Goal: Task Accomplishment & Management: Manage account settings

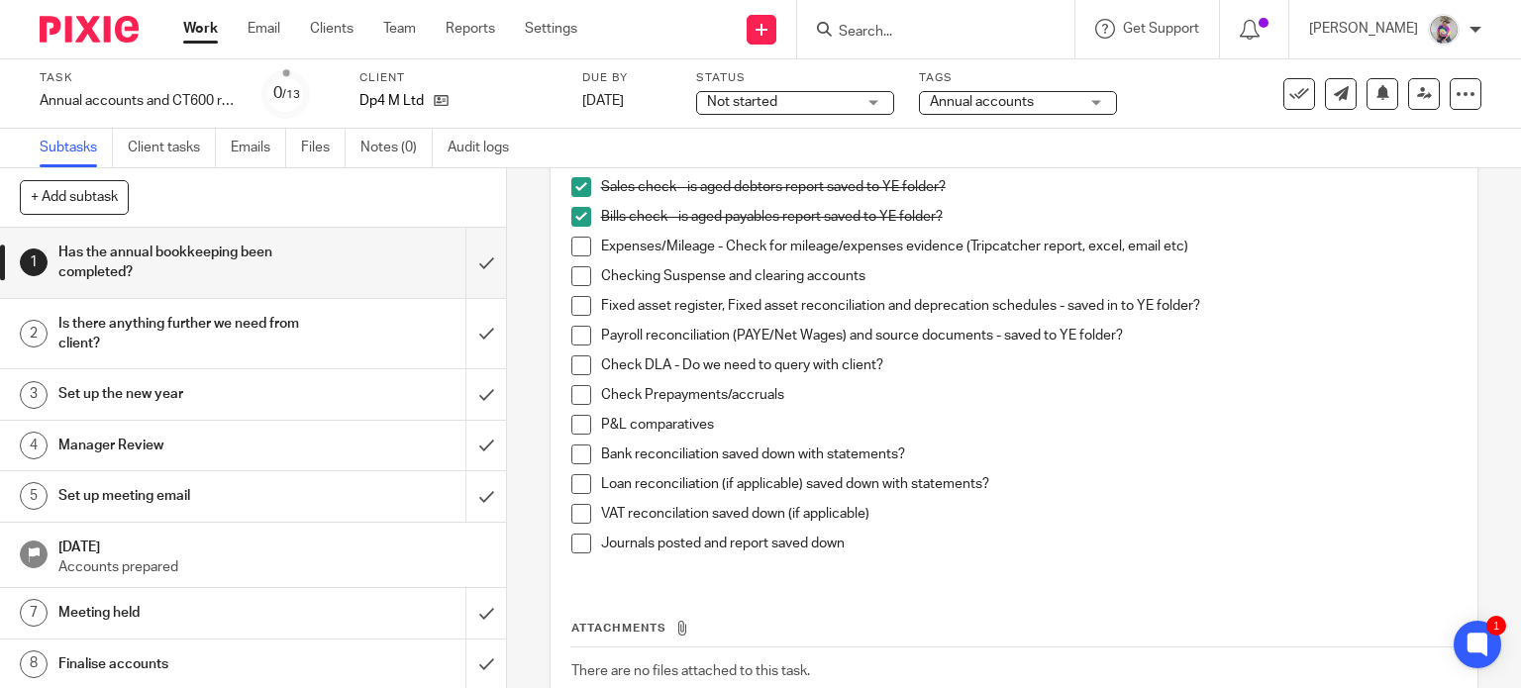
scroll to position [188, 0]
click at [571, 242] on span at bounding box center [581, 245] width 20 height 20
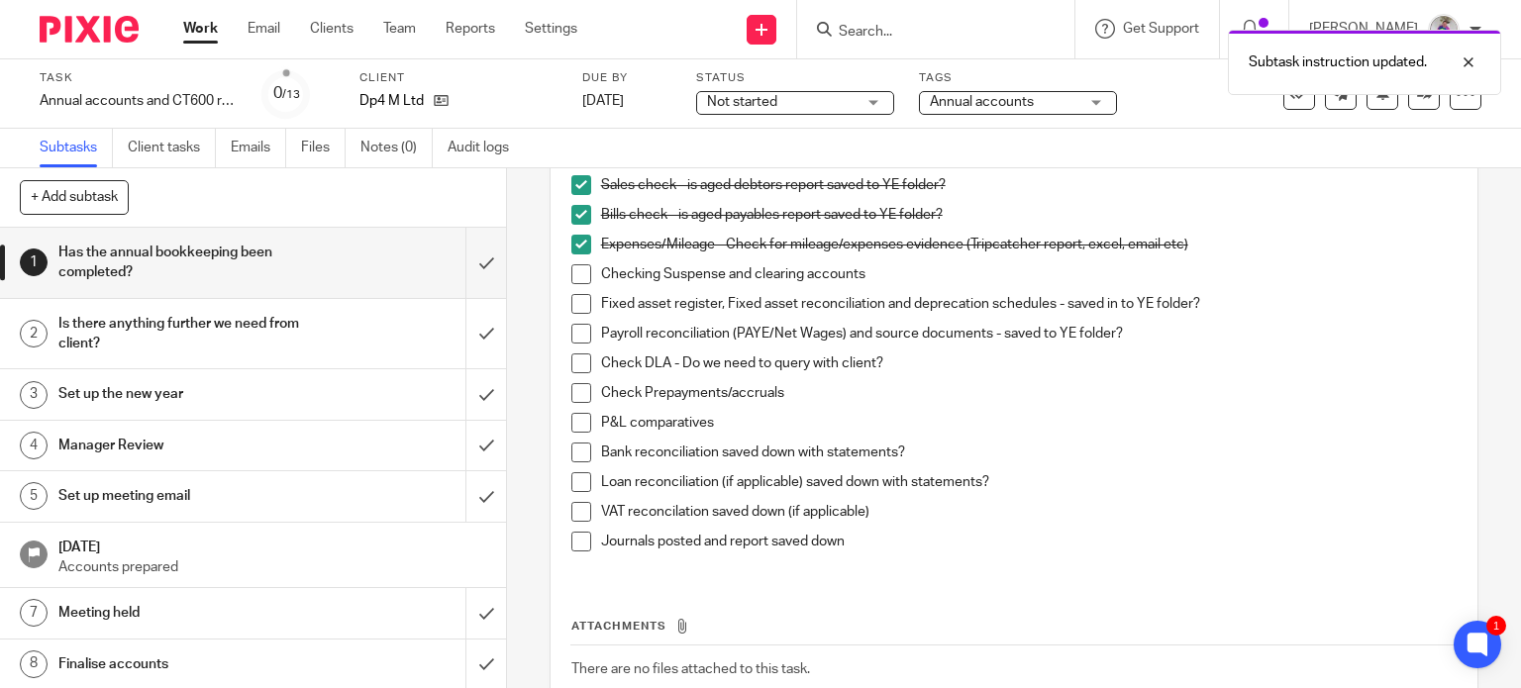
click at [576, 275] on span at bounding box center [581, 274] width 20 height 20
click at [577, 300] on span at bounding box center [581, 304] width 20 height 20
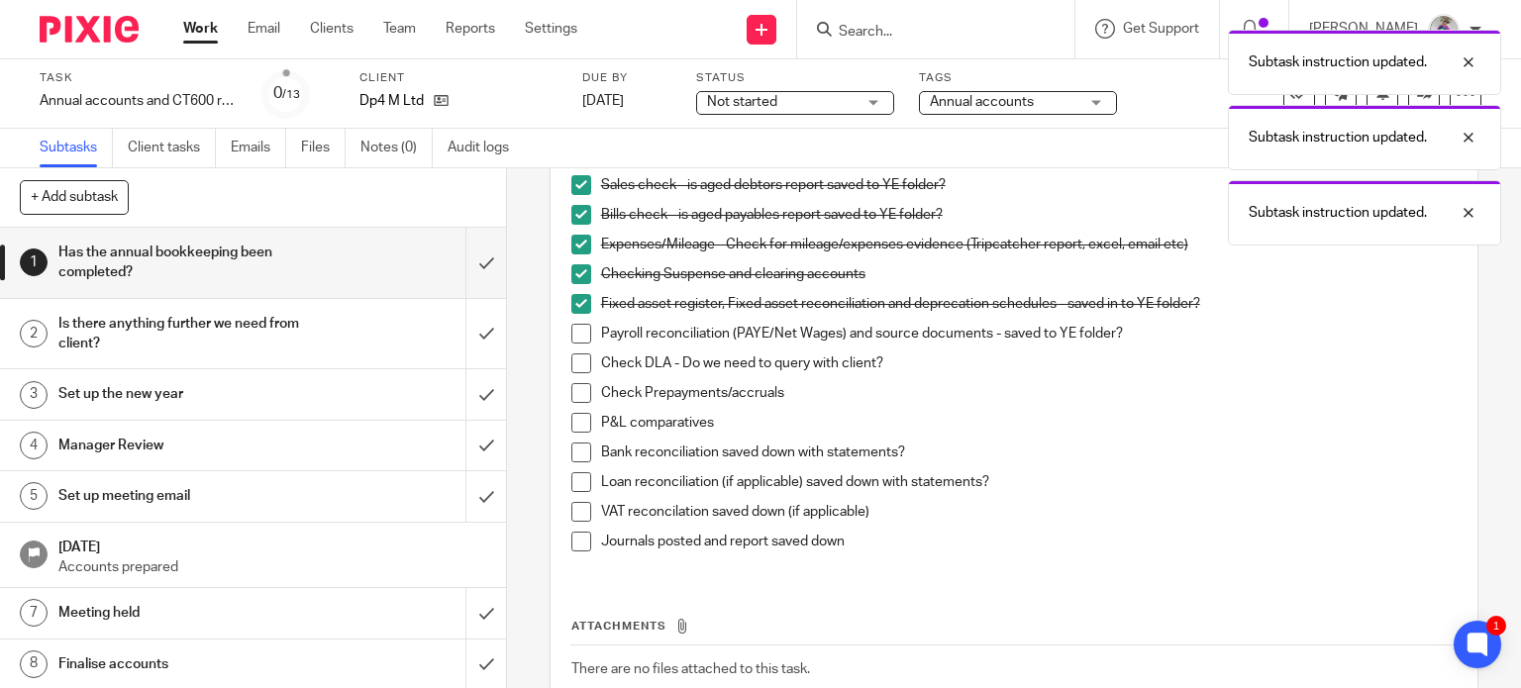
click at [578, 332] on span at bounding box center [581, 334] width 20 height 20
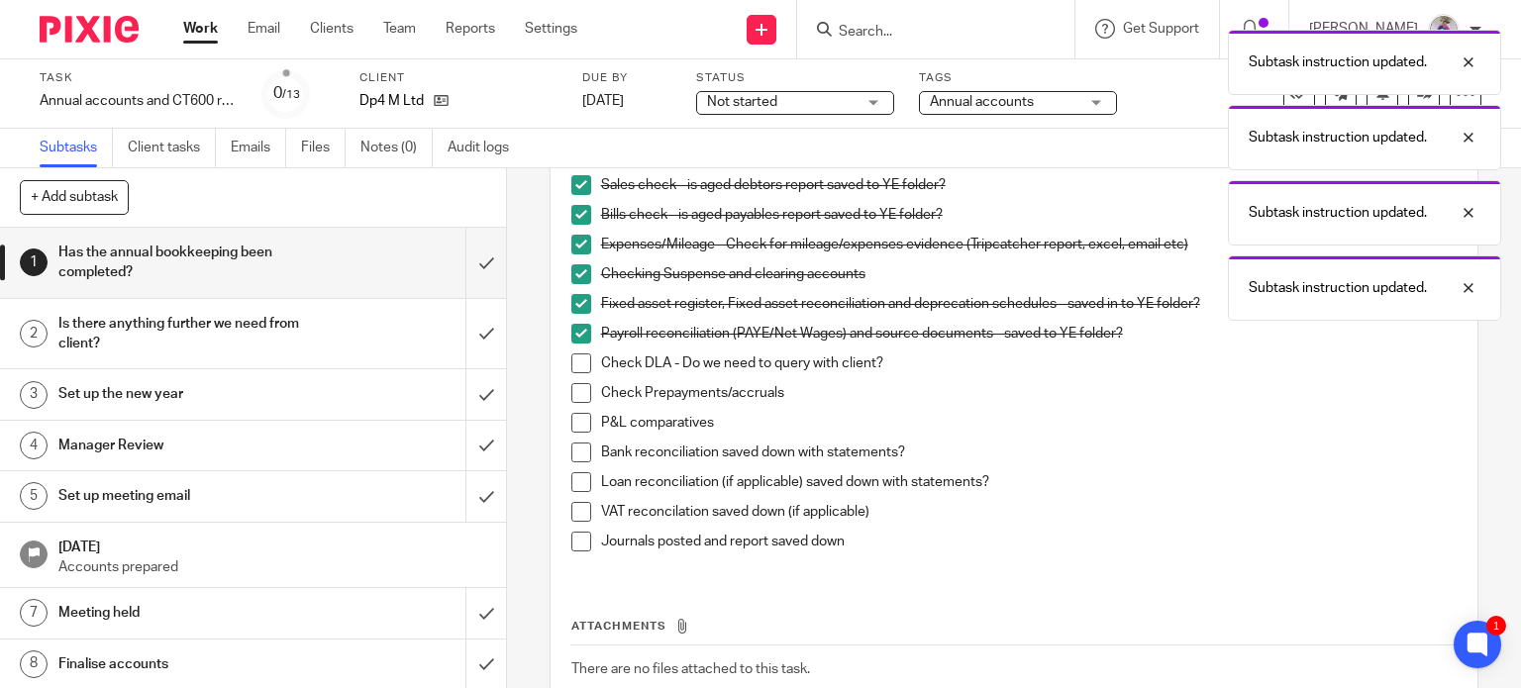
click at [578, 360] on span at bounding box center [581, 364] width 20 height 20
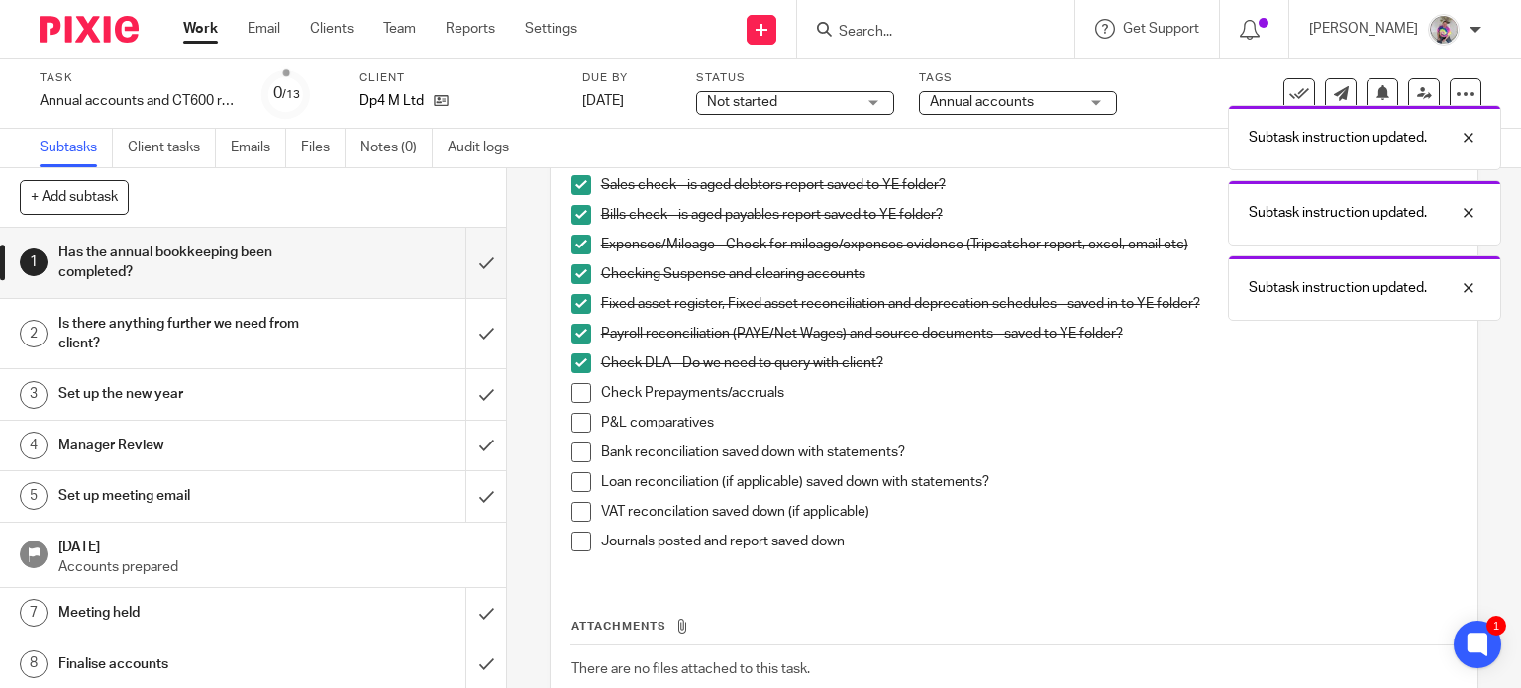
click at [579, 394] on span at bounding box center [581, 393] width 20 height 20
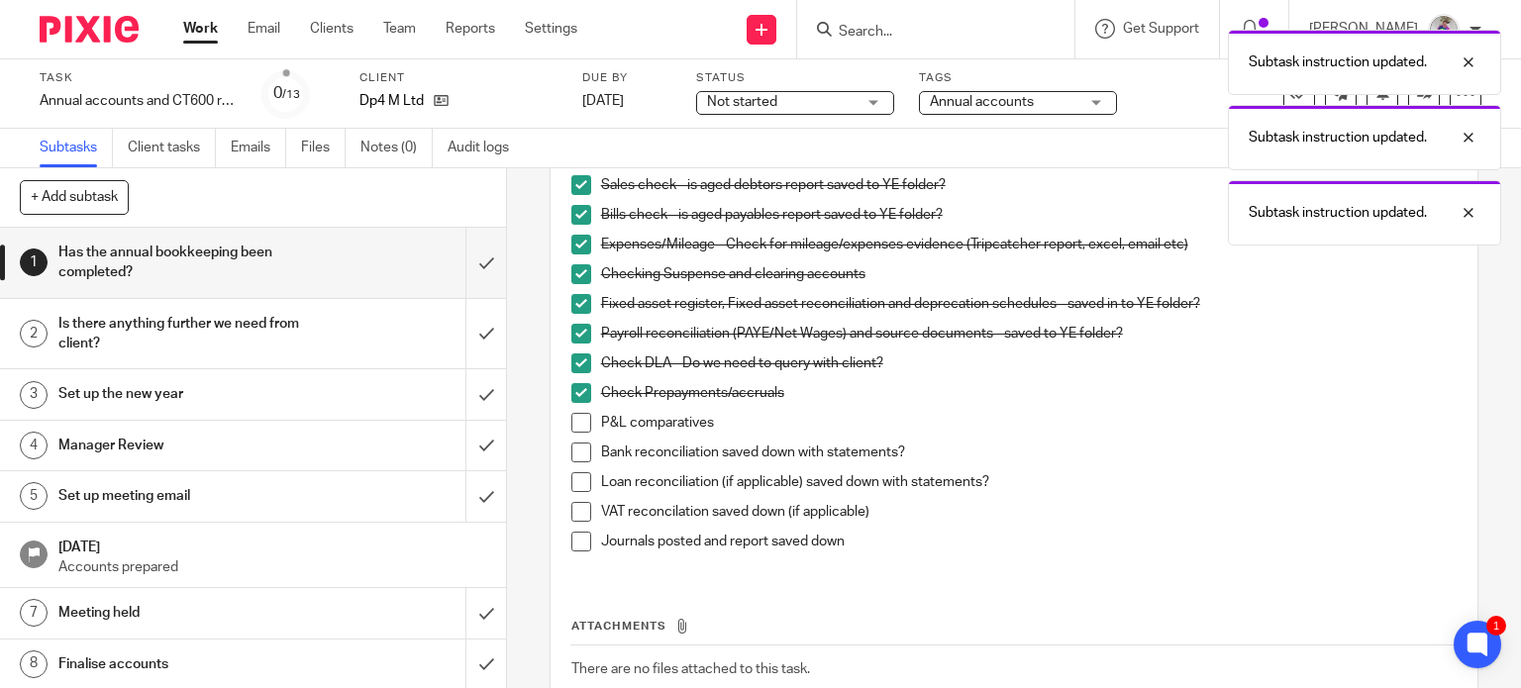
click at [577, 422] on span at bounding box center [581, 423] width 20 height 20
click at [579, 448] on span at bounding box center [581, 453] width 20 height 20
click at [575, 478] on span at bounding box center [581, 482] width 20 height 20
click at [577, 510] on span at bounding box center [581, 512] width 20 height 20
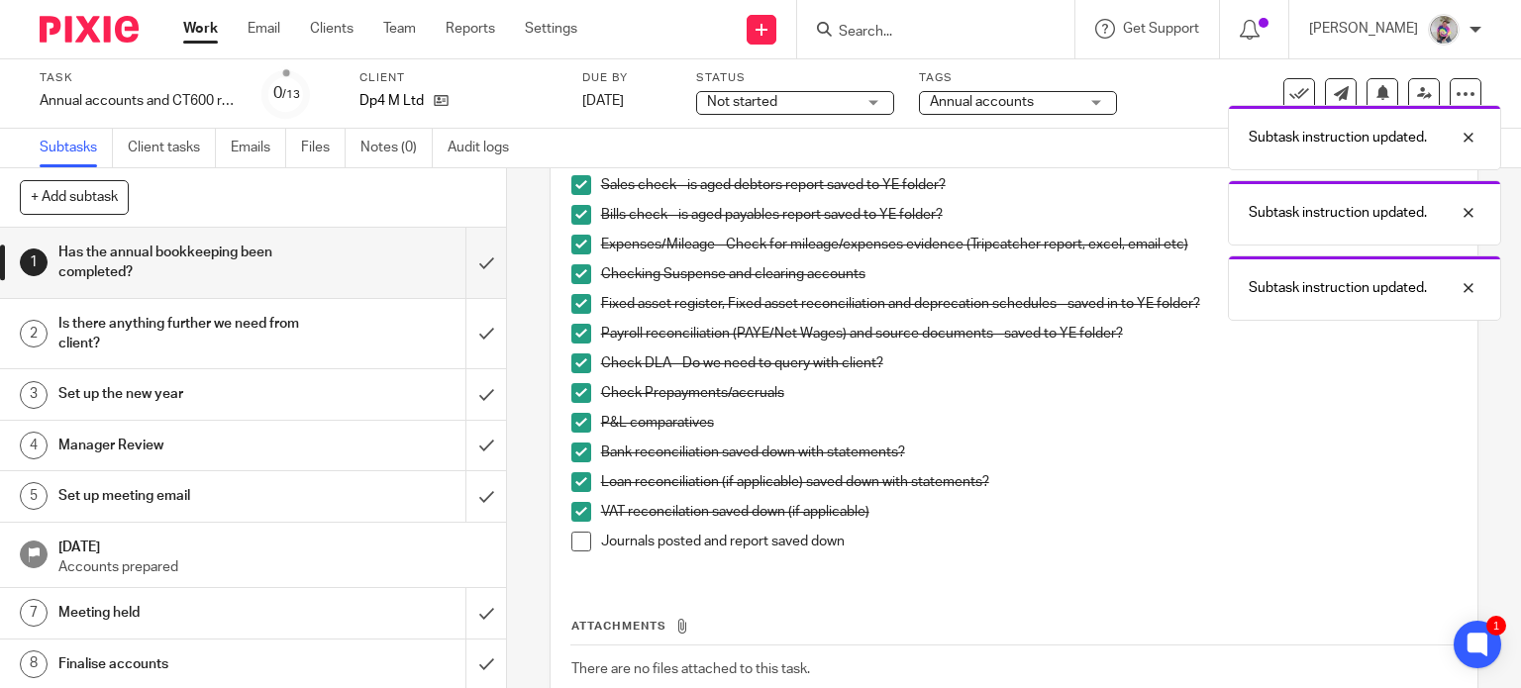
click at [577, 540] on span at bounding box center [581, 542] width 20 height 20
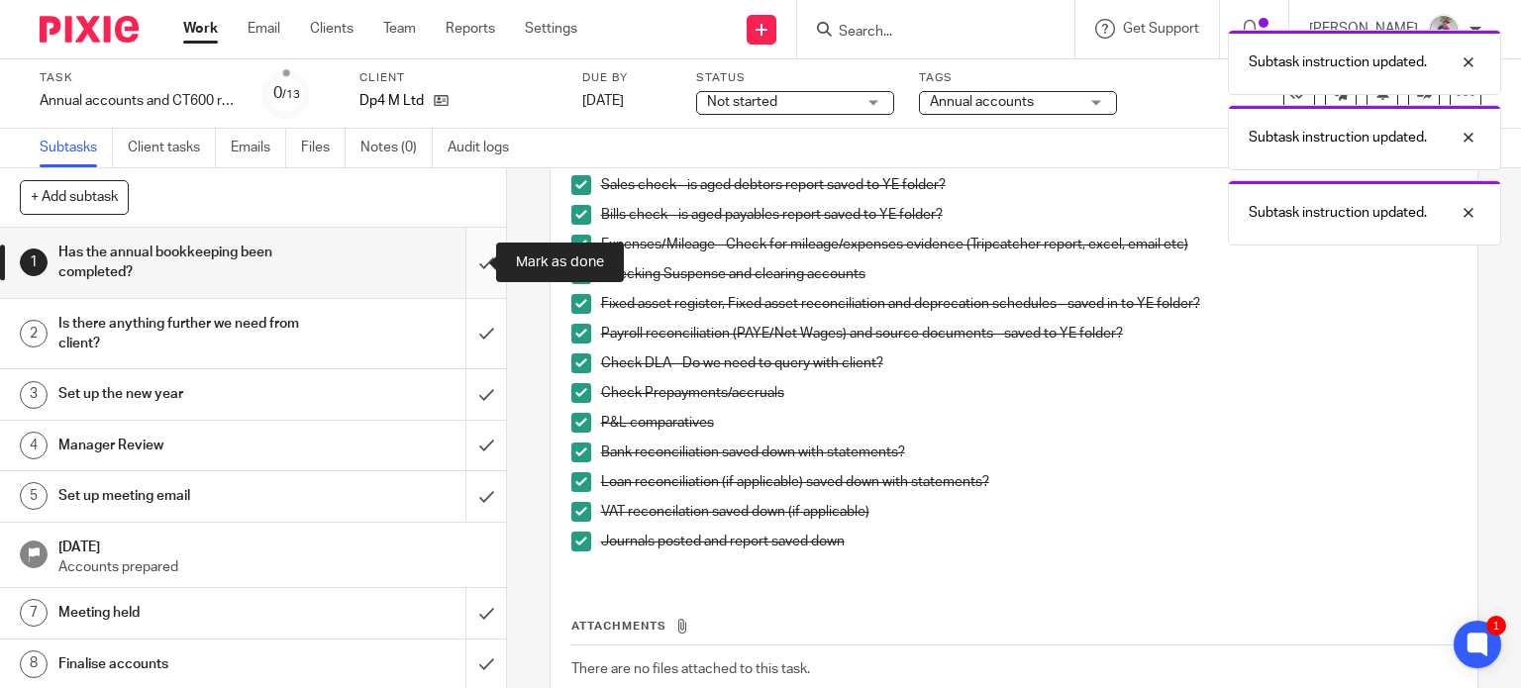
click at [465, 261] on input "submit" at bounding box center [253, 263] width 506 height 70
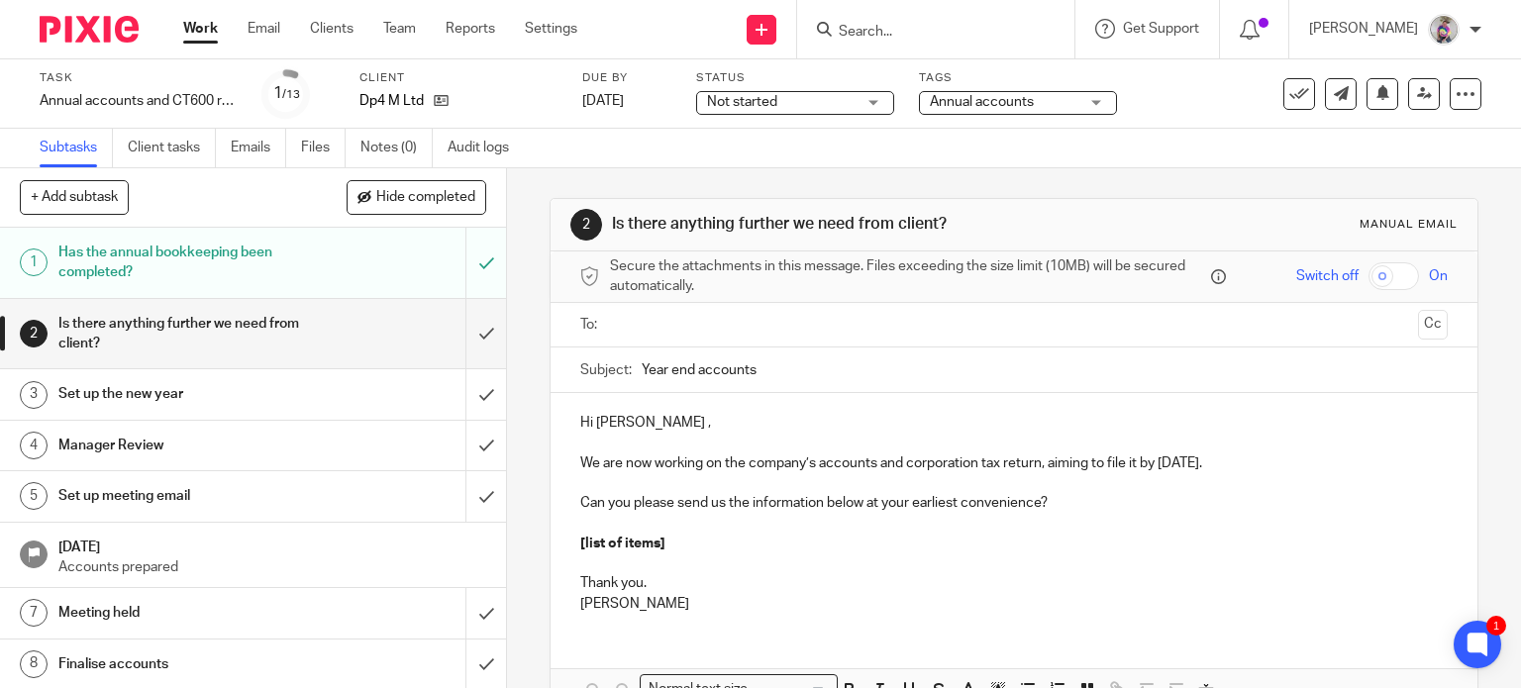
scroll to position [90, 0]
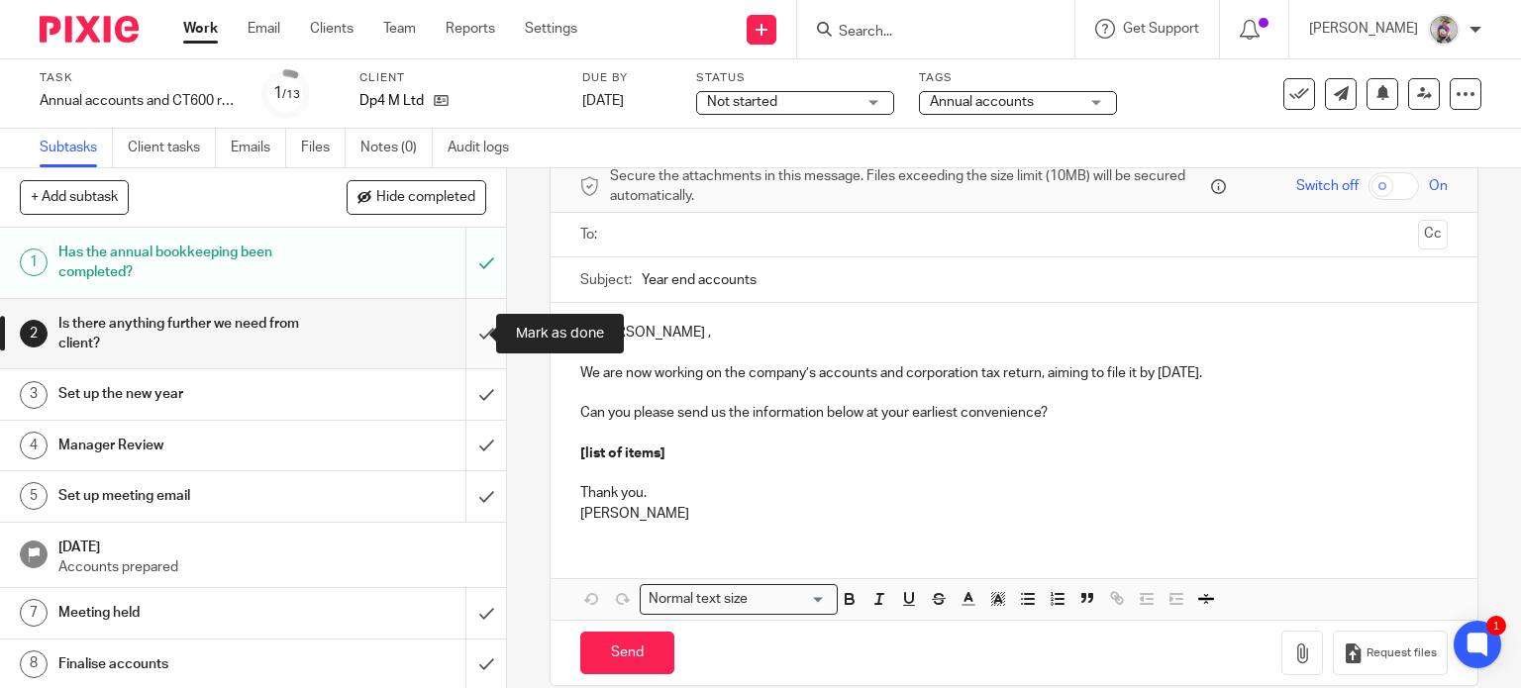
click at [468, 337] on input "submit" at bounding box center [253, 334] width 506 height 70
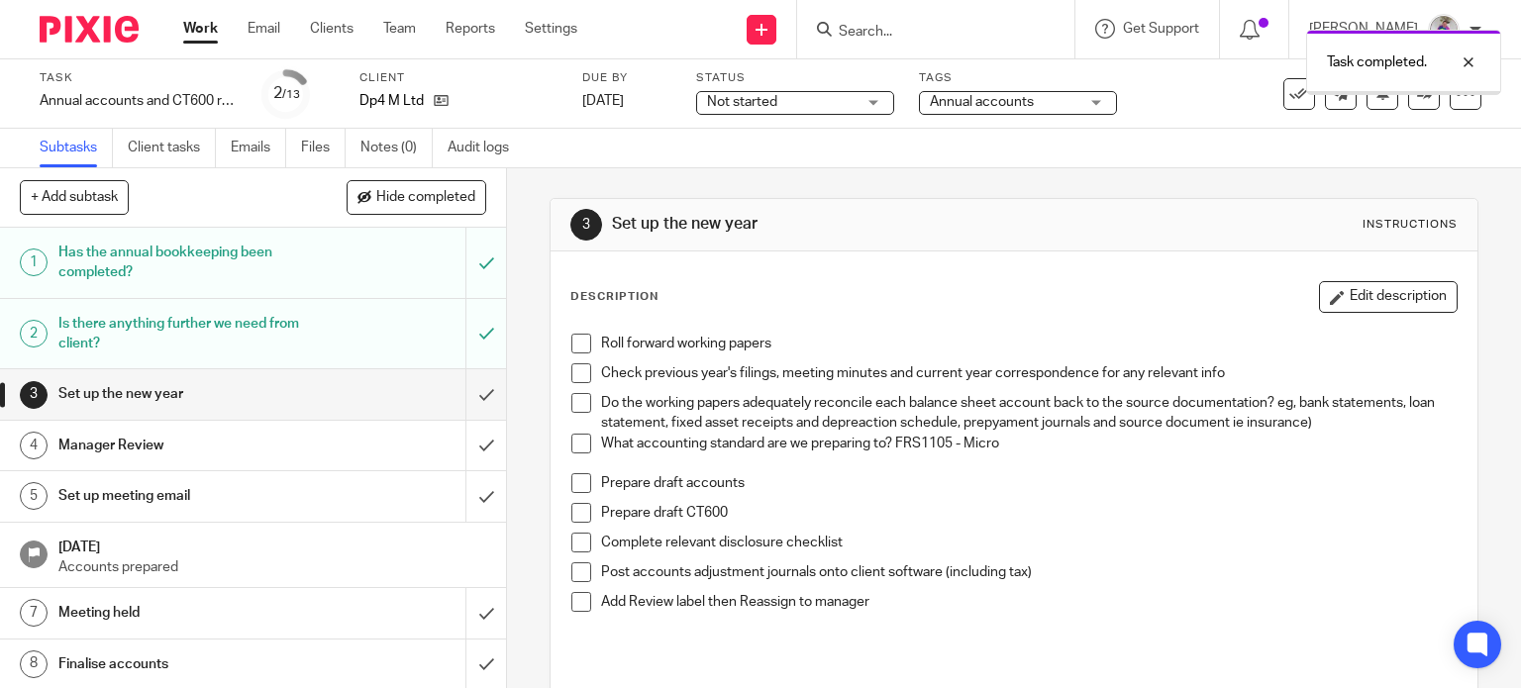
click at [577, 342] on span at bounding box center [581, 344] width 20 height 20
click at [579, 373] on span at bounding box center [581, 373] width 20 height 20
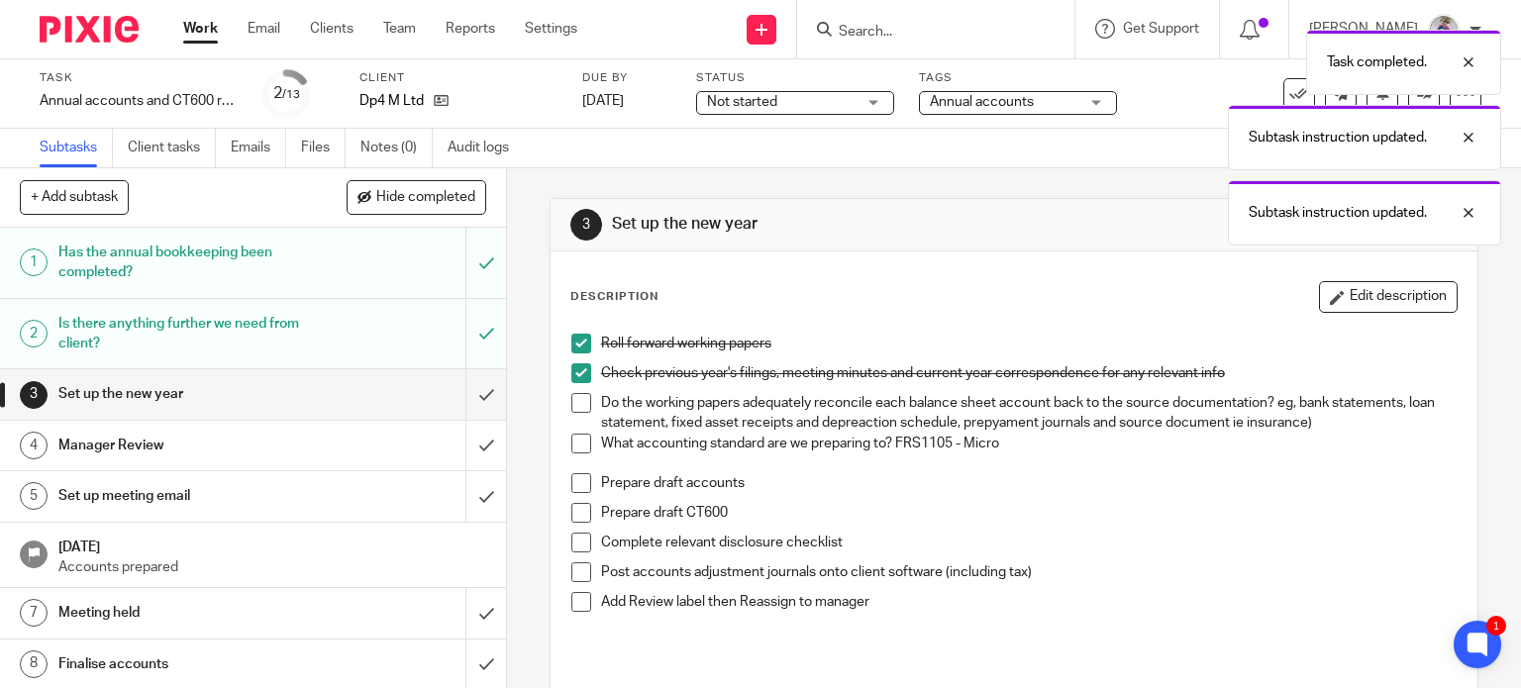
click at [571, 408] on span at bounding box center [581, 403] width 20 height 20
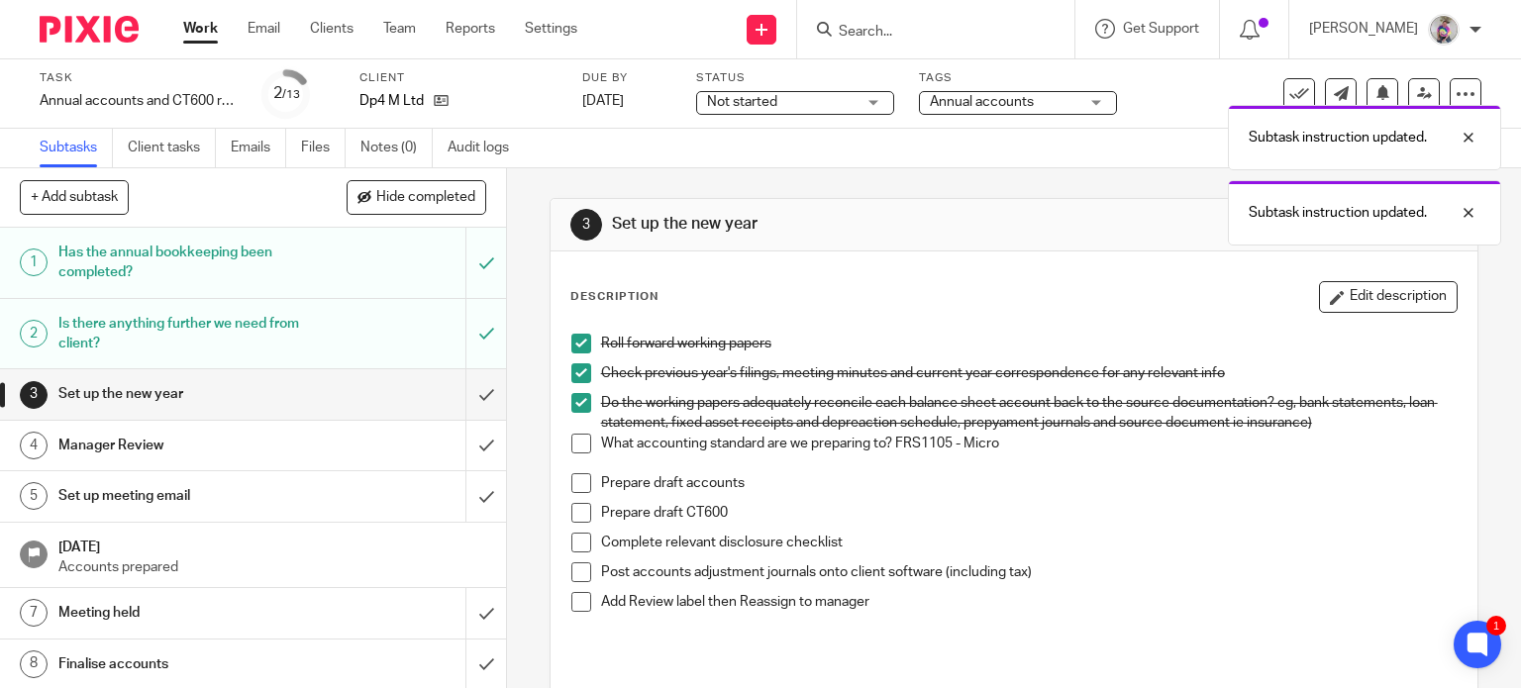
click at [576, 442] on span at bounding box center [581, 444] width 20 height 20
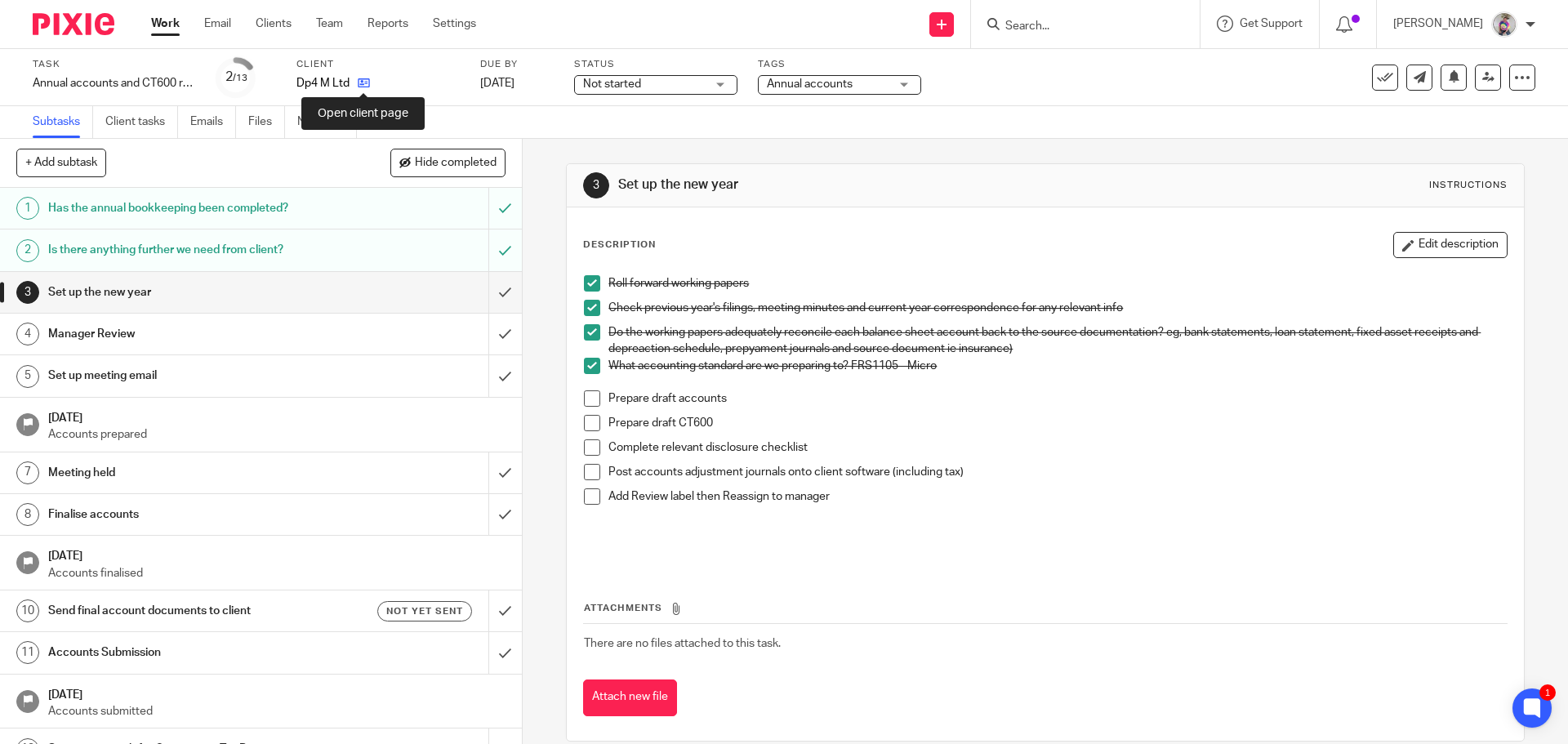
click at [365, 79] on icon at bounding box center [364, 82] width 12 height 12
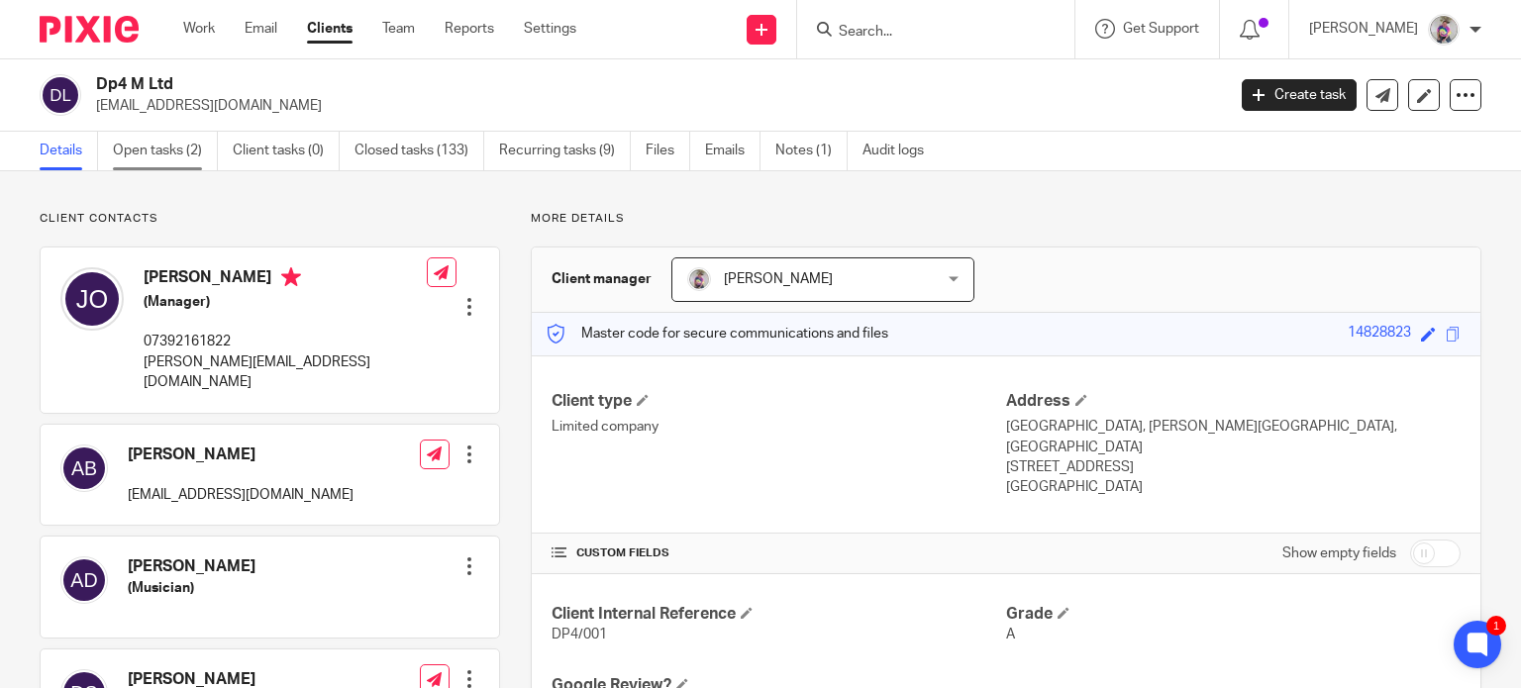
click at [156, 143] on link "Open tasks (2)" at bounding box center [165, 151] width 105 height 39
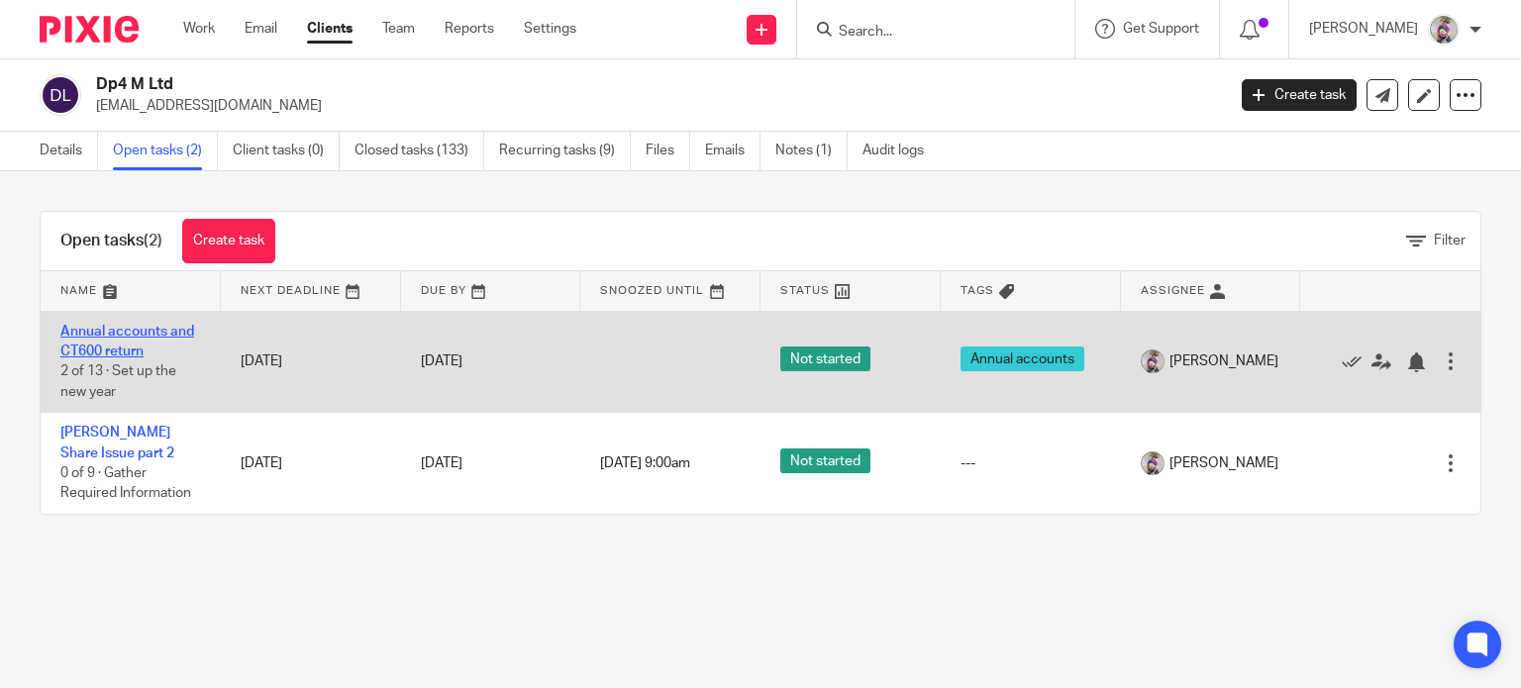
click at [141, 333] on link "Annual accounts and CT600 return" at bounding box center [127, 342] width 134 height 34
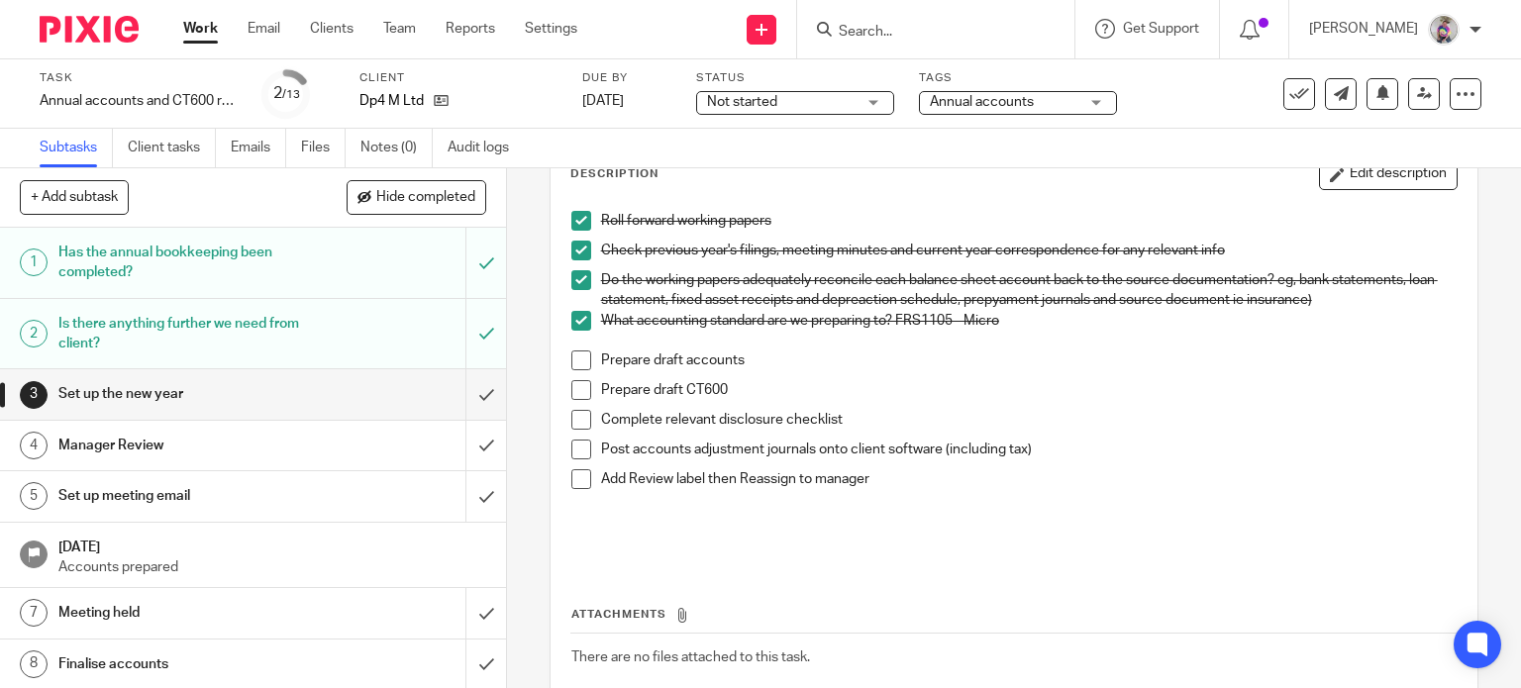
scroll to position [131, 0]
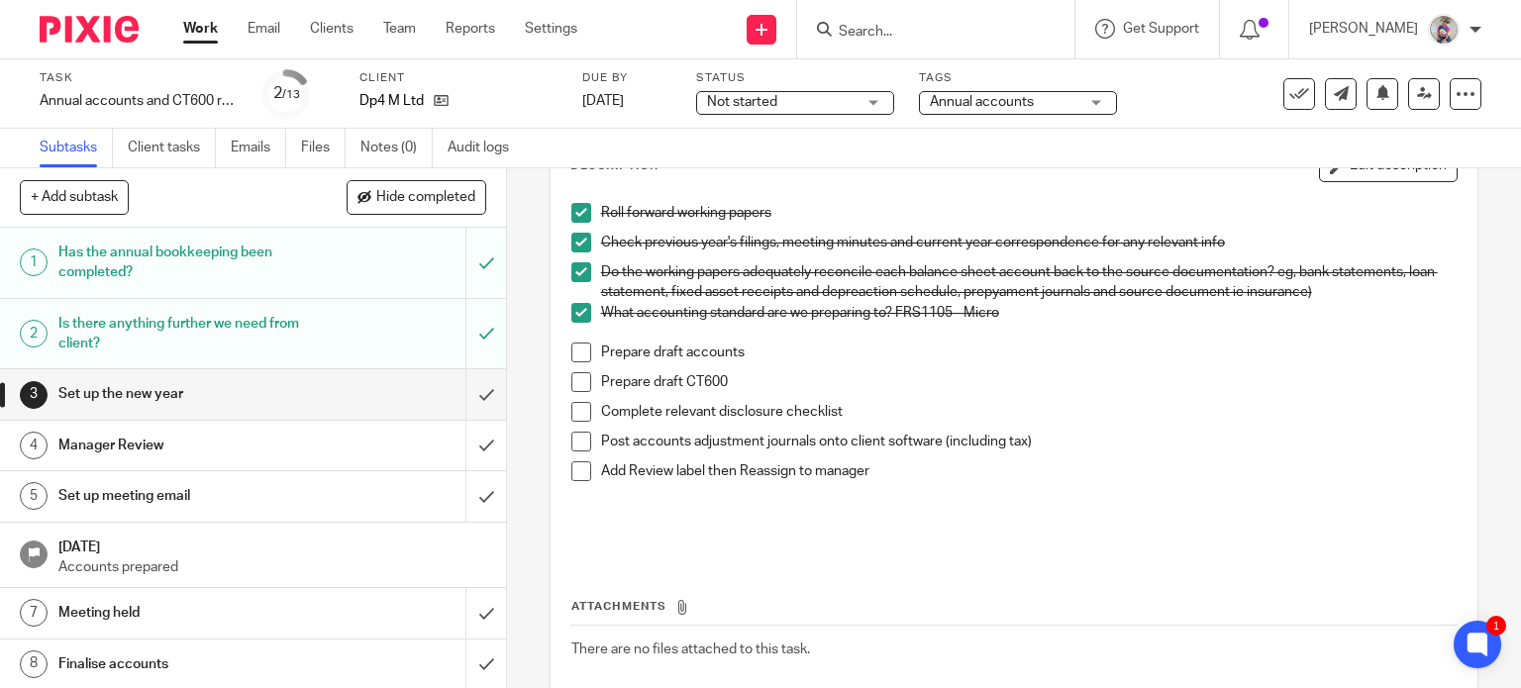
click at [580, 356] on span at bounding box center [581, 353] width 20 height 20
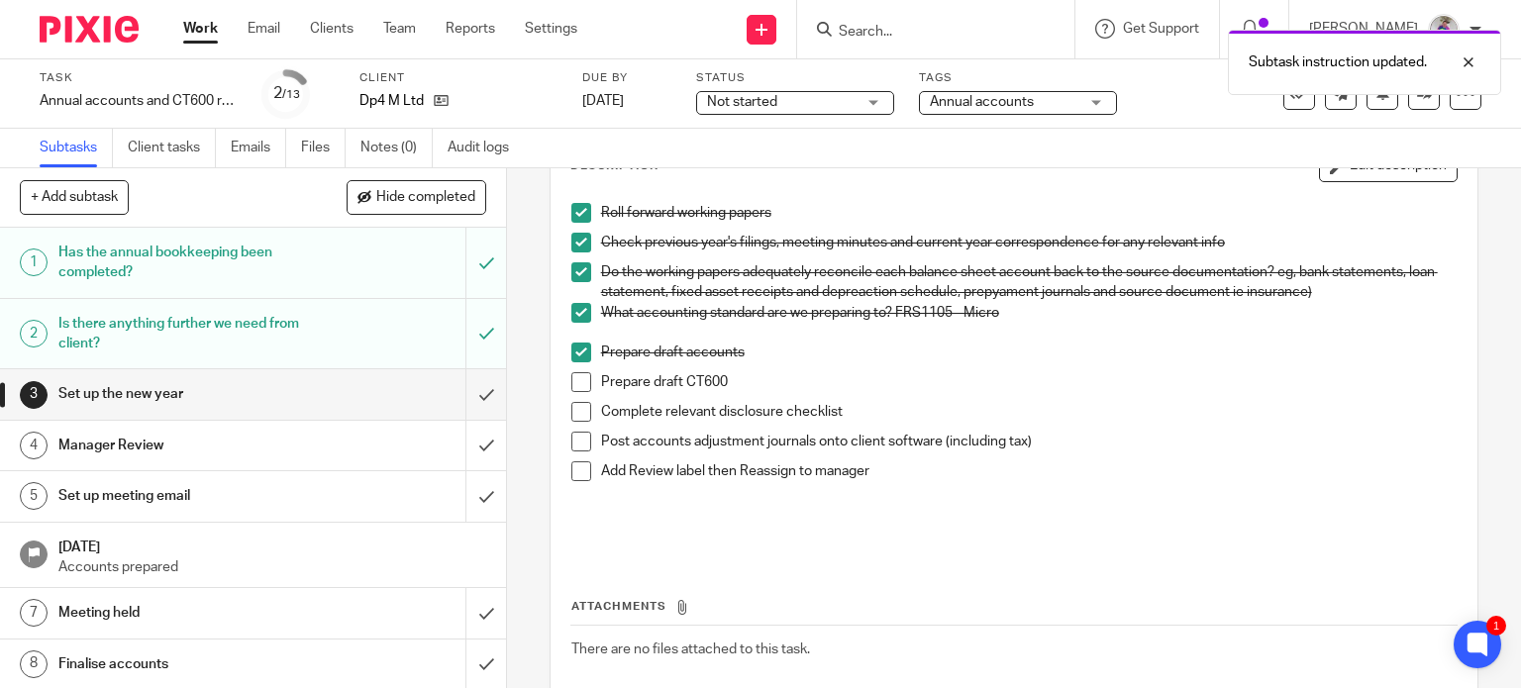
click at [578, 387] on span at bounding box center [581, 382] width 20 height 20
click at [579, 413] on span at bounding box center [581, 412] width 20 height 20
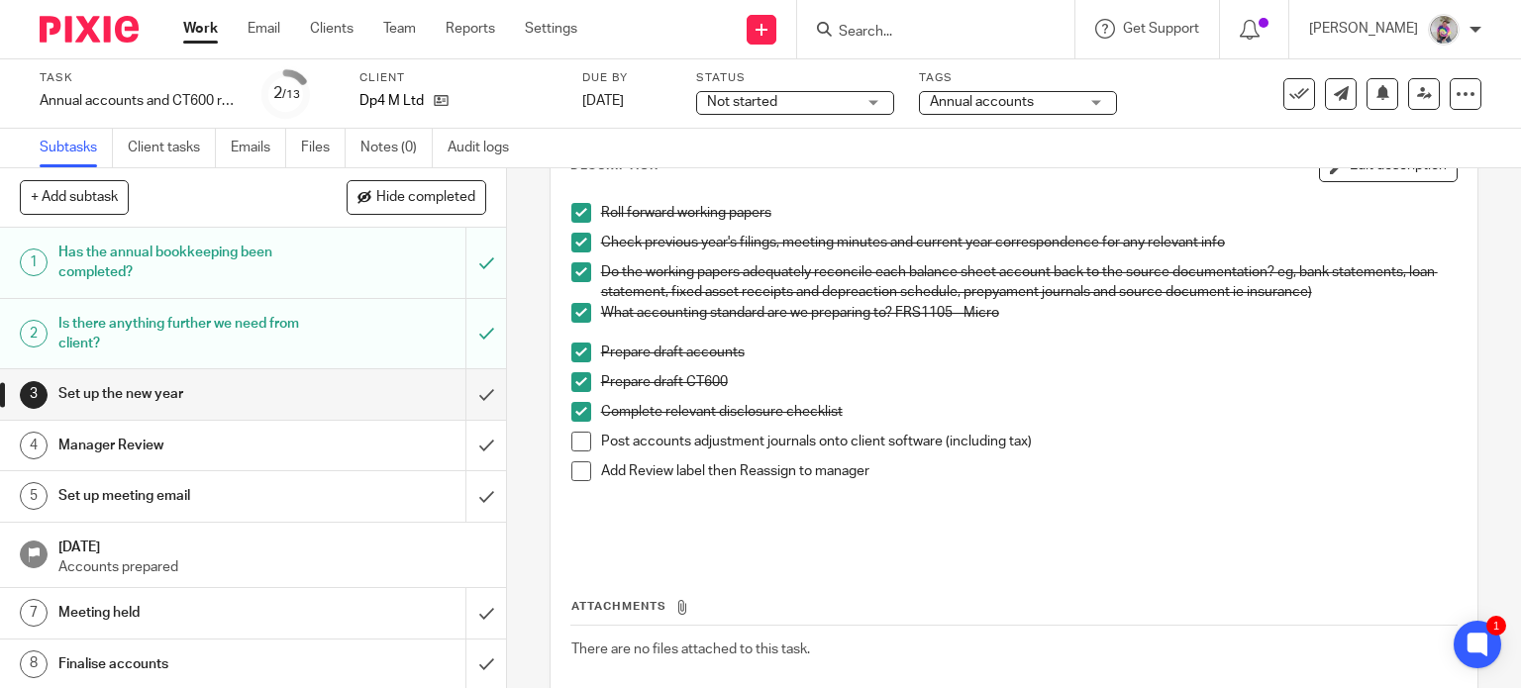
click at [579, 443] on span at bounding box center [581, 442] width 20 height 20
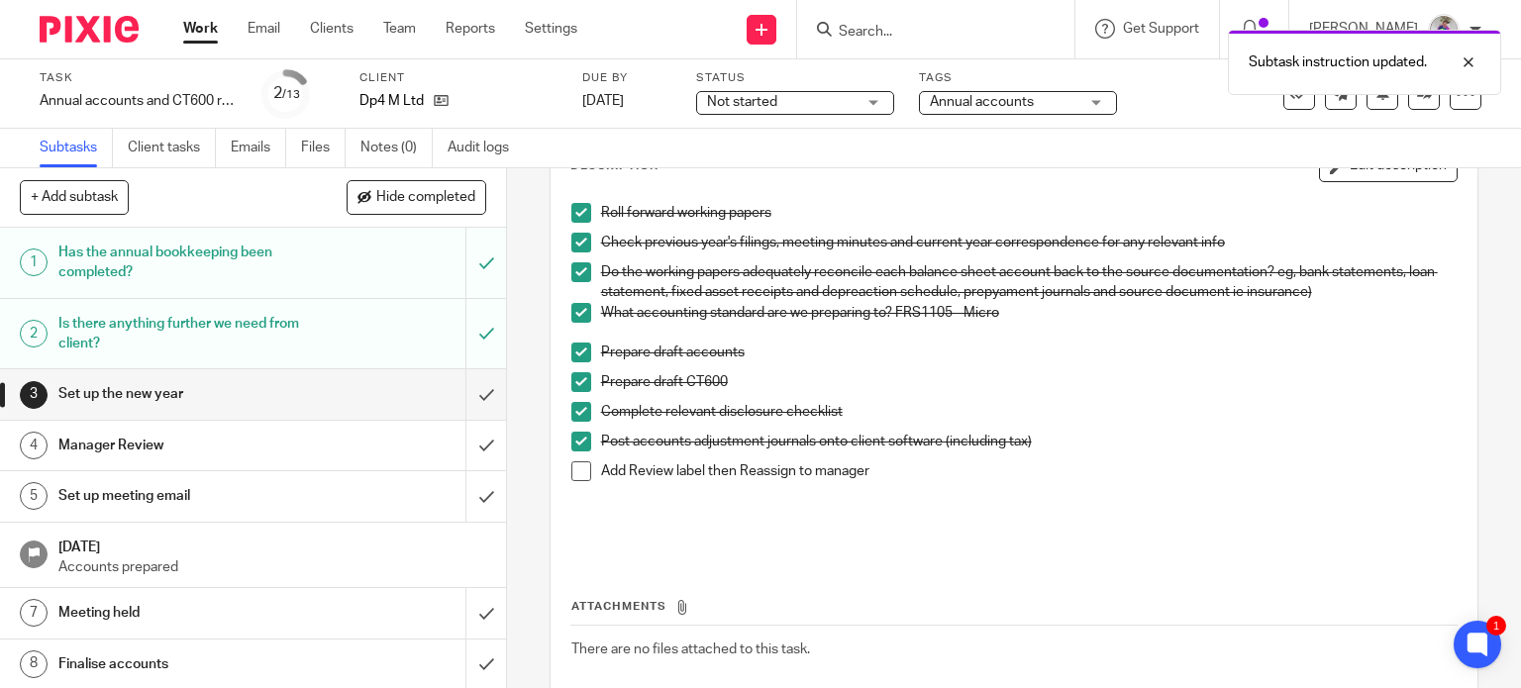
click at [577, 471] on span at bounding box center [581, 471] width 20 height 20
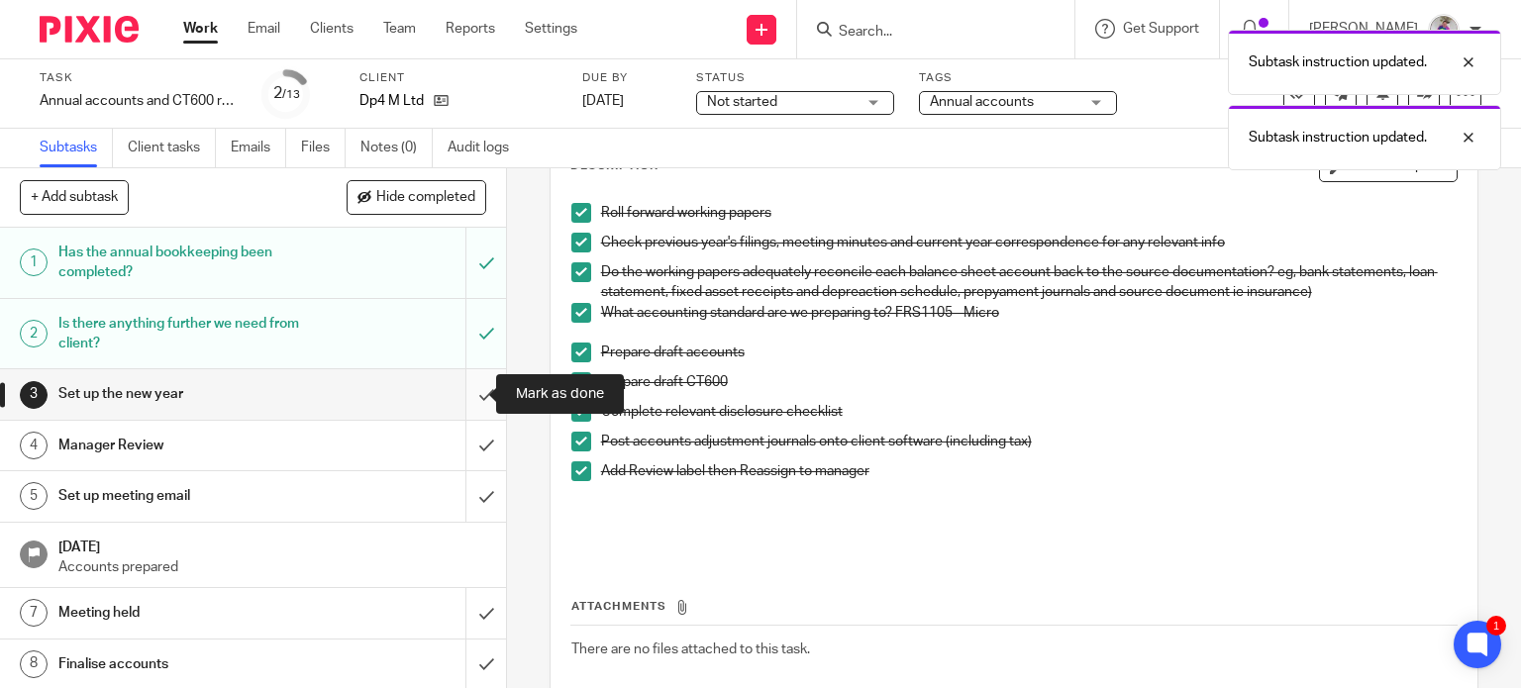
click at [465, 395] on input "submit" at bounding box center [253, 394] width 506 height 50
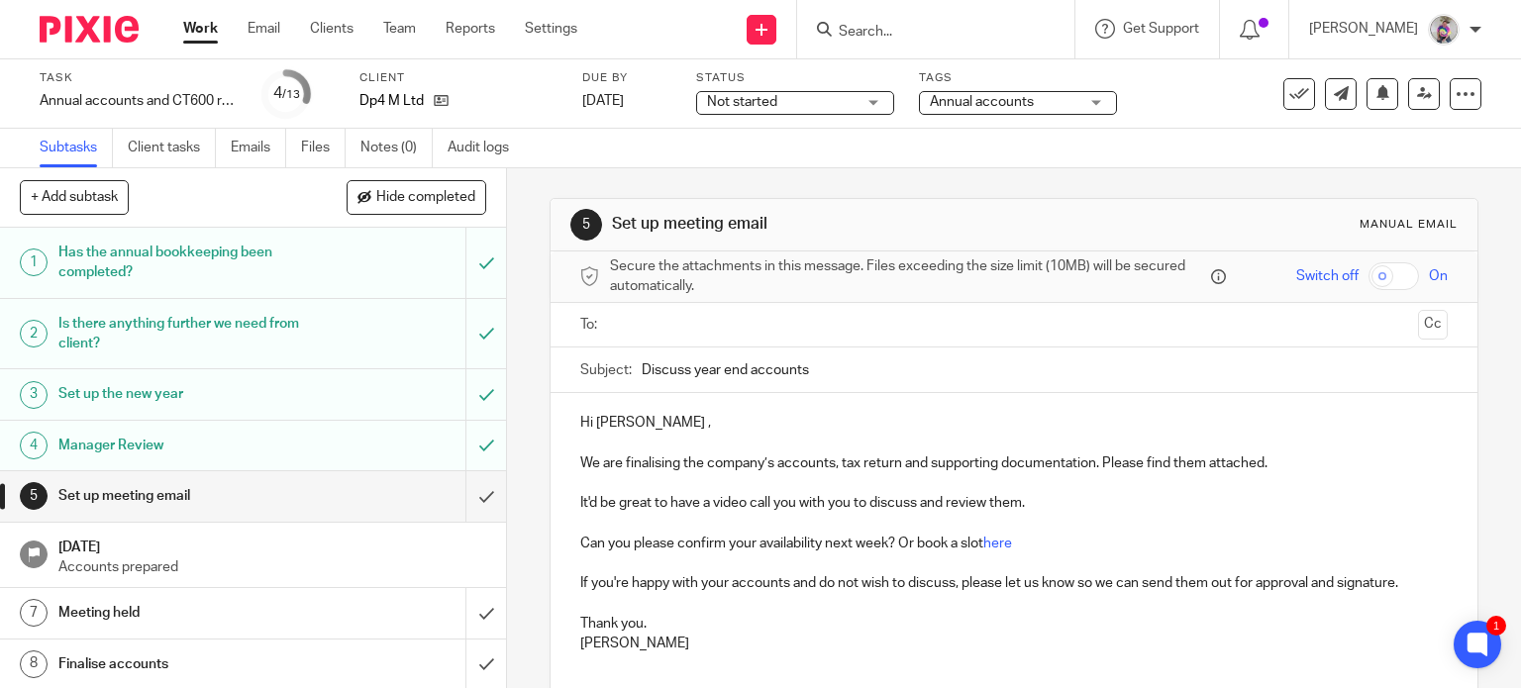
click at [590, 424] on p "Hi Josie ," at bounding box center [1014, 423] width 868 height 20
click at [615, 465] on p "We are finalising the company’s accounts, tax return and supporting documentati…" at bounding box center [1014, 464] width 868 height 20
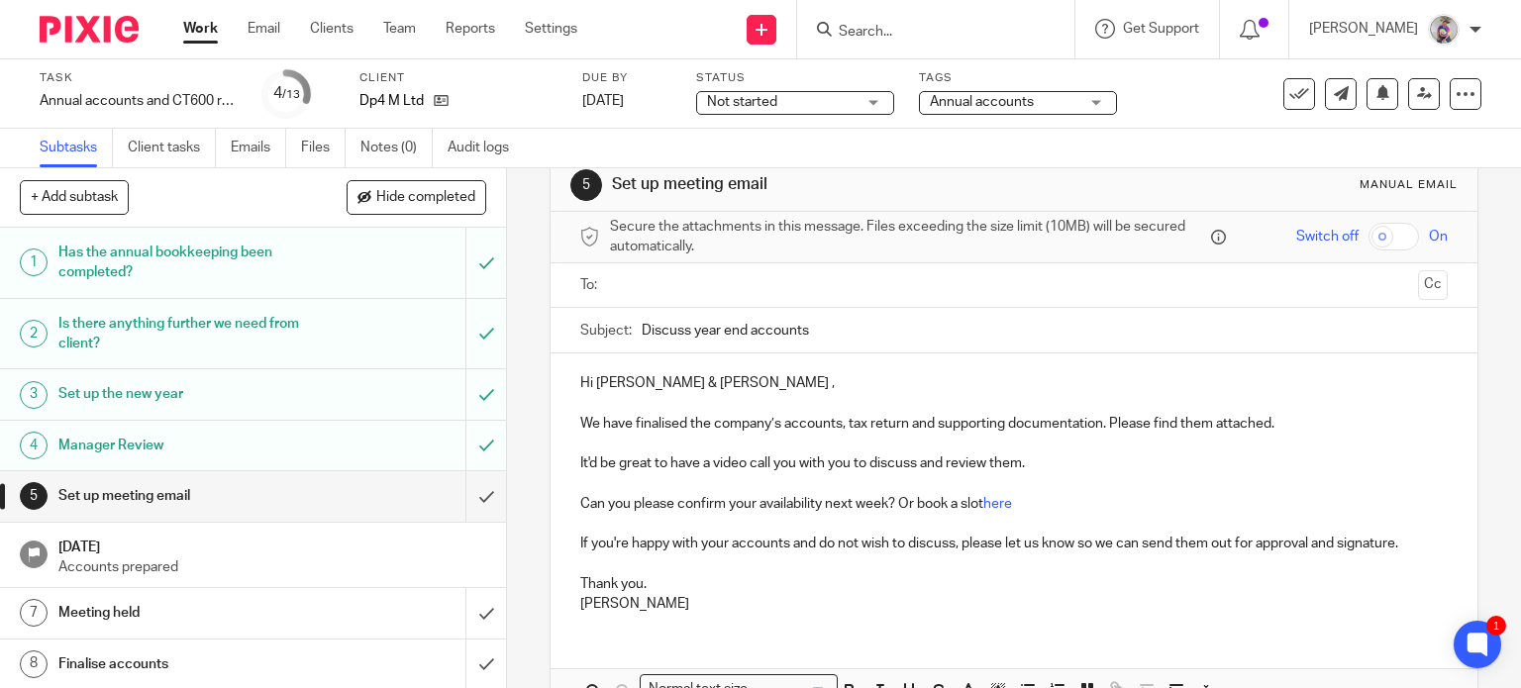
scroll to position [42, 0]
click at [580, 457] on p "It'd be great to have a video call you with you to discuss and review them." at bounding box center [1014, 462] width 868 height 20
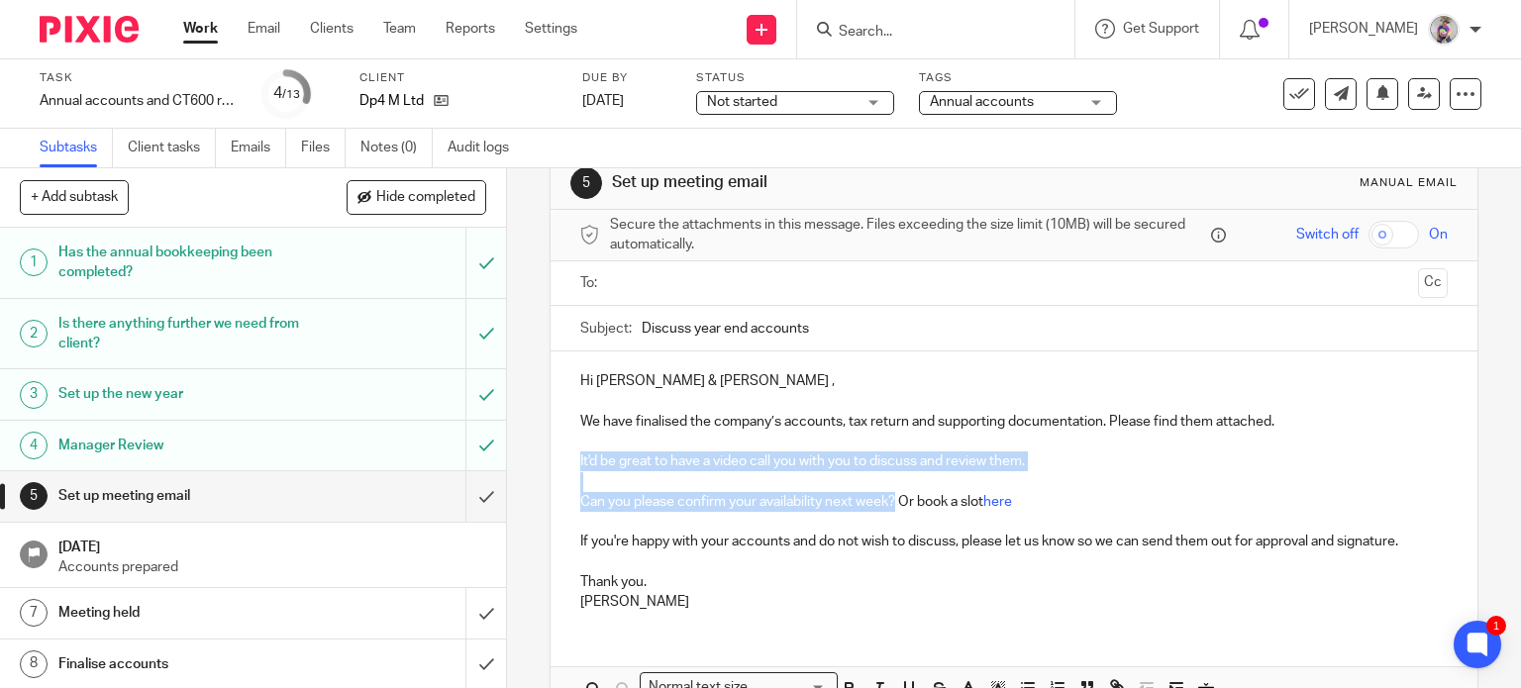
drag, startPoint x: 574, startPoint y: 457, endPoint x: 890, endPoint y: 502, distance: 319.2
click at [890, 502] on div "Hi Dan & Josie , We have finalised the company’s accounts, tax return and suppo…" at bounding box center [1015, 489] width 928 height 275
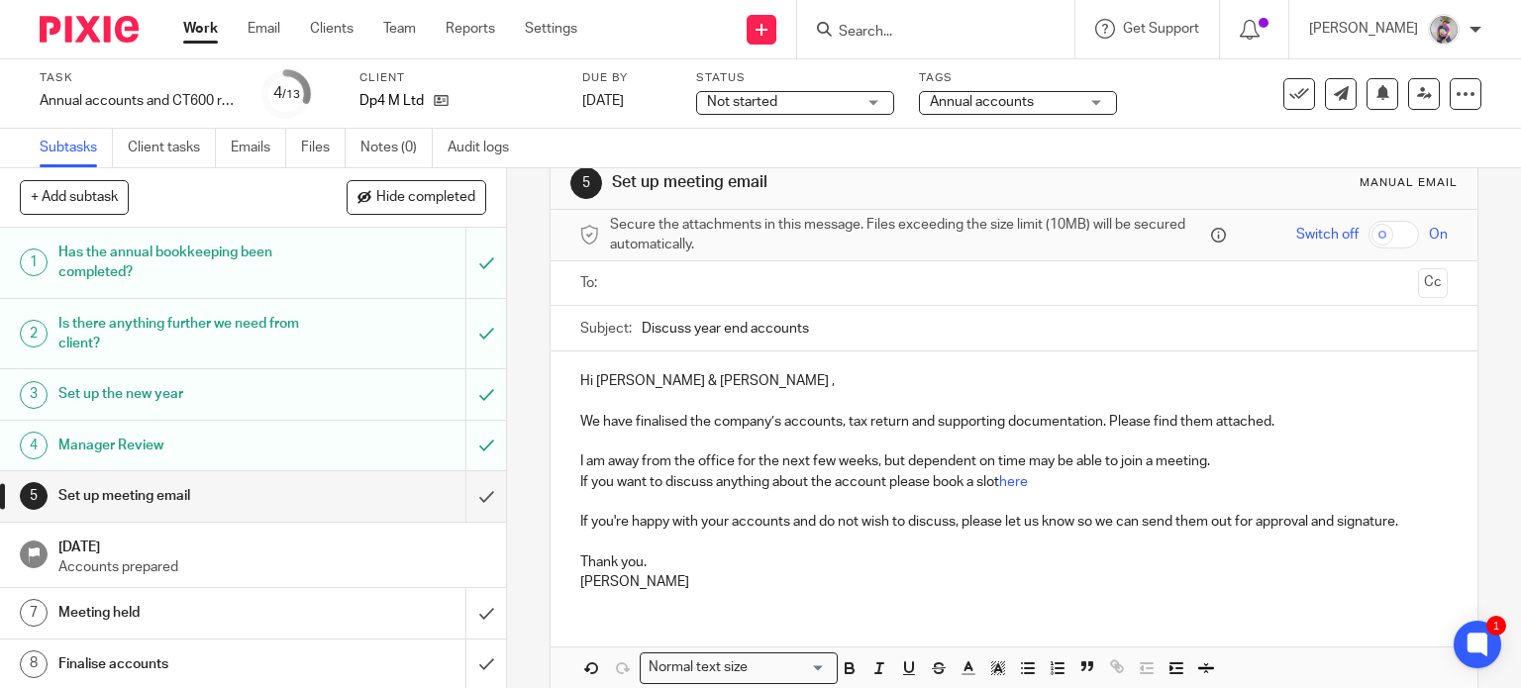
click at [1047, 483] on p "If you want to discuss anything about the account please book a slot here" at bounding box center [1014, 482] width 868 height 20
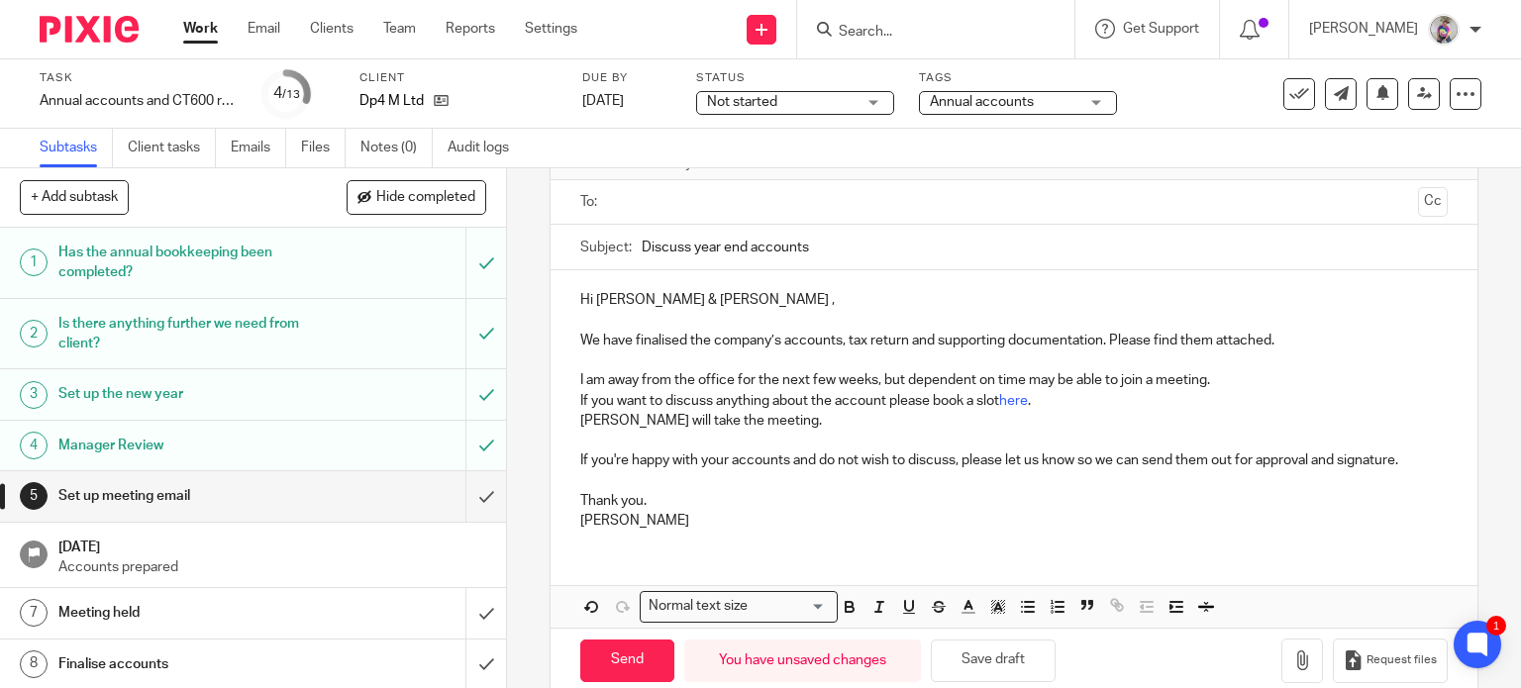
scroll to position [154, 0]
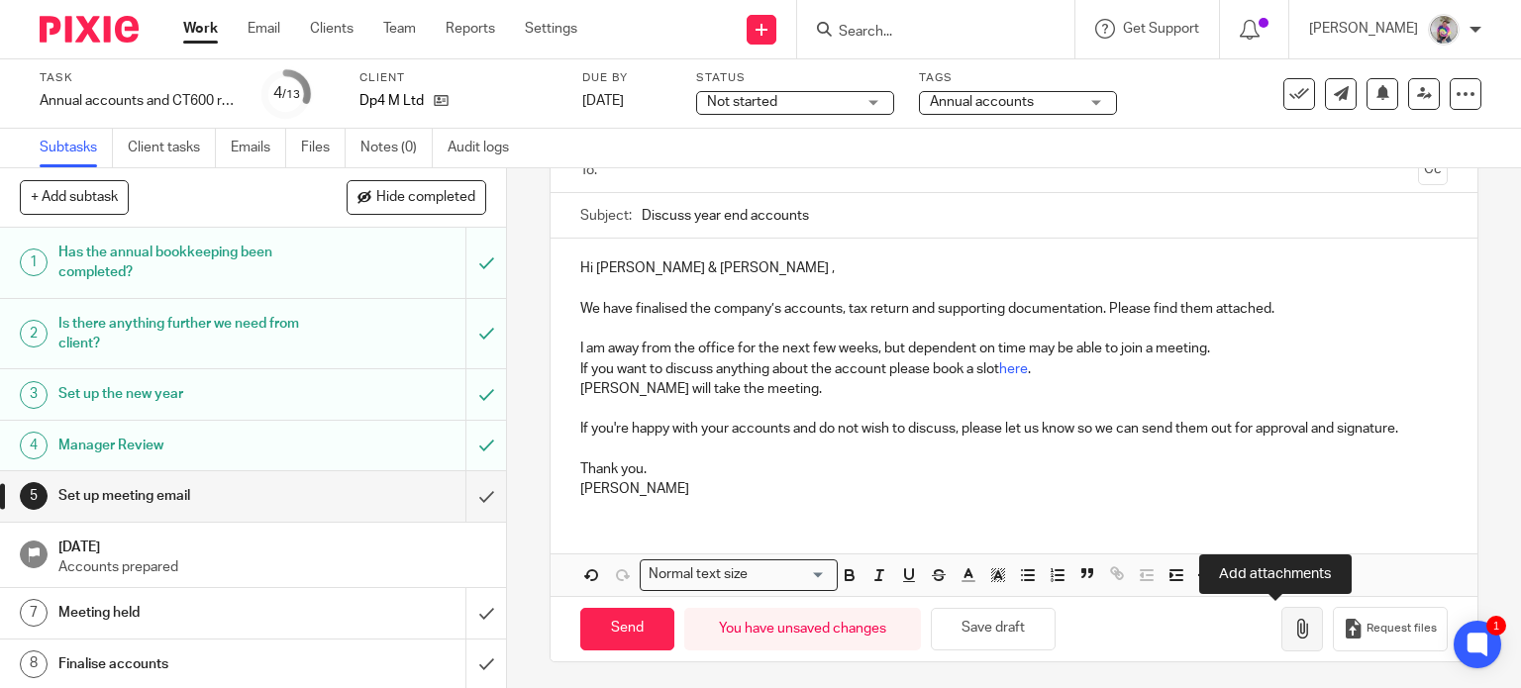
click at [1292, 629] on icon "button" at bounding box center [1302, 629] width 20 height 20
click at [998, 629] on button "Save draft" at bounding box center [993, 629] width 125 height 43
click at [1292, 622] on icon "button" at bounding box center [1302, 629] width 20 height 20
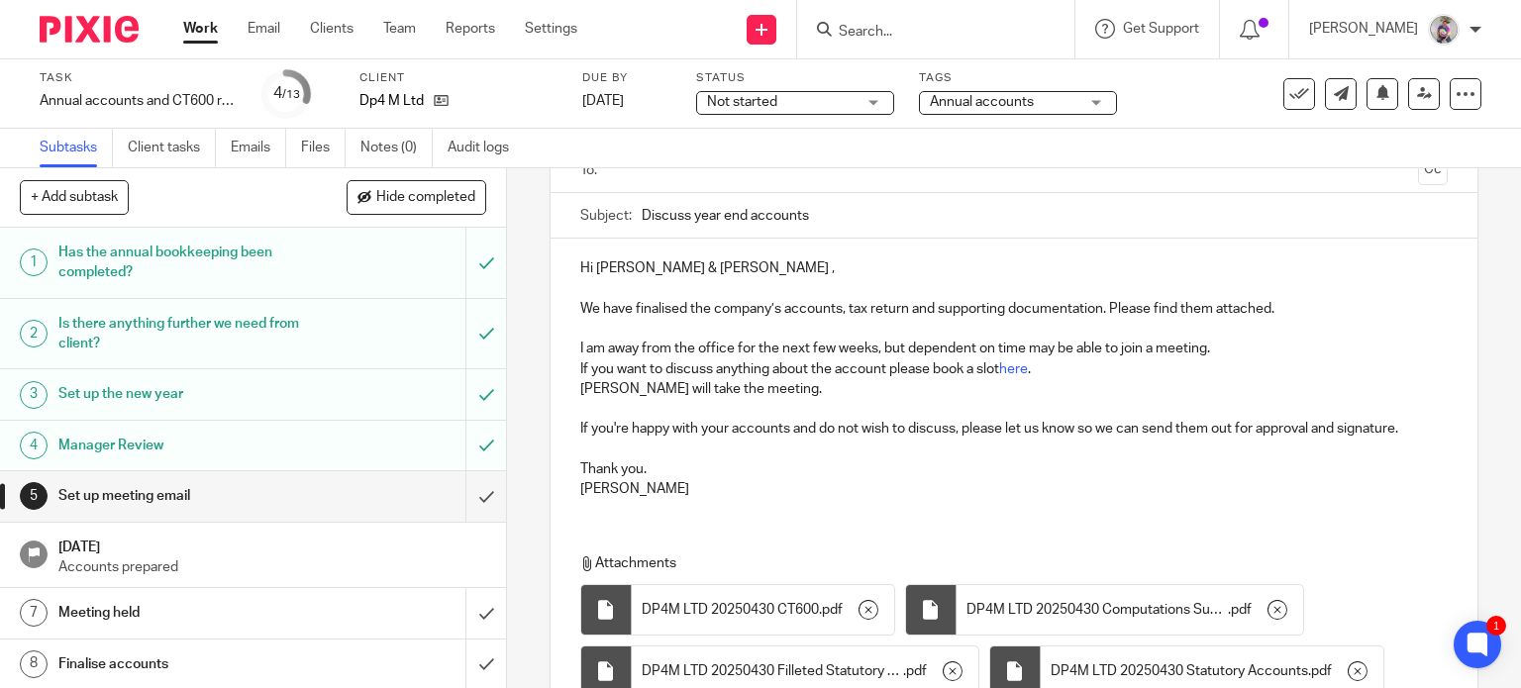
scroll to position [328, 0]
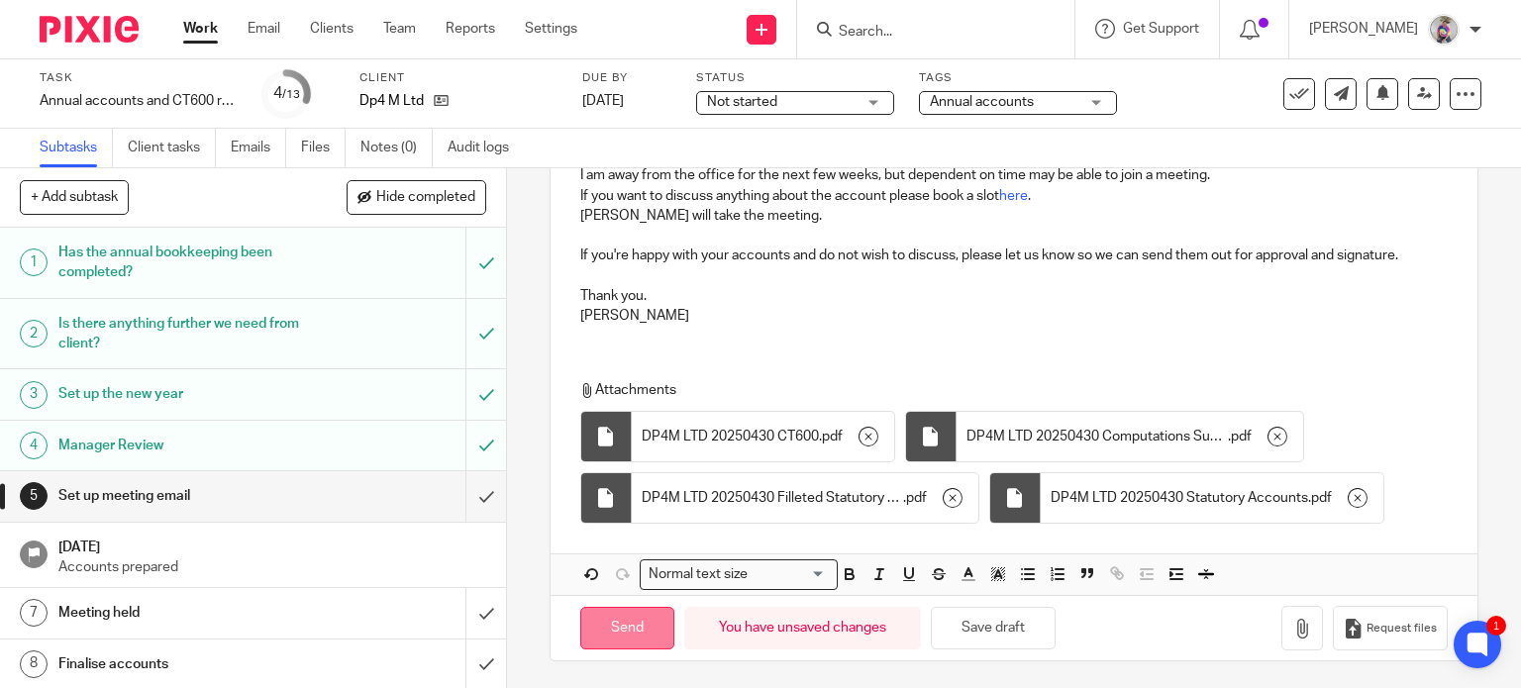
click at [626, 636] on input "Send" at bounding box center [627, 628] width 94 height 43
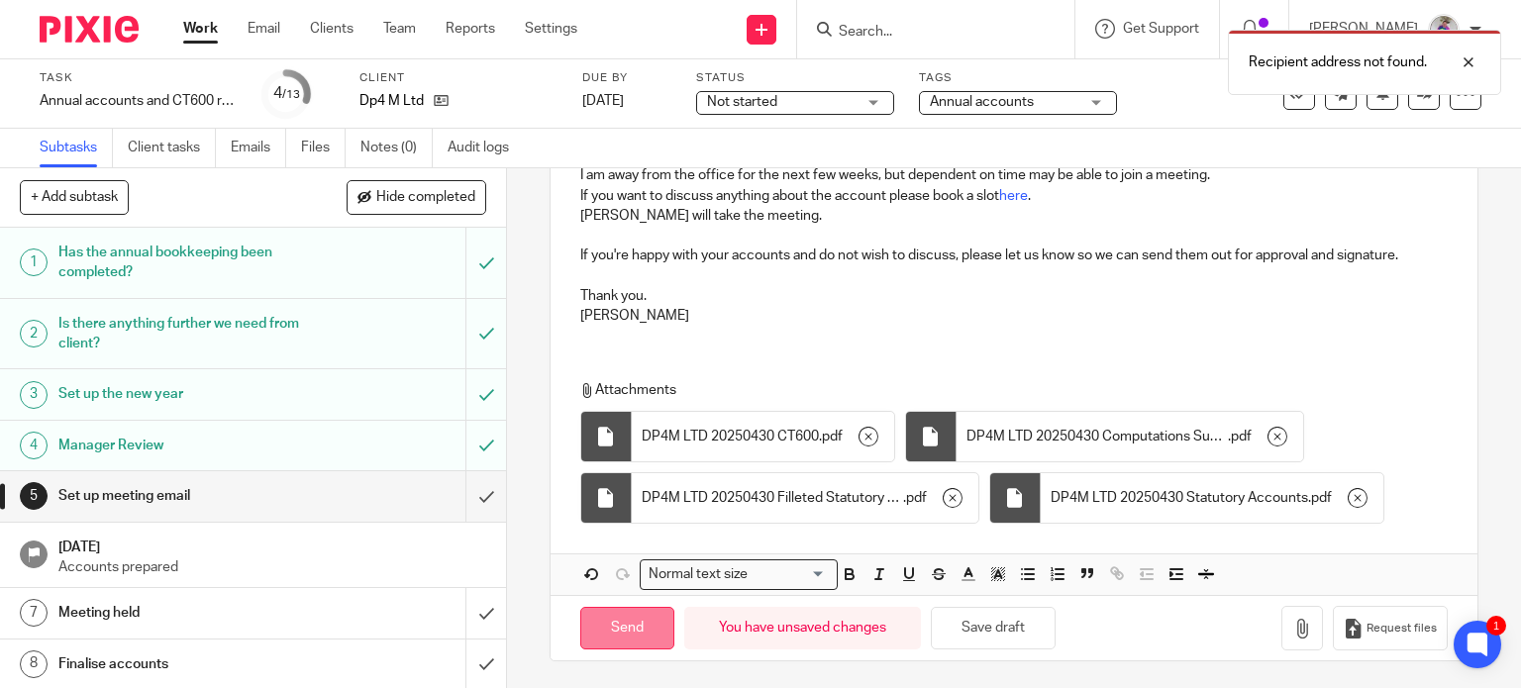
scroll to position [0, 0]
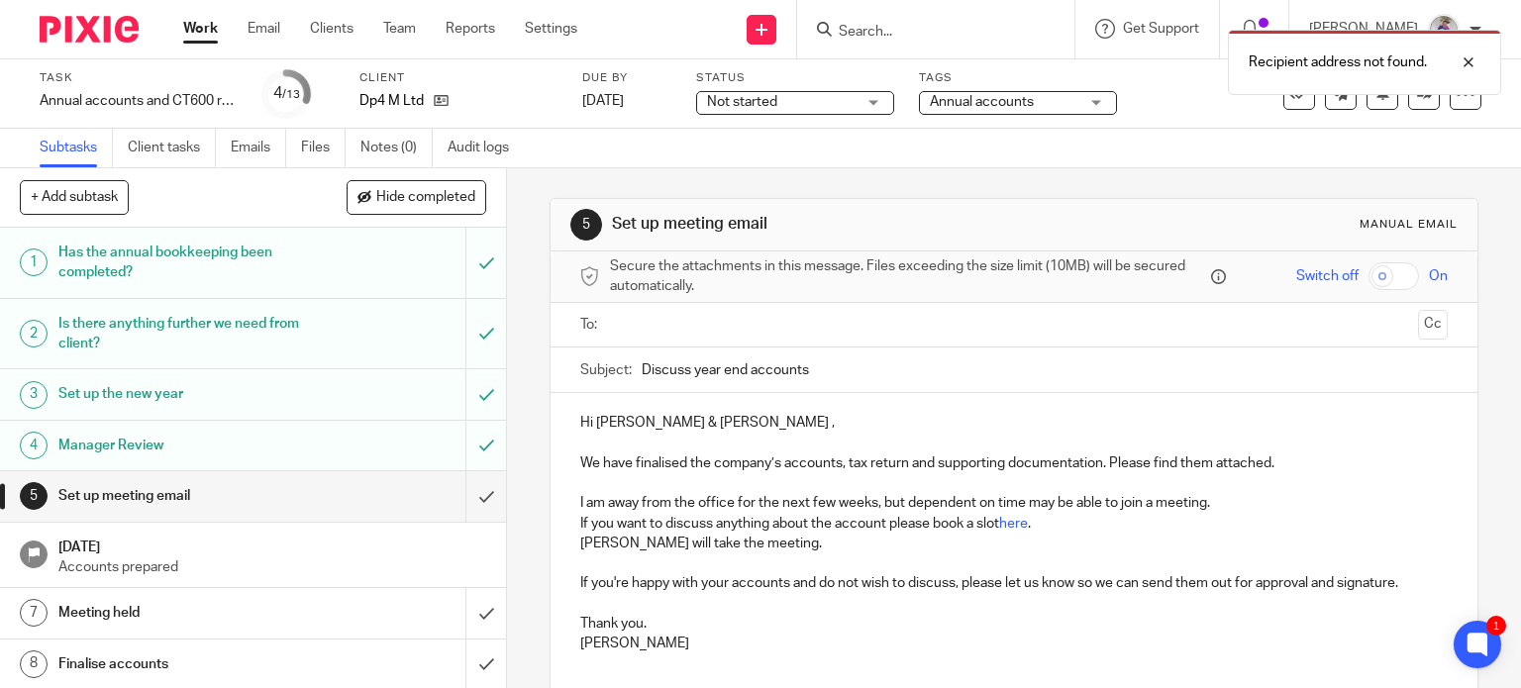
click at [617, 331] on input "text" at bounding box center [1013, 325] width 793 height 23
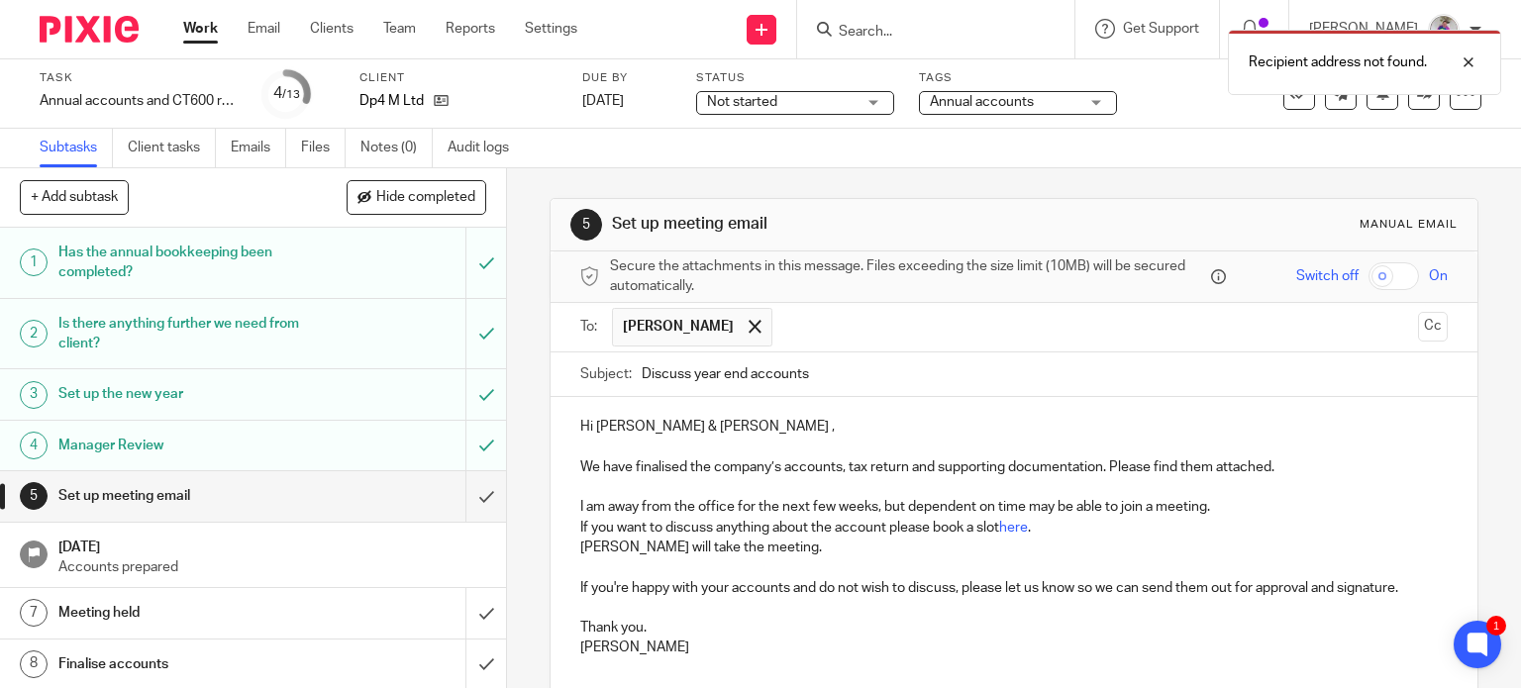
click at [829, 324] on input "text" at bounding box center [1096, 327] width 628 height 39
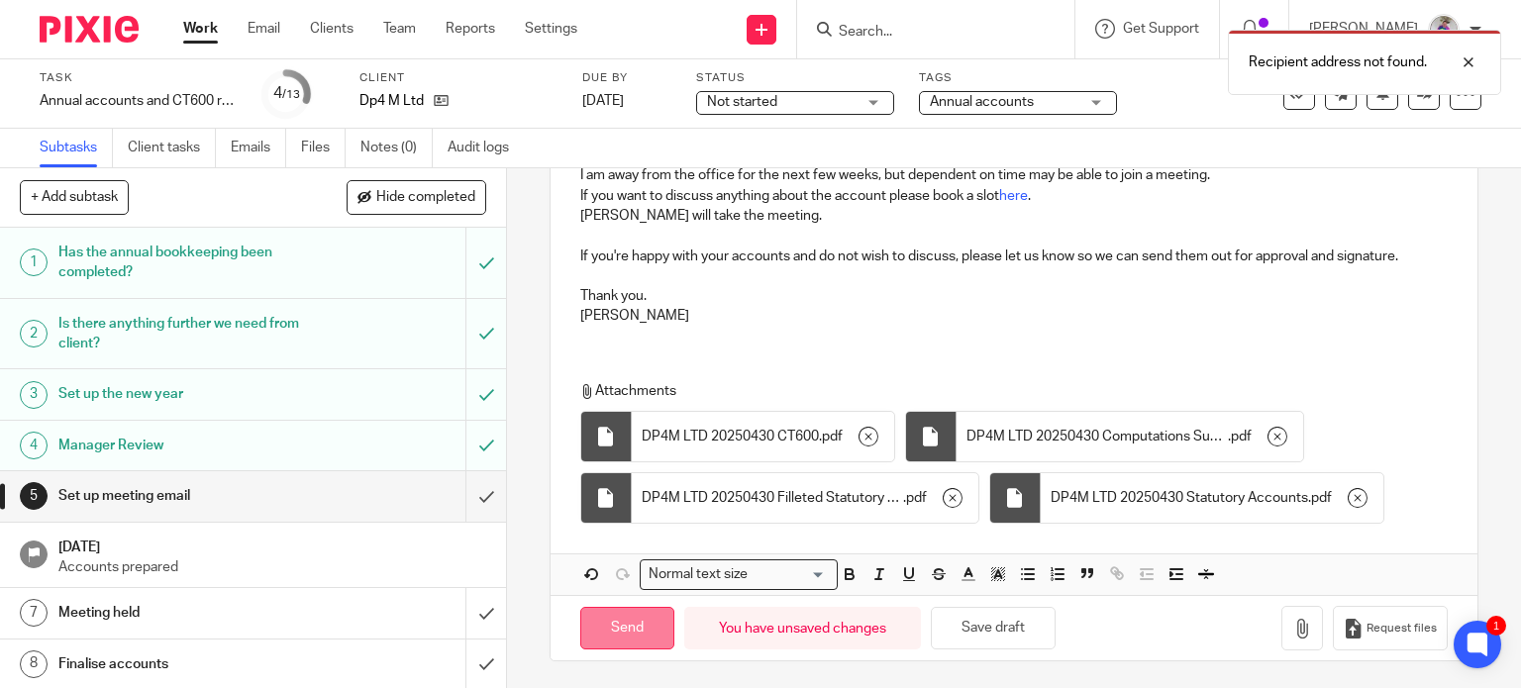
click at [608, 629] on input "Send" at bounding box center [627, 628] width 94 height 43
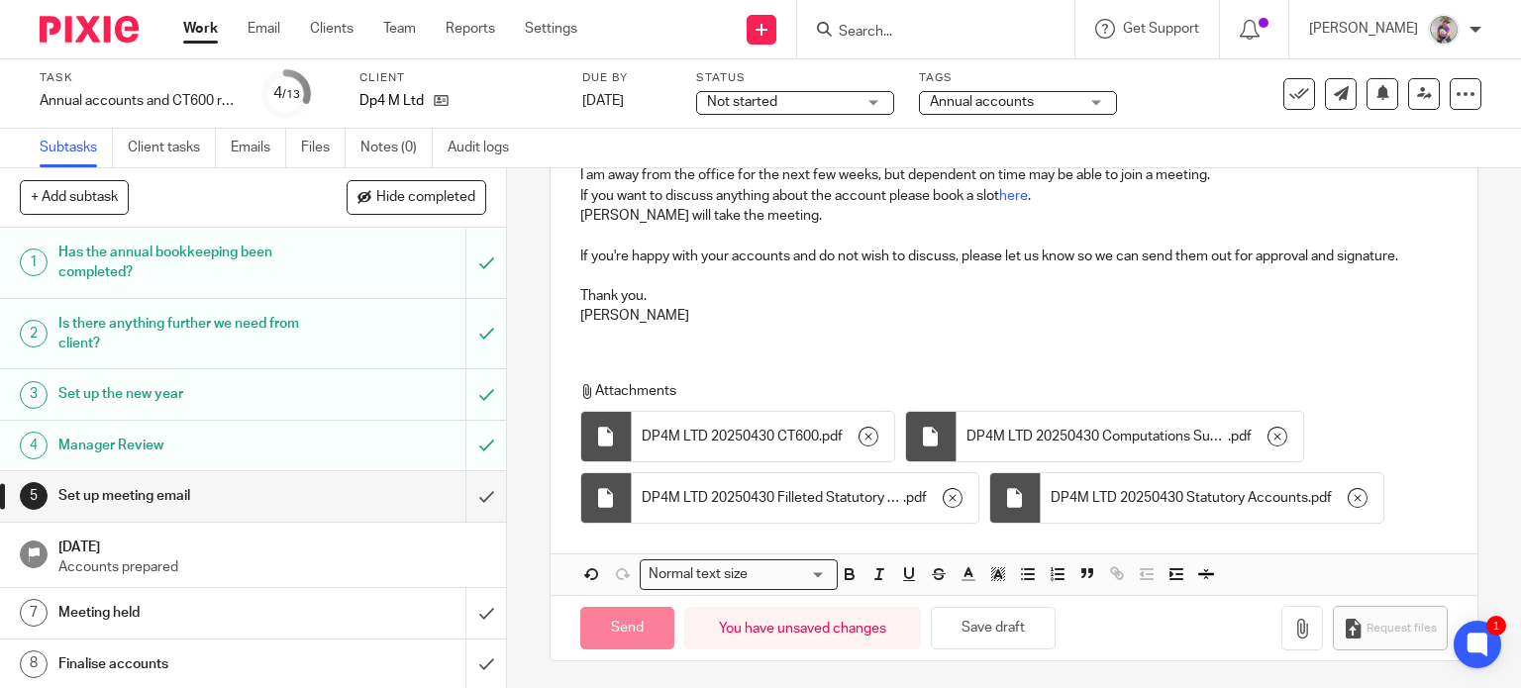
type input "Sent"
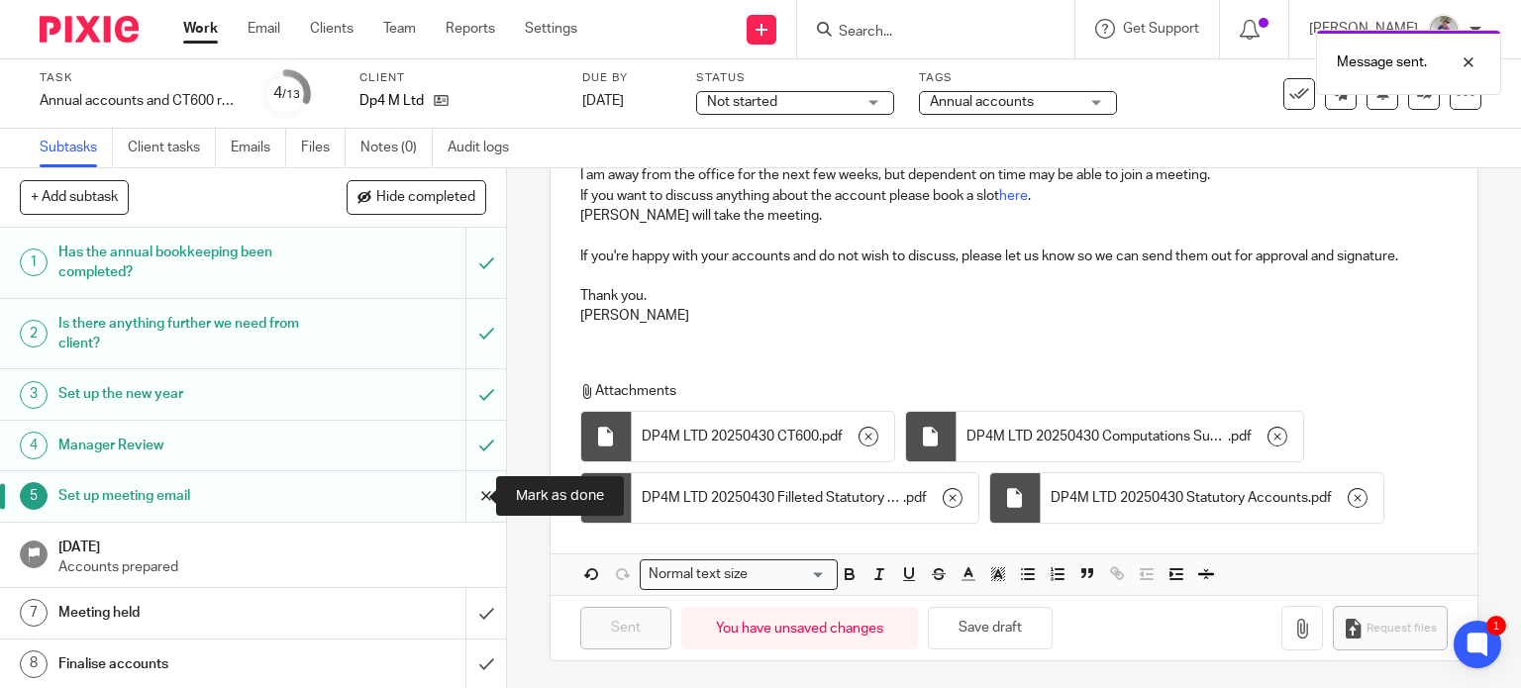
click at [464, 493] on input "submit" at bounding box center [253, 496] width 506 height 50
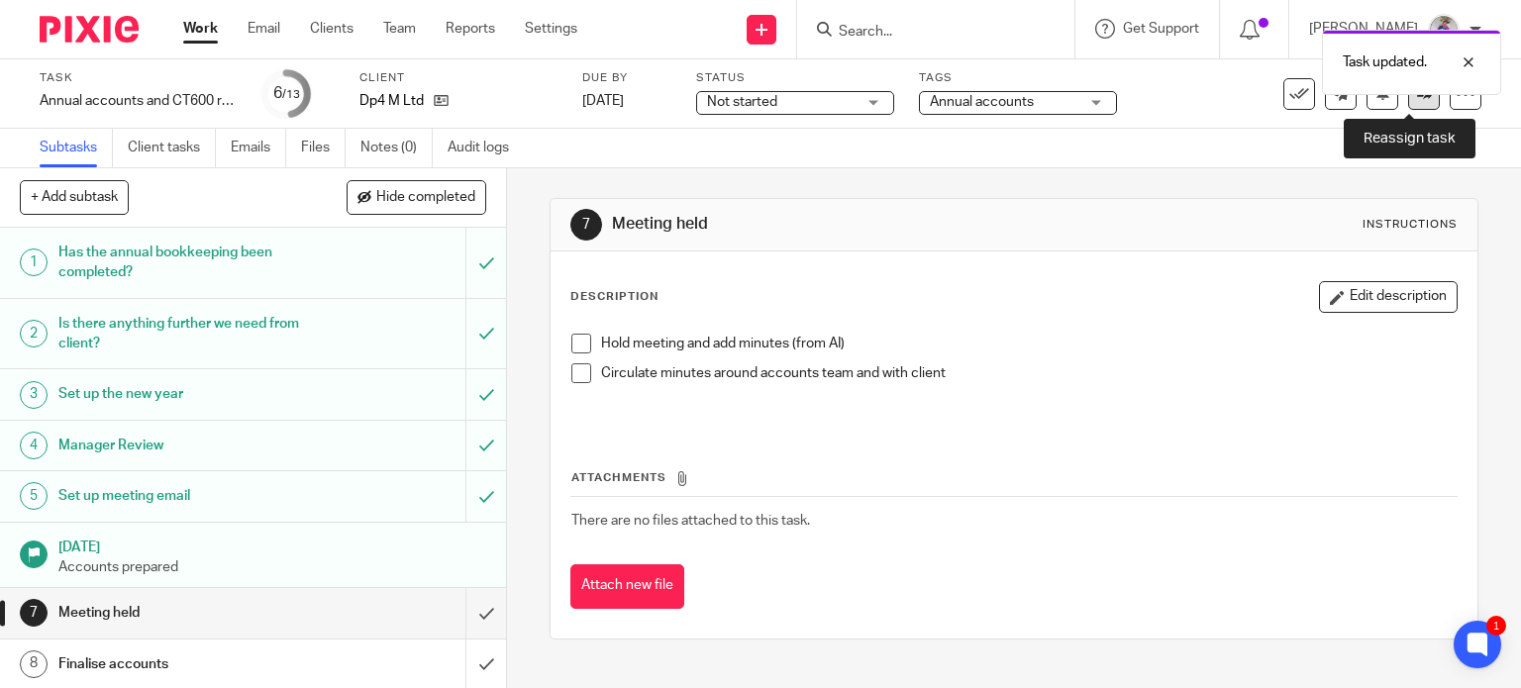
click at [1408, 106] on link at bounding box center [1424, 94] width 32 height 32
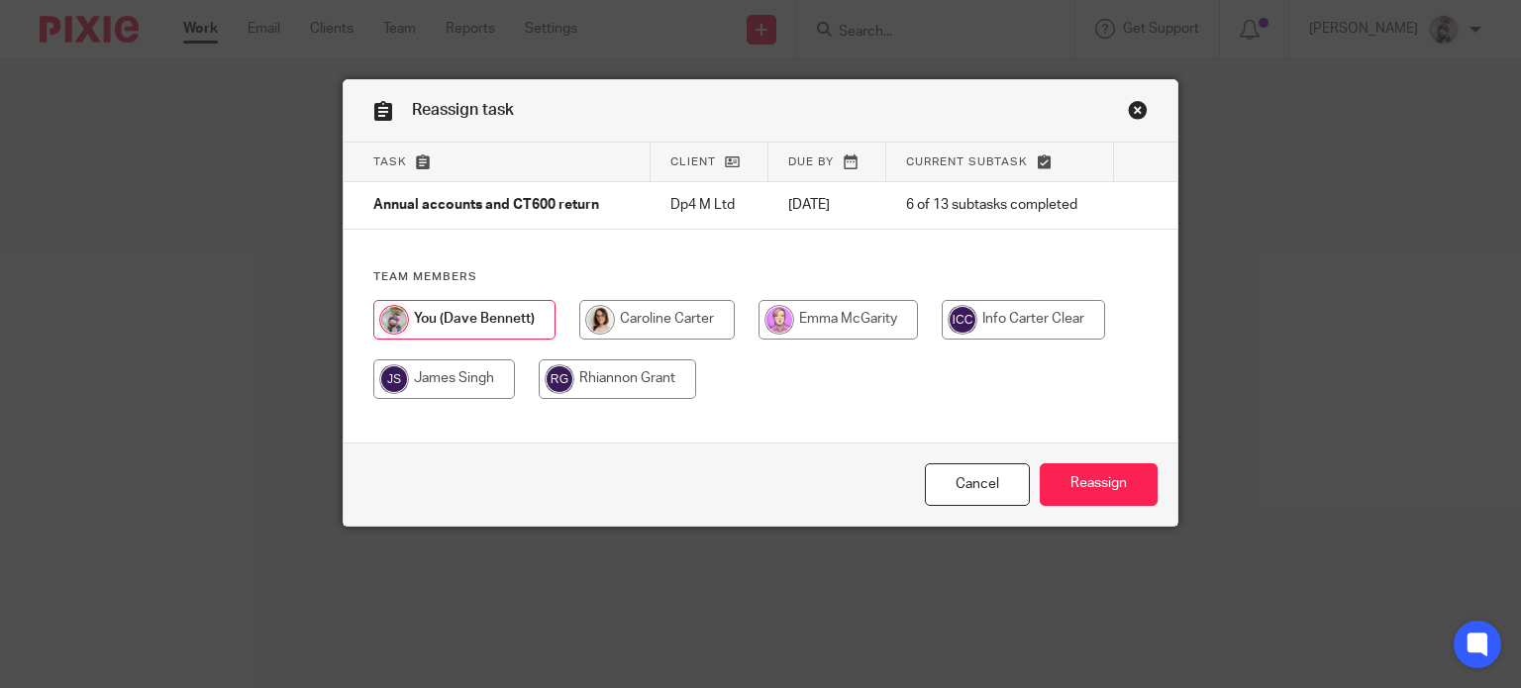
click at [652, 330] on input "radio" at bounding box center [656, 320] width 155 height 40
radio input "true"
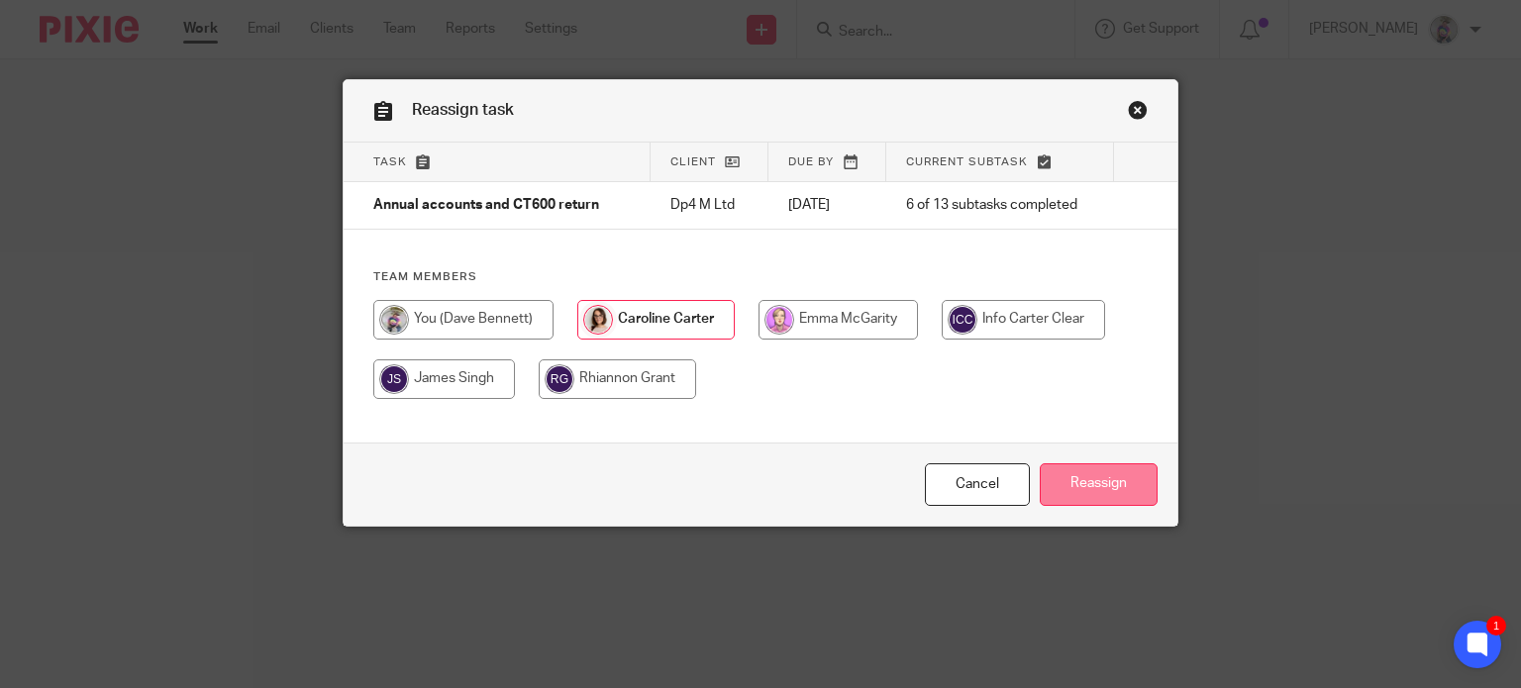
click at [1077, 494] on input "Reassign" at bounding box center [1099, 484] width 118 height 43
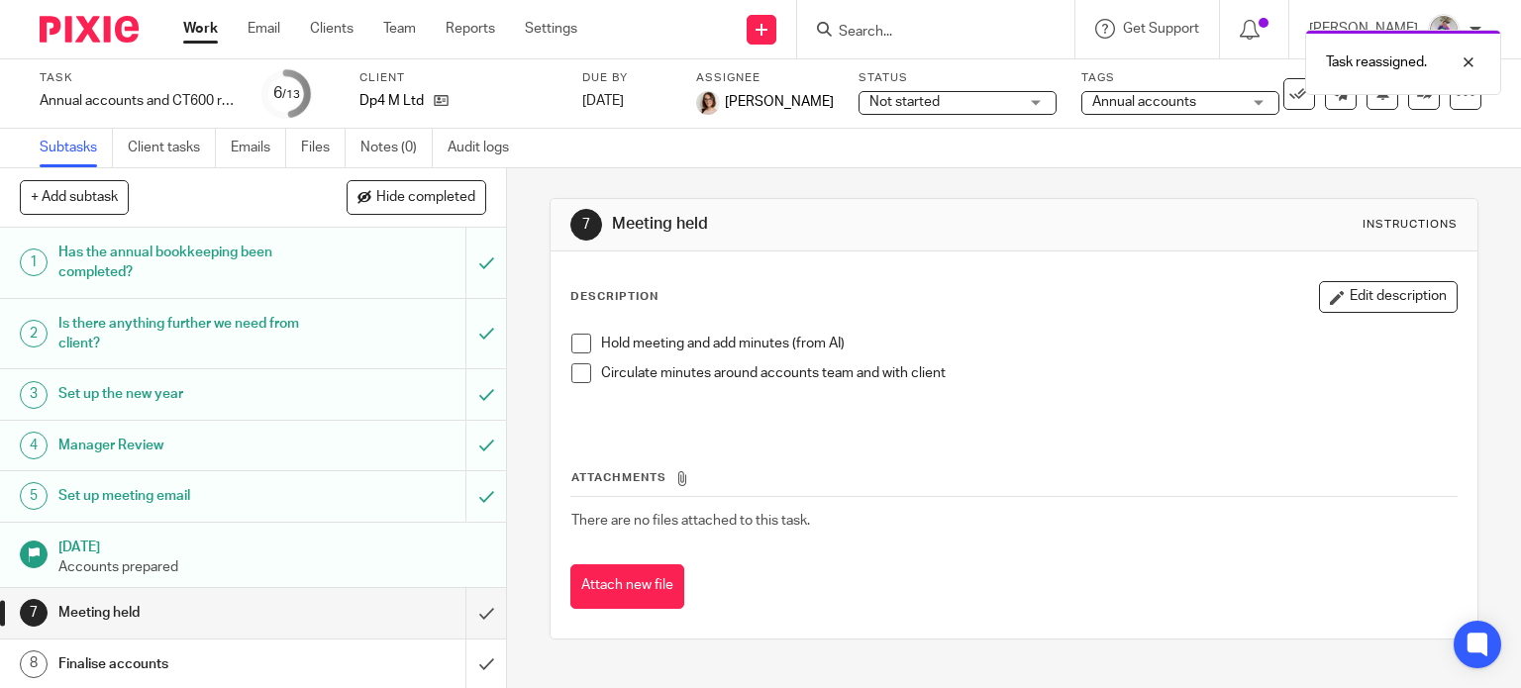
click at [201, 31] on link "Work" at bounding box center [200, 29] width 35 height 20
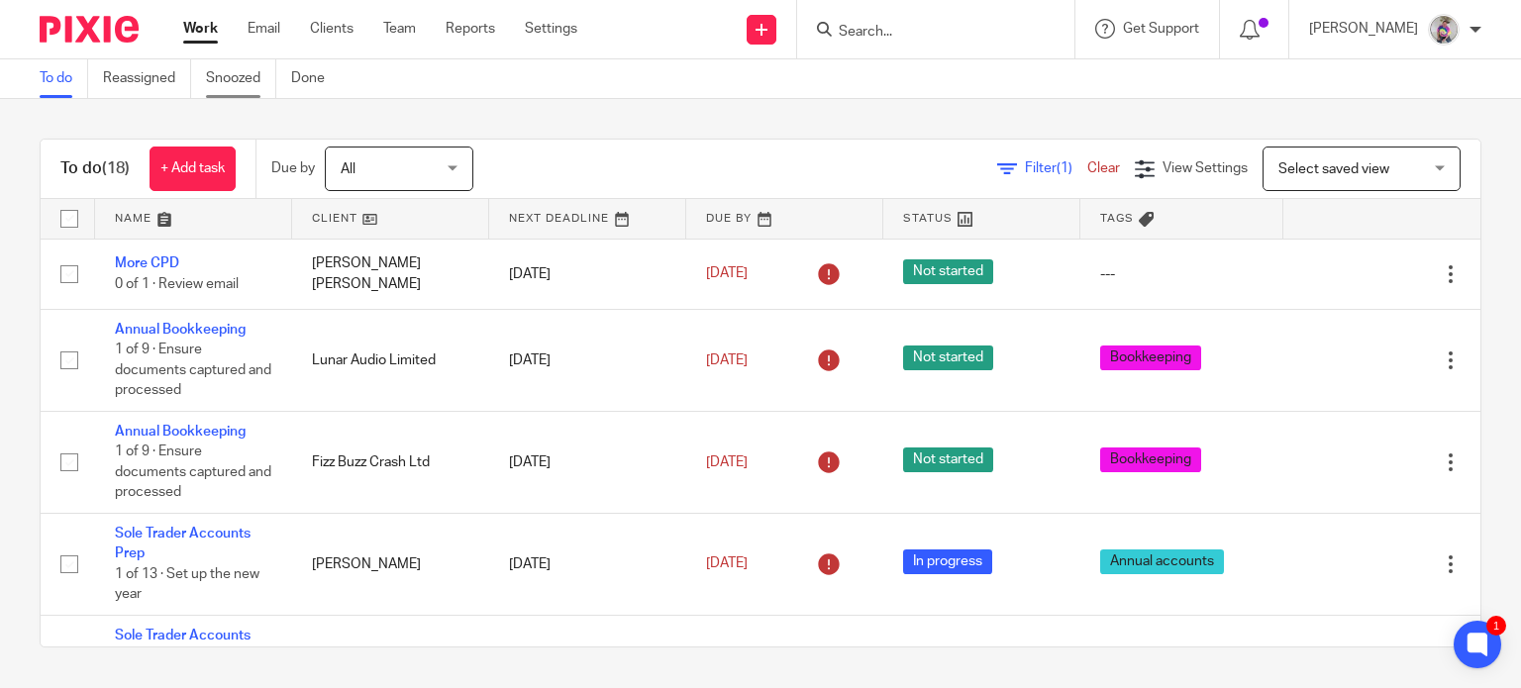
click at [251, 82] on link "Snoozed" at bounding box center [241, 78] width 70 height 39
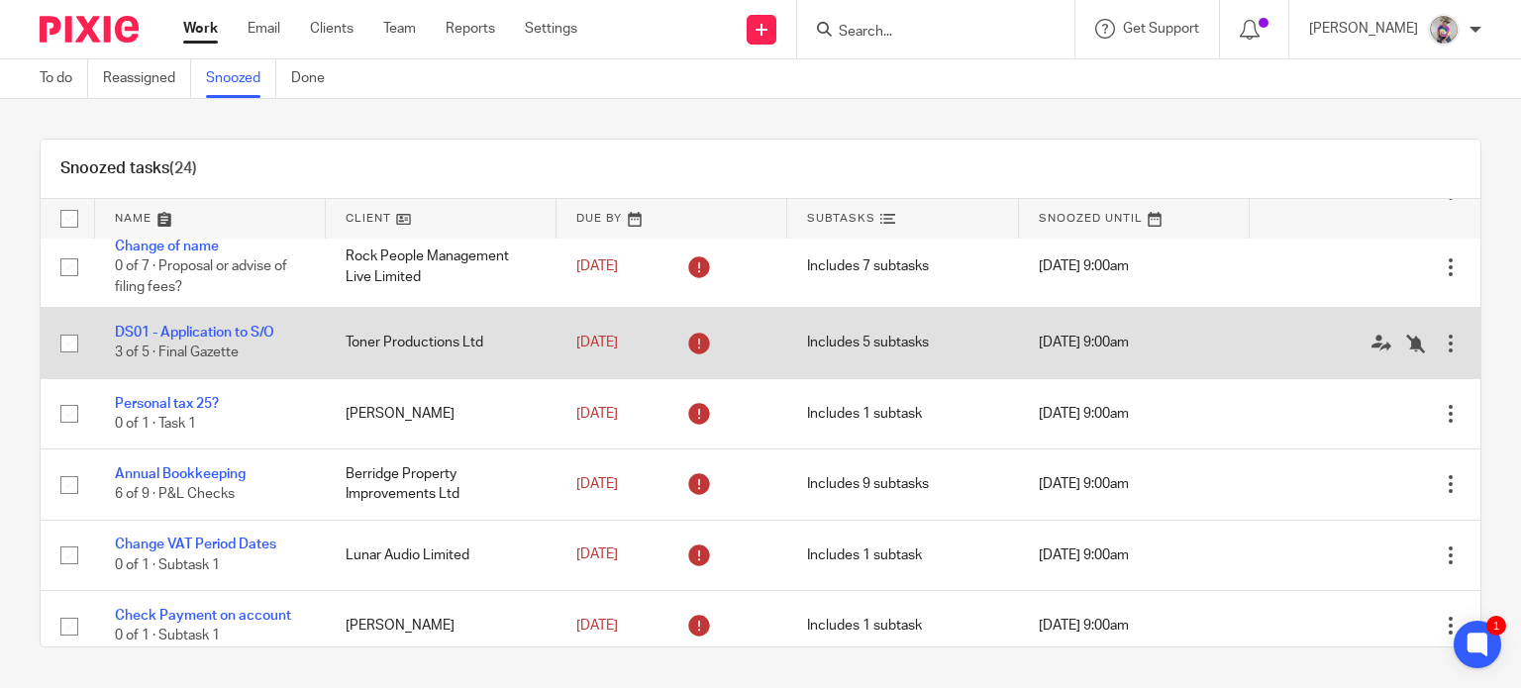
scroll to position [479, 0]
click at [67, 342] on input "checkbox" at bounding box center [70, 343] width 38 height 38
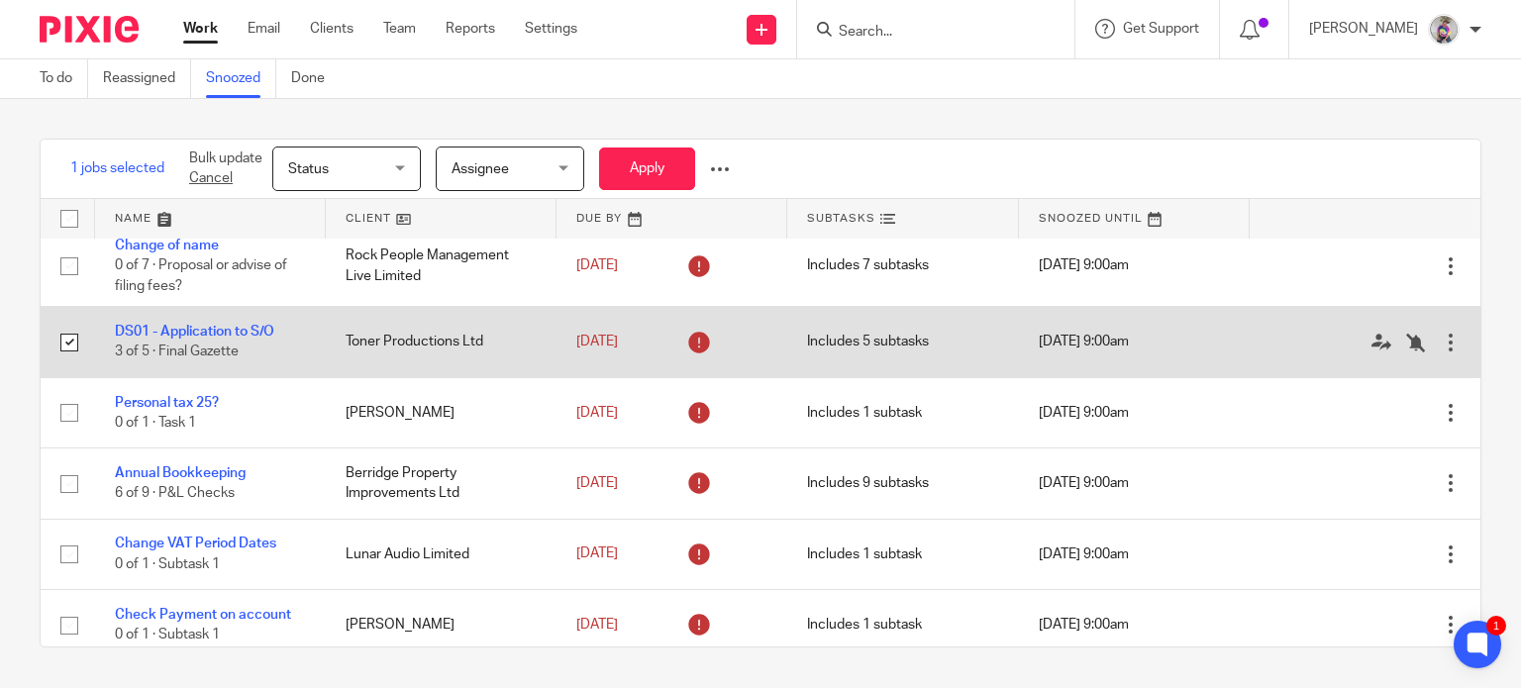
click at [73, 345] on input "checkbox" at bounding box center [70, 343] width 38 height 38
checkbox input "false"
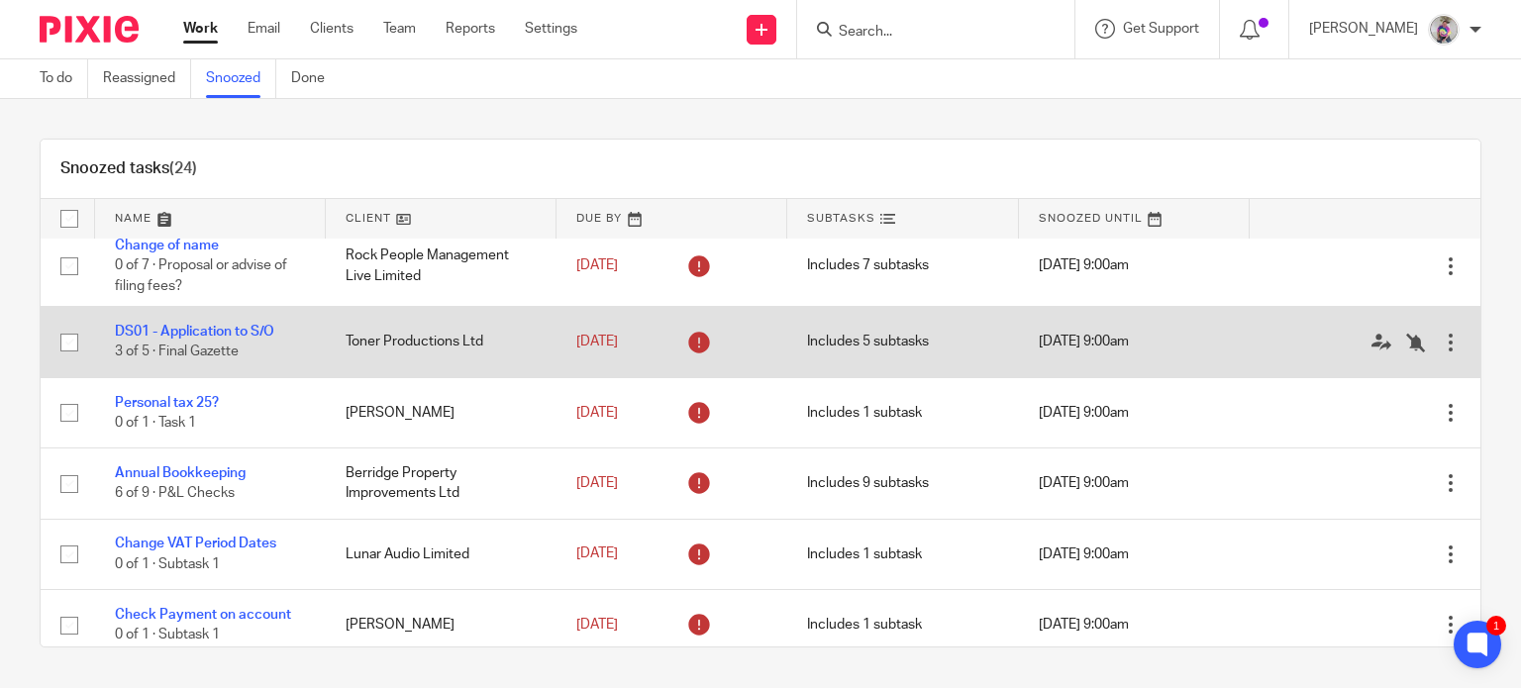
click at [1441, 340] on div at bounding box center [1451, 343] width 20 height 20
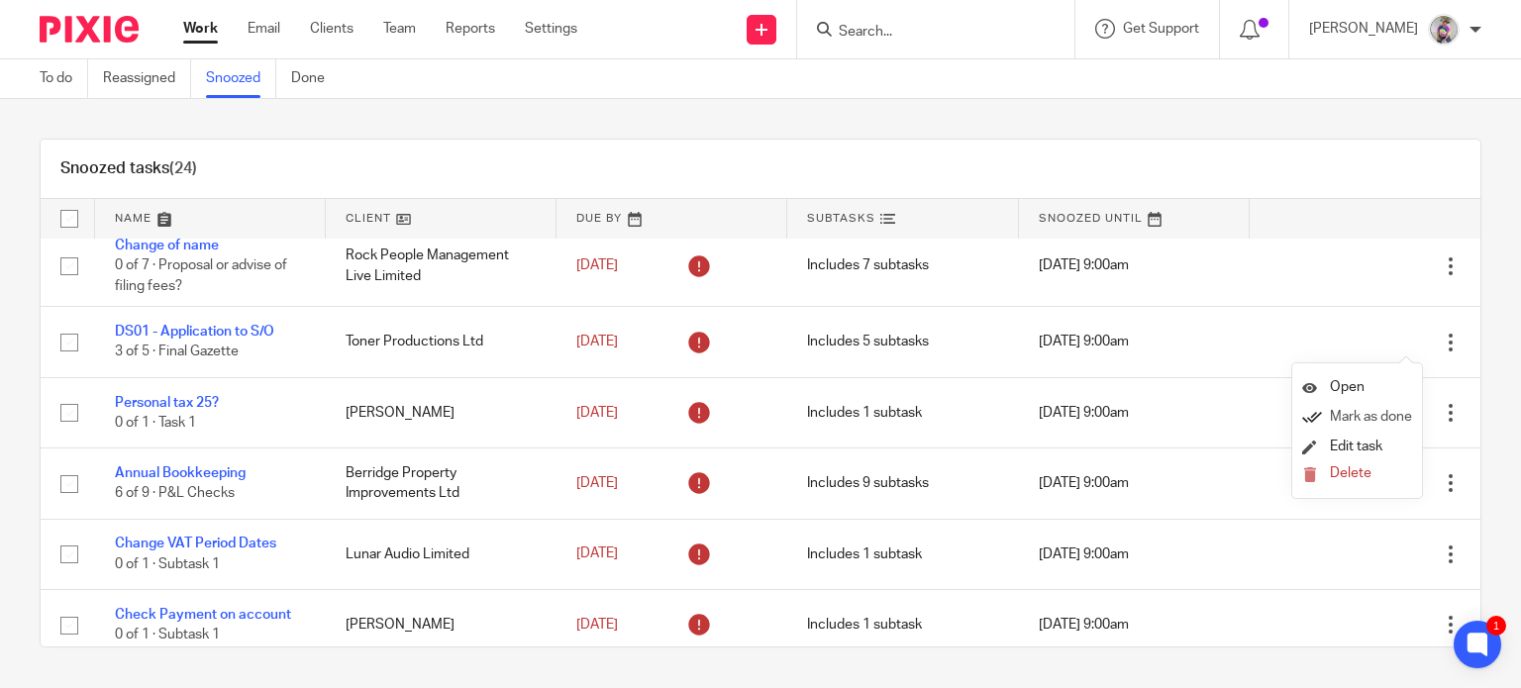
click at [1359, 417] on span "Mark as done" at bounding box center [1371, 417] width 82 height 14
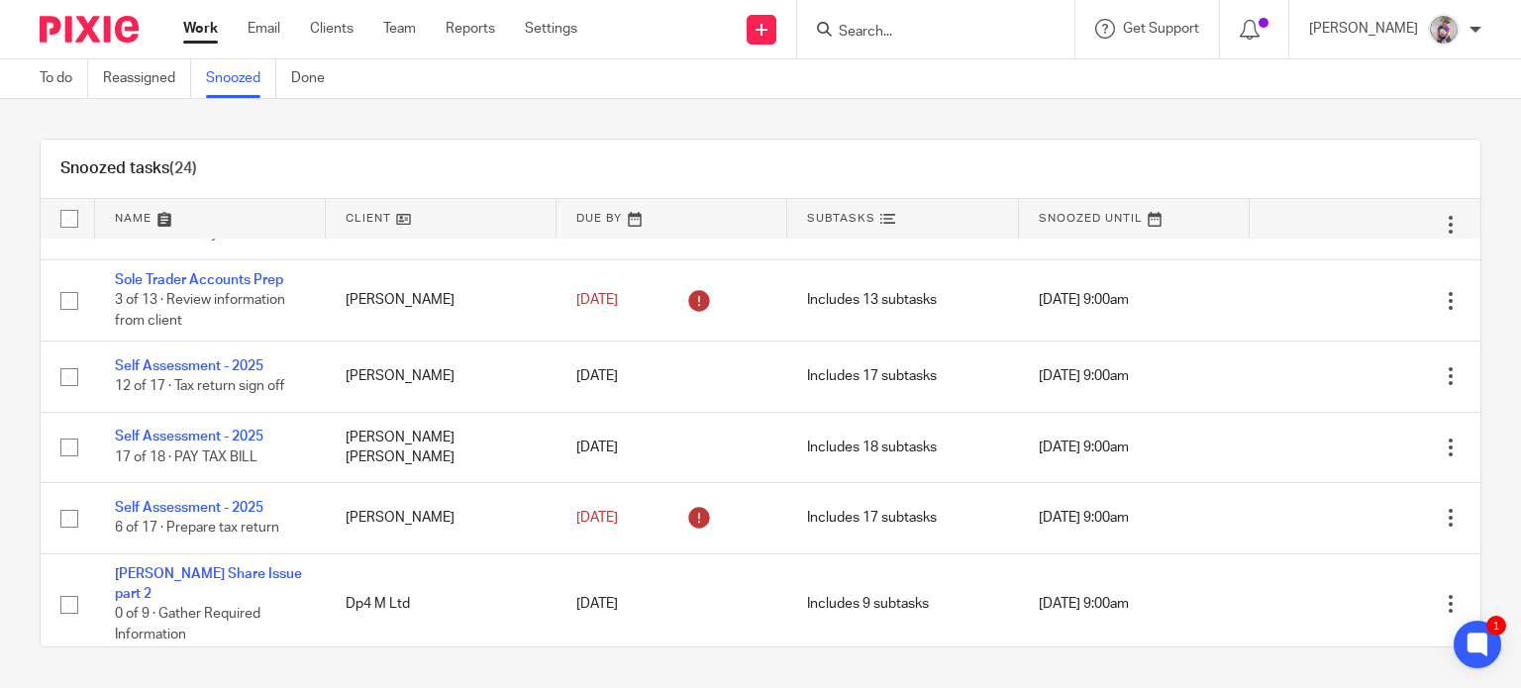
scroll to position [1329, 0]
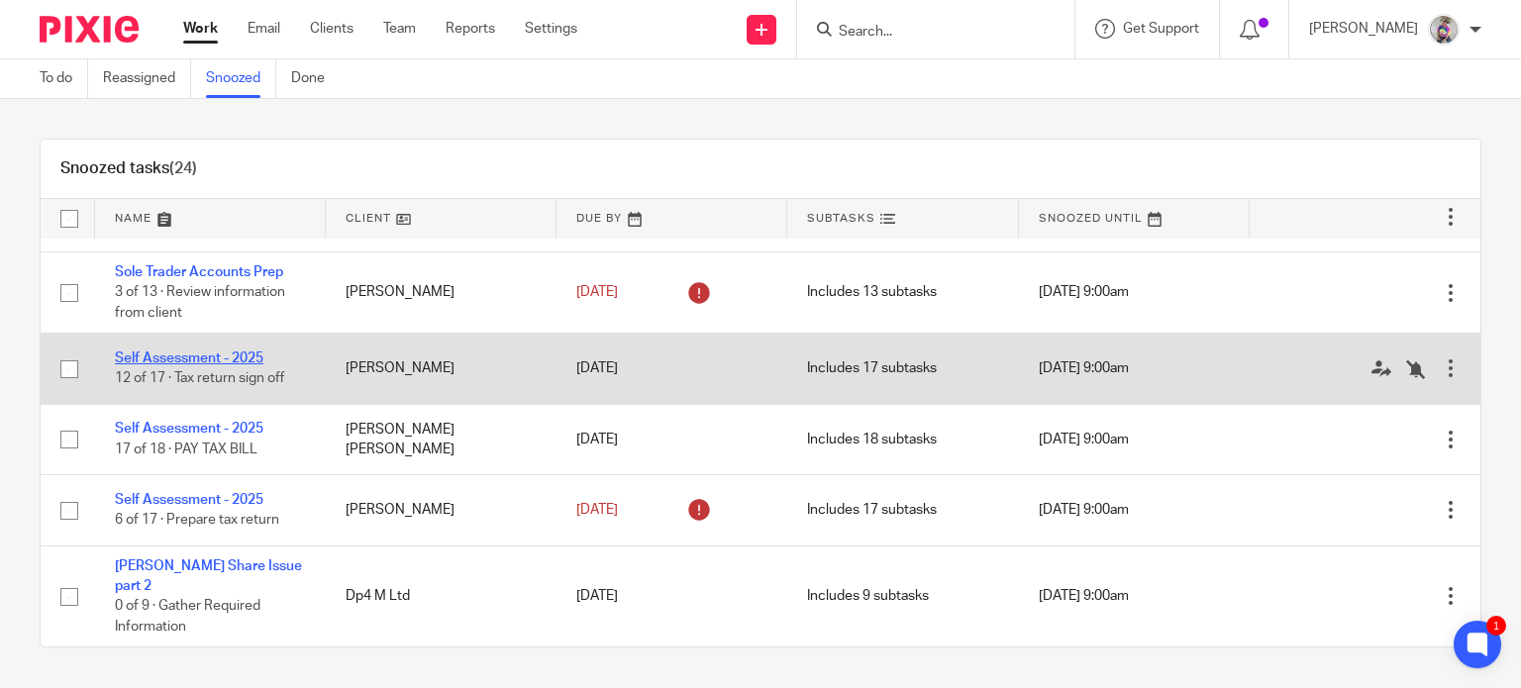
click at [231, 359] on link "Self Assessment - 2025" at bounding box center [189, 359] width 149 height 14
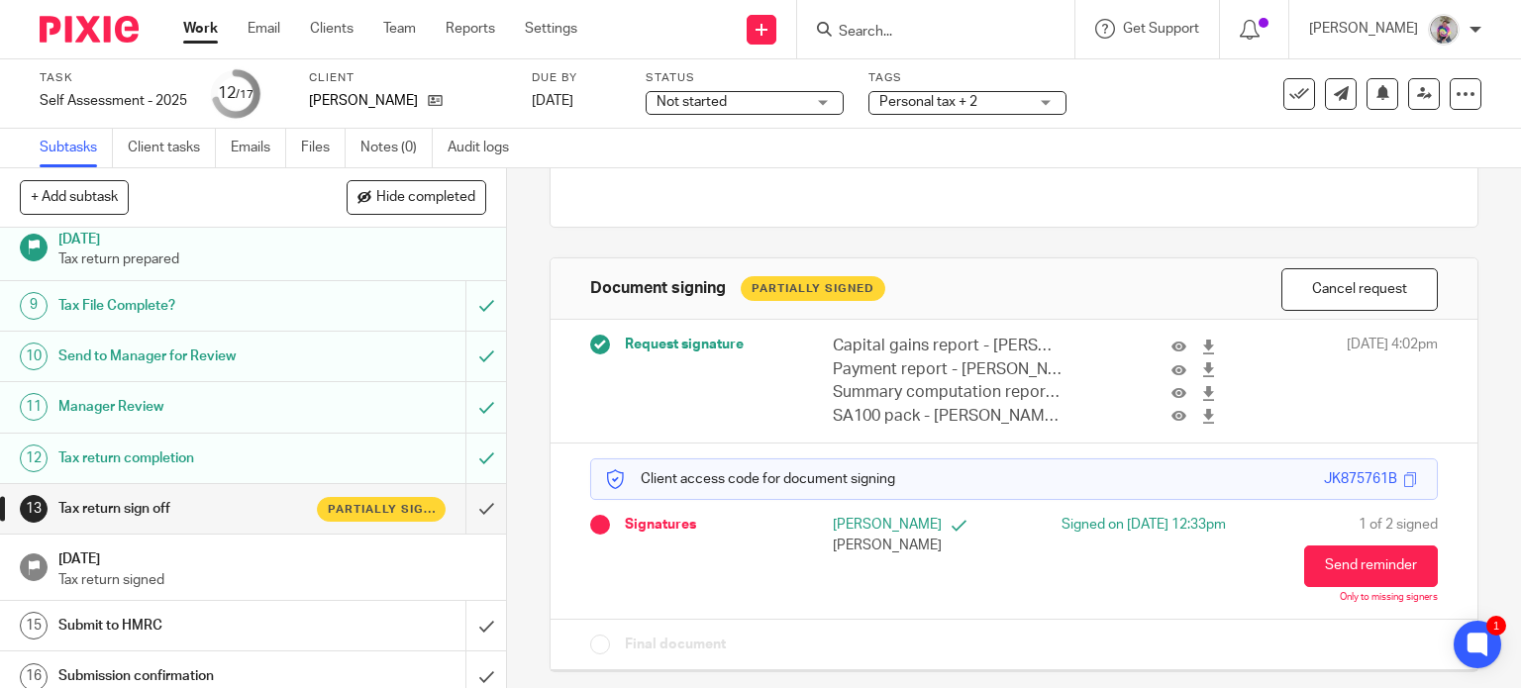
scroll to position [466, 0]
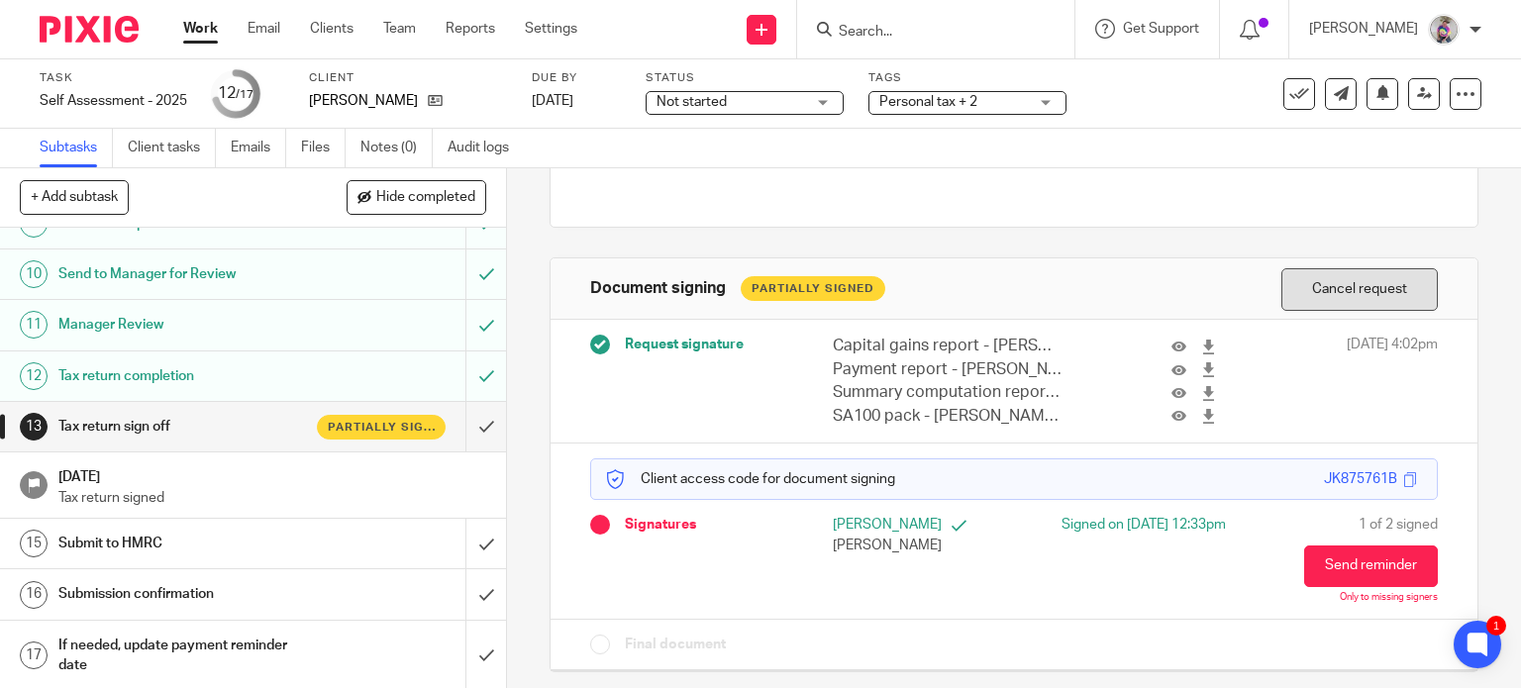
click at [1318, 294] on button "Cancel request" at bounding box center [1359, 289] width 156 height 43
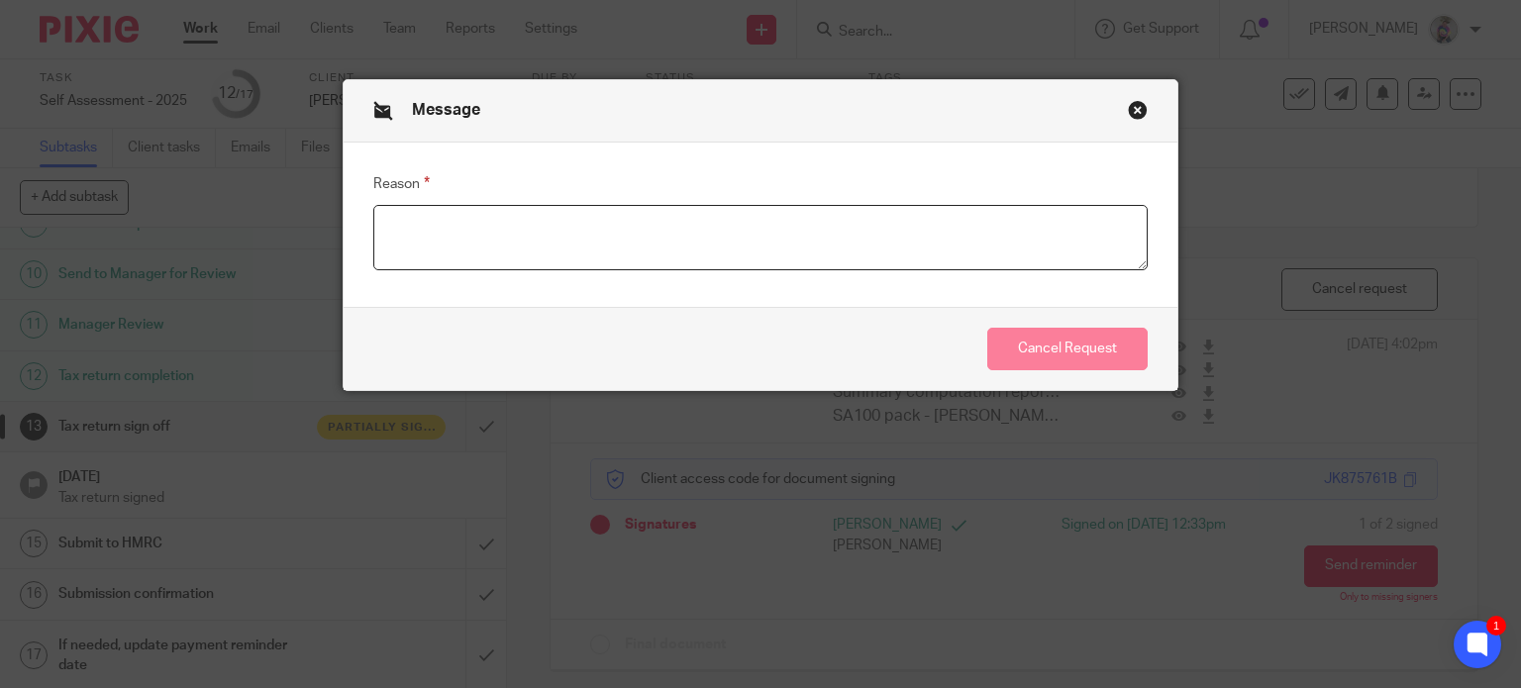
click at [831, 238] on textarea "Reason" at bounding box center [760, 237] width 775 height 65
type textarea "Only Needed Barry to Sign"
click at [1046, 359] on button "Cancel Request" at bounding box center [1067, 349] width 160 height 43
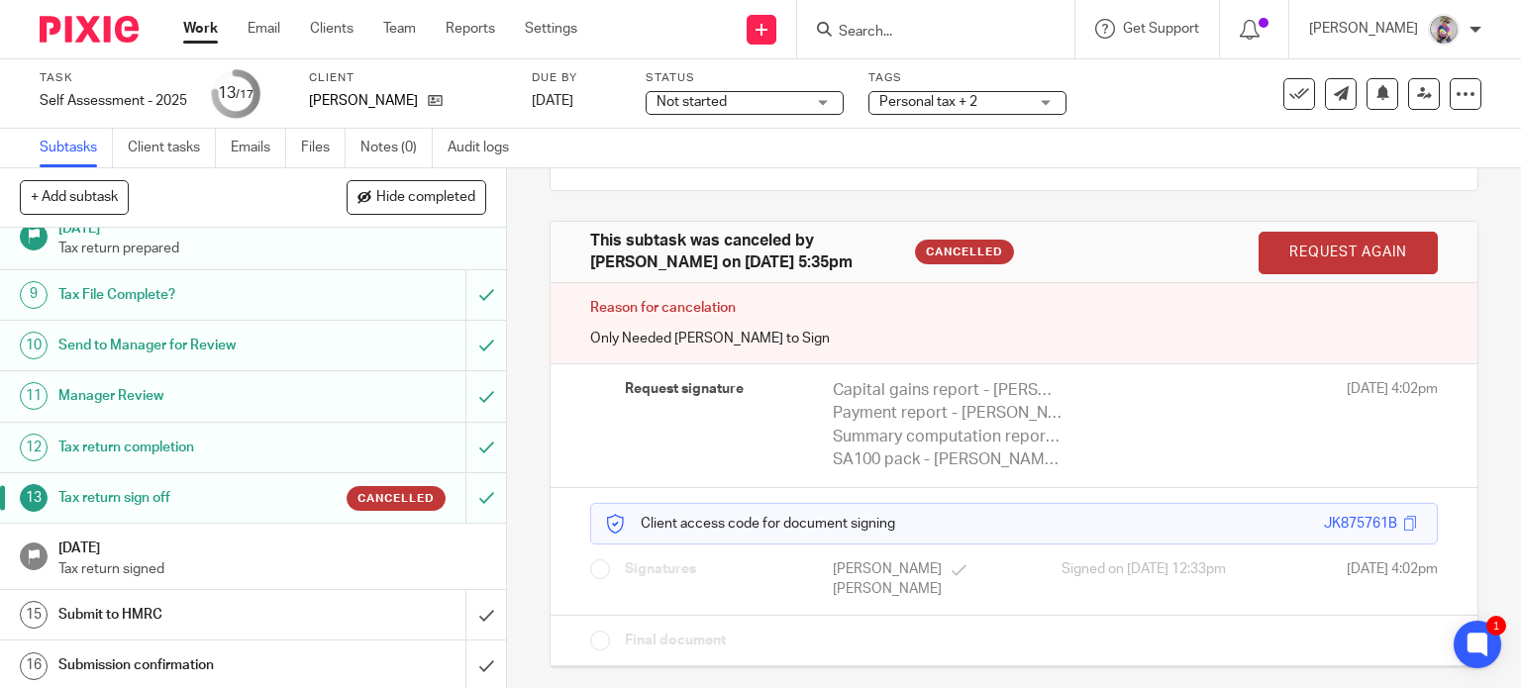
scroll to position [466, 0]
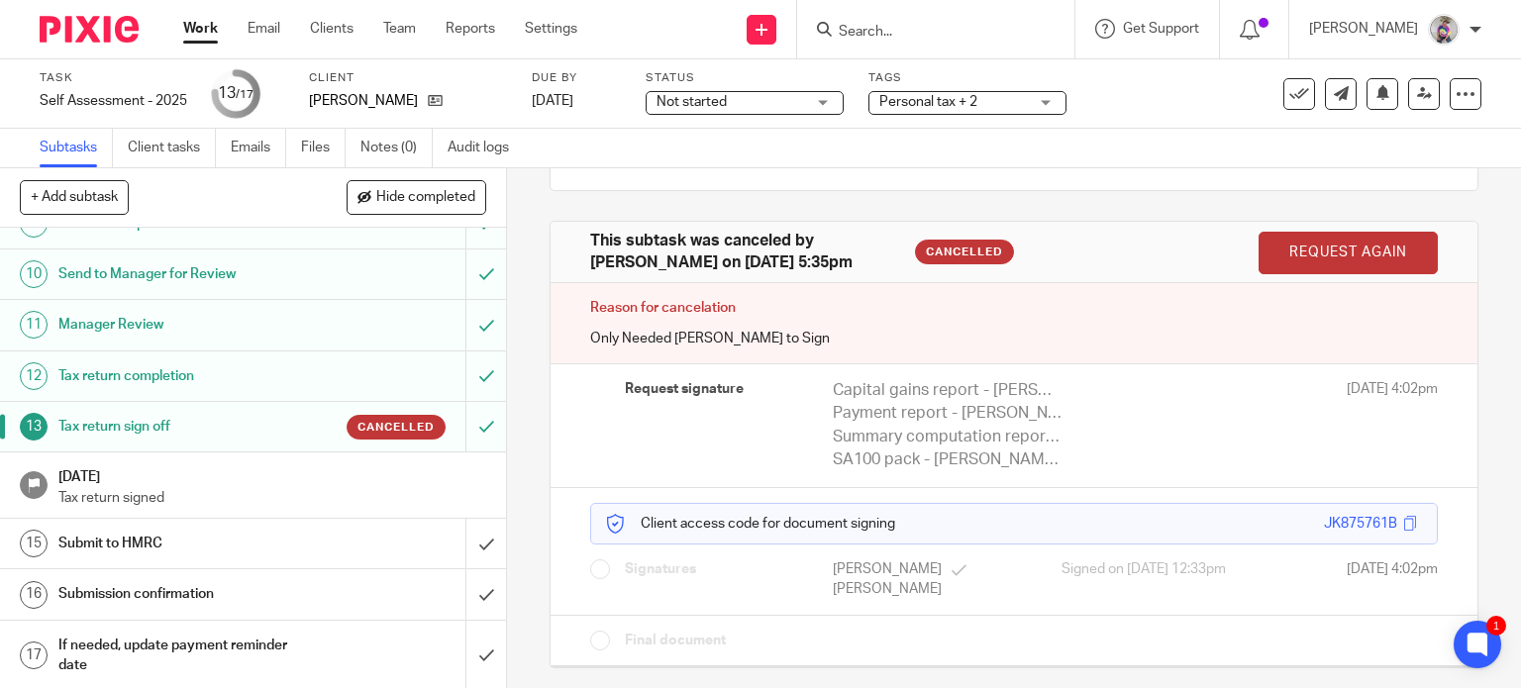
click at [232, 529] on h1 "Submit to HMRC" at bounding box center [187, 544] width 258 height 30
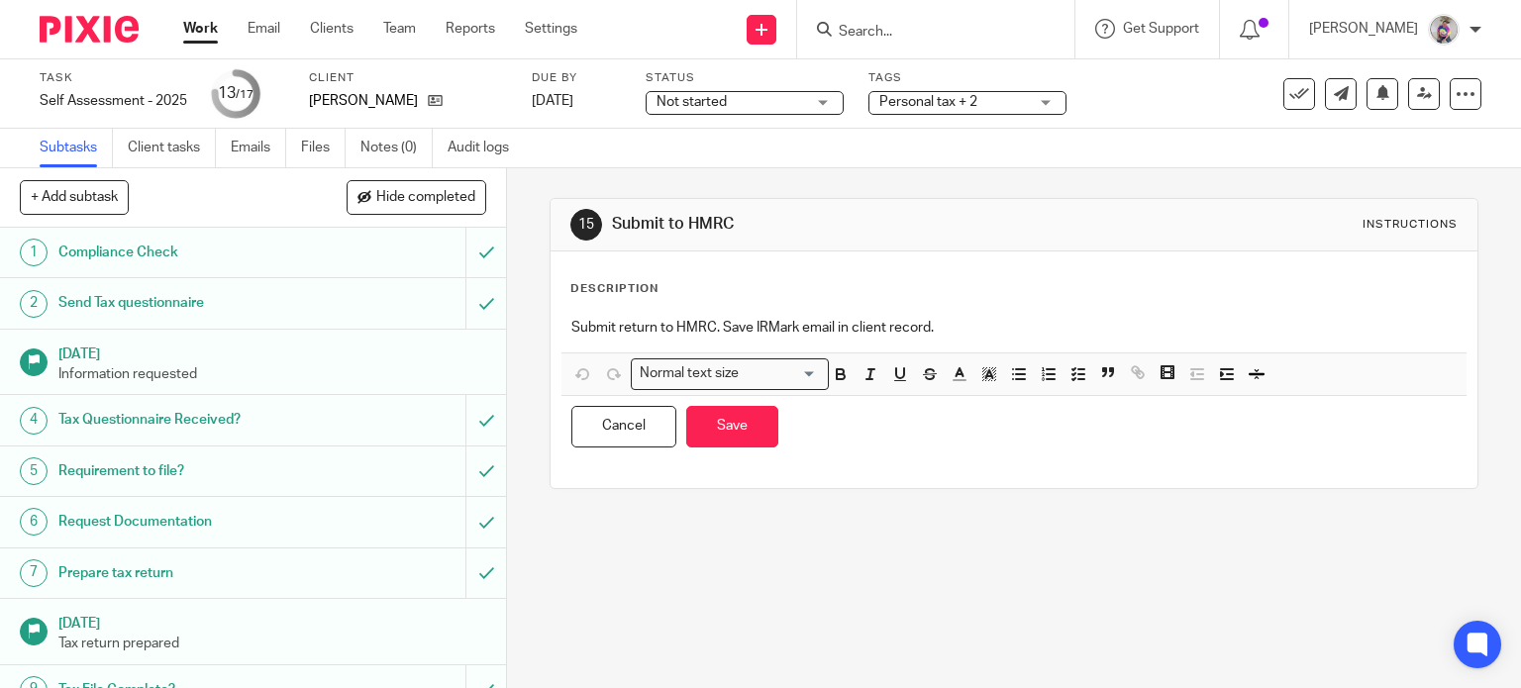
click at [1002, 335] on p "Submit return to HMRC. Save IRMark email in client record." at bounding box center [1014, 328] width 886 height 20
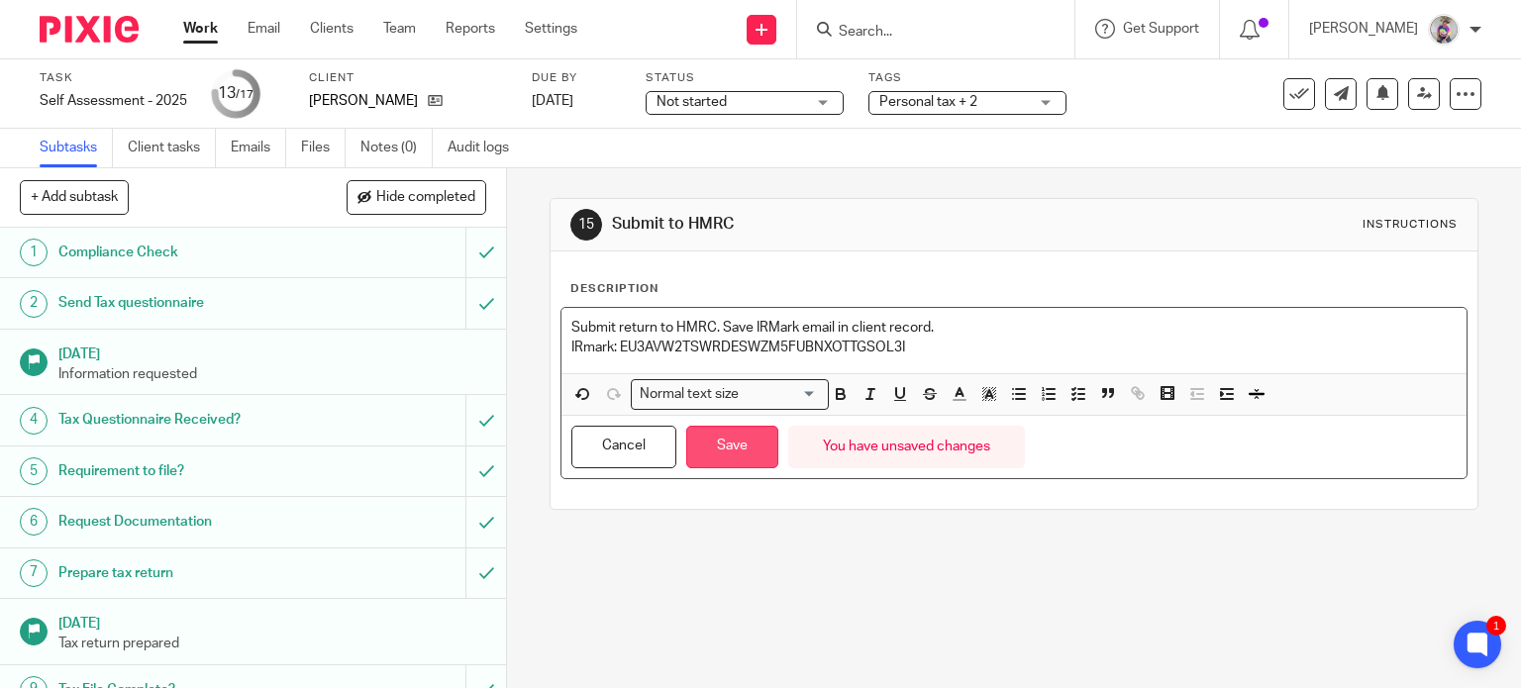
click at [710, 447] on button "Save" at bounding box center [732, 447] width 92 height 43
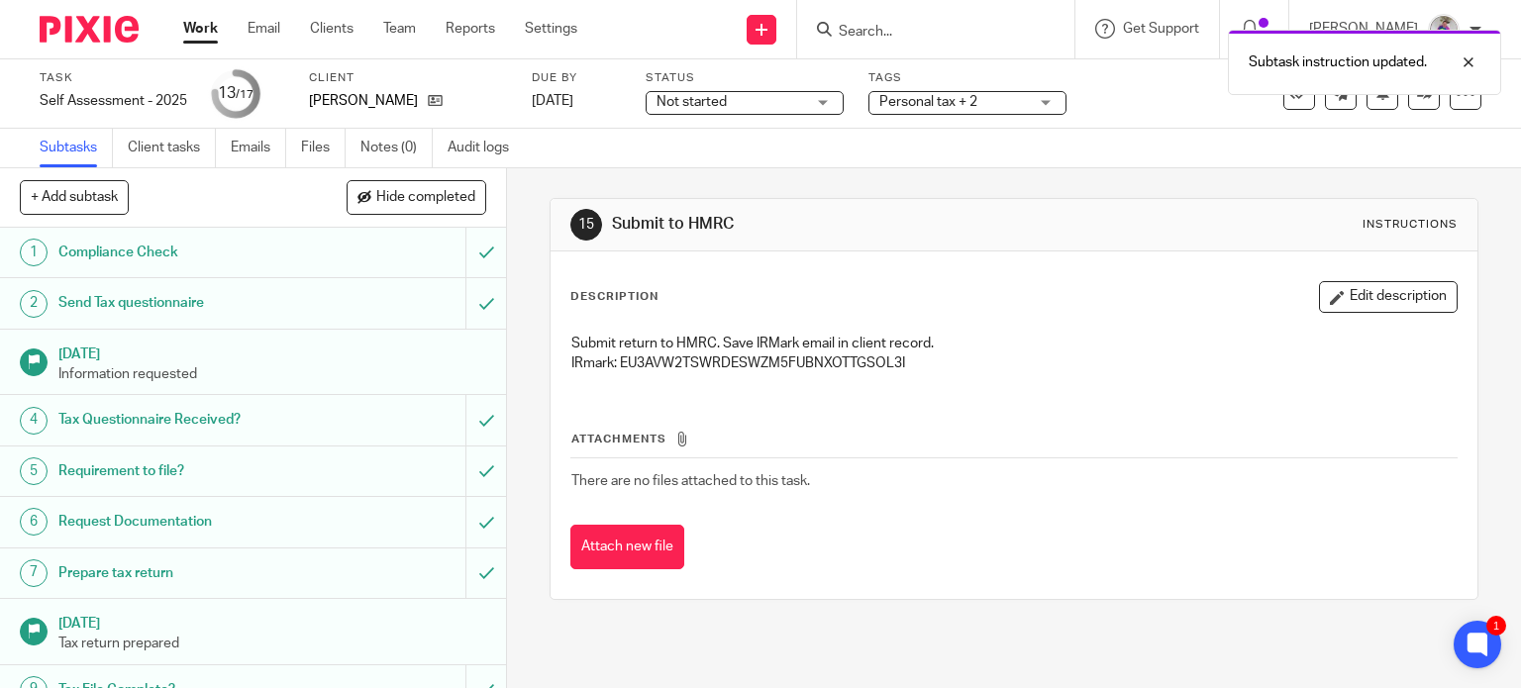
scroll to position [466, 0]
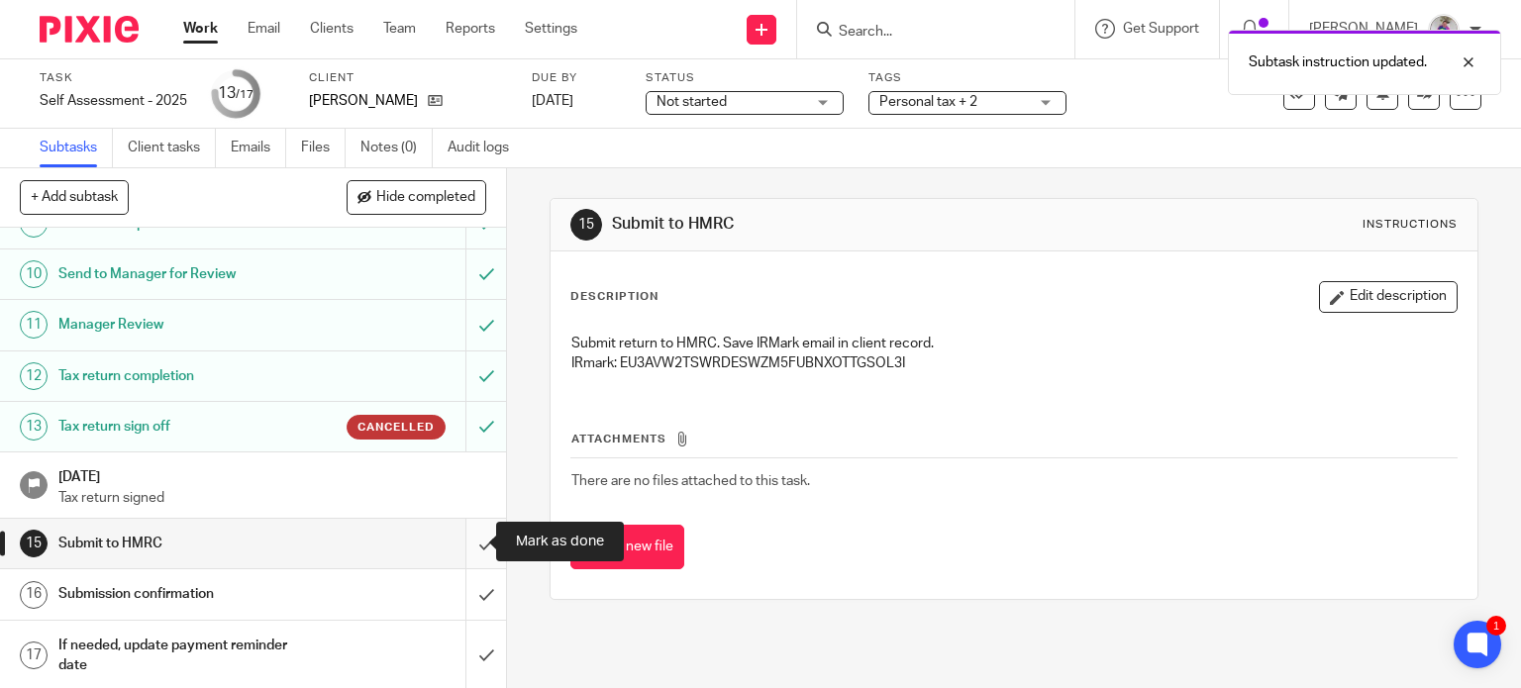
click at [460, 542] on input "submit" at bounding box center [253, 544] width 506 height 50
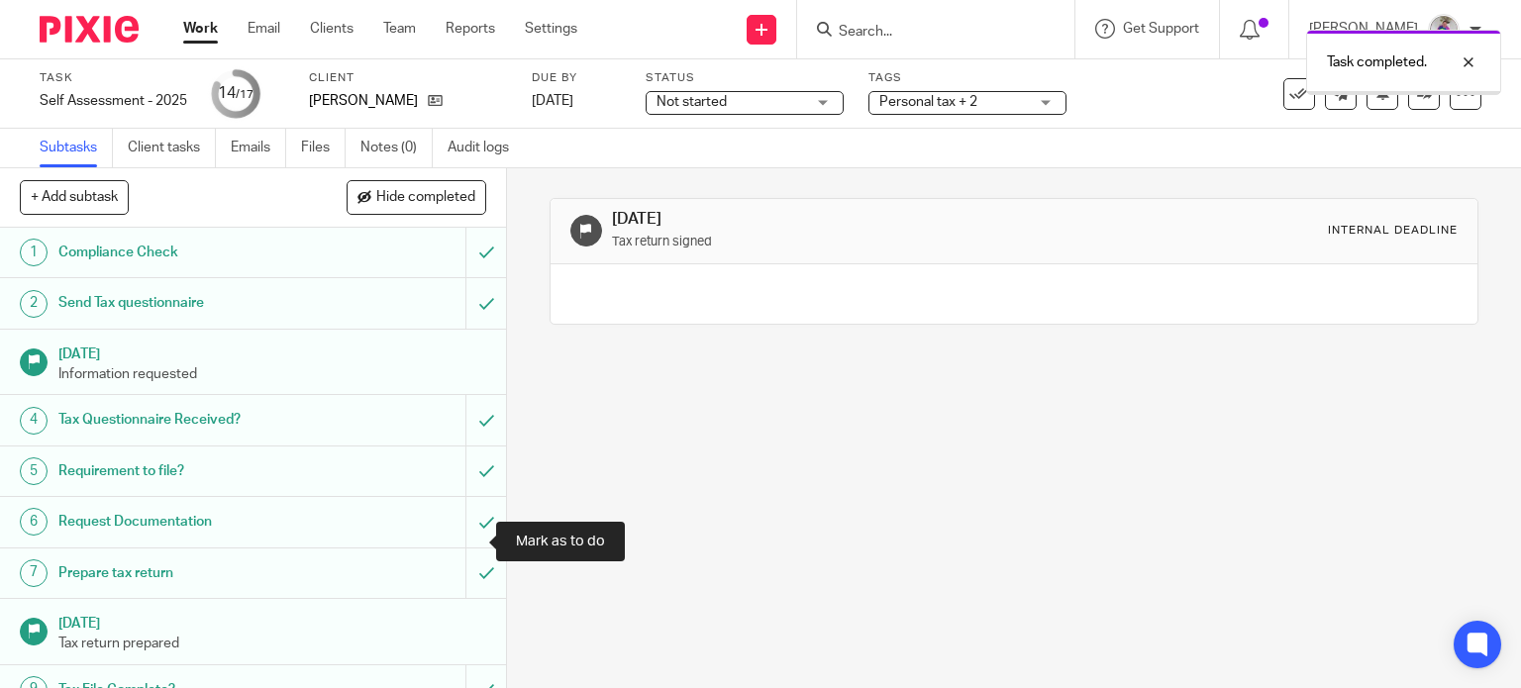
scroll to position [466, 0]
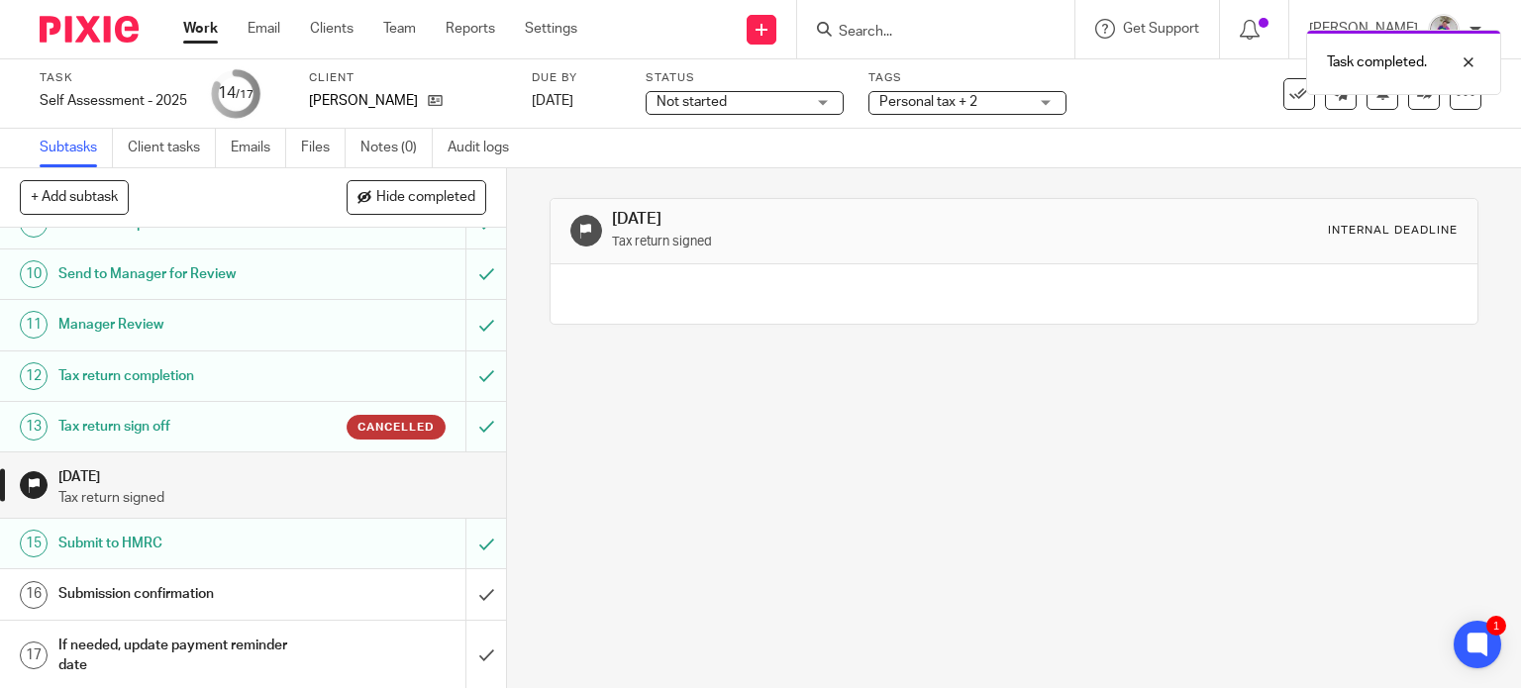
click at [188, 589] on h1 "Submission confirmation" at bounding box center [187, 594] width 258 height 30
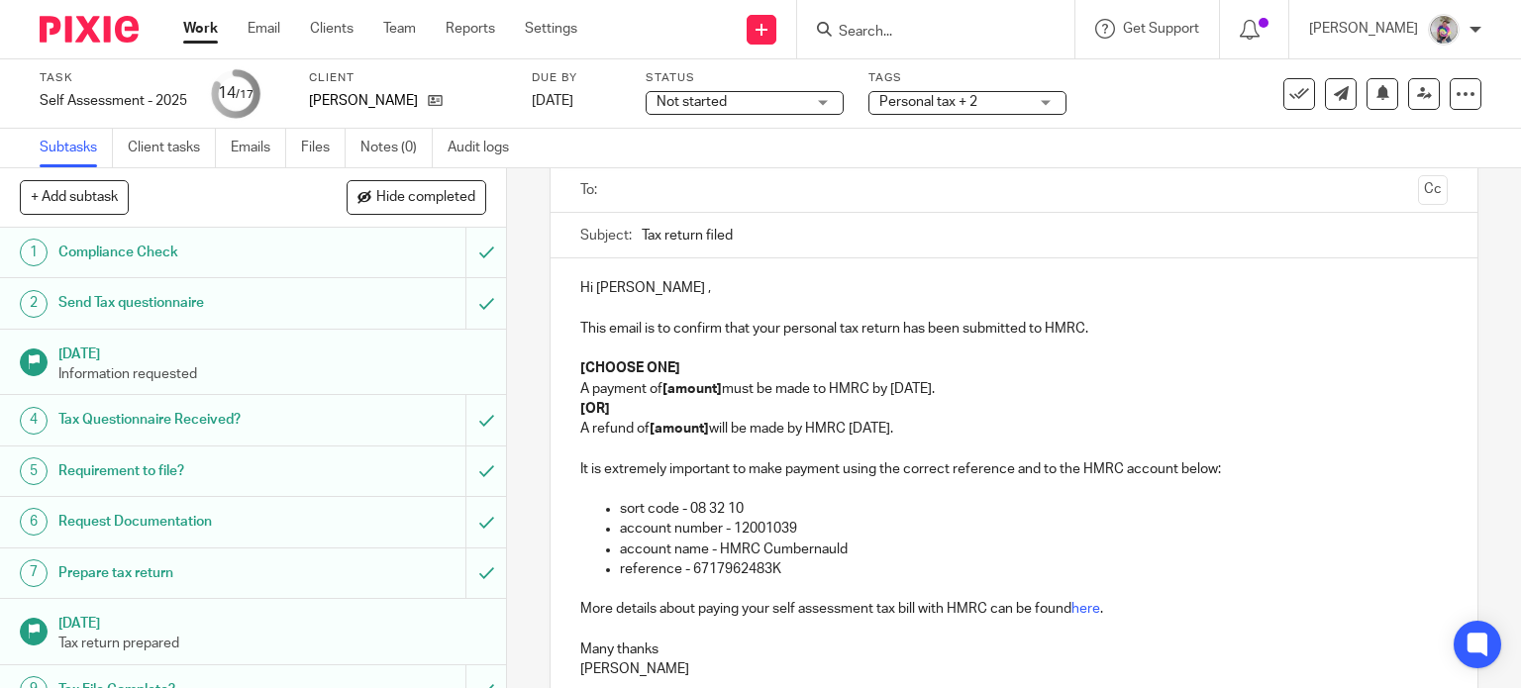
scroll to position [135, 0]
drag, startPoint x: 569, startPoint y: 369, endPoint x: 697, endPoint y: 368, distance: 127.8
click at [697, 368] on div "Hi Barry , This email is to confirm that your personal tax return has been subm…" at bounding box center [1015, 476] width 928 height 436
click at [713, 393] on strong "[amount]" at bounding box center [692, 389] width 59 height 14
click at [580, 407] on strong "[OR]" at bounding box center [595, 409] width 30 height 14
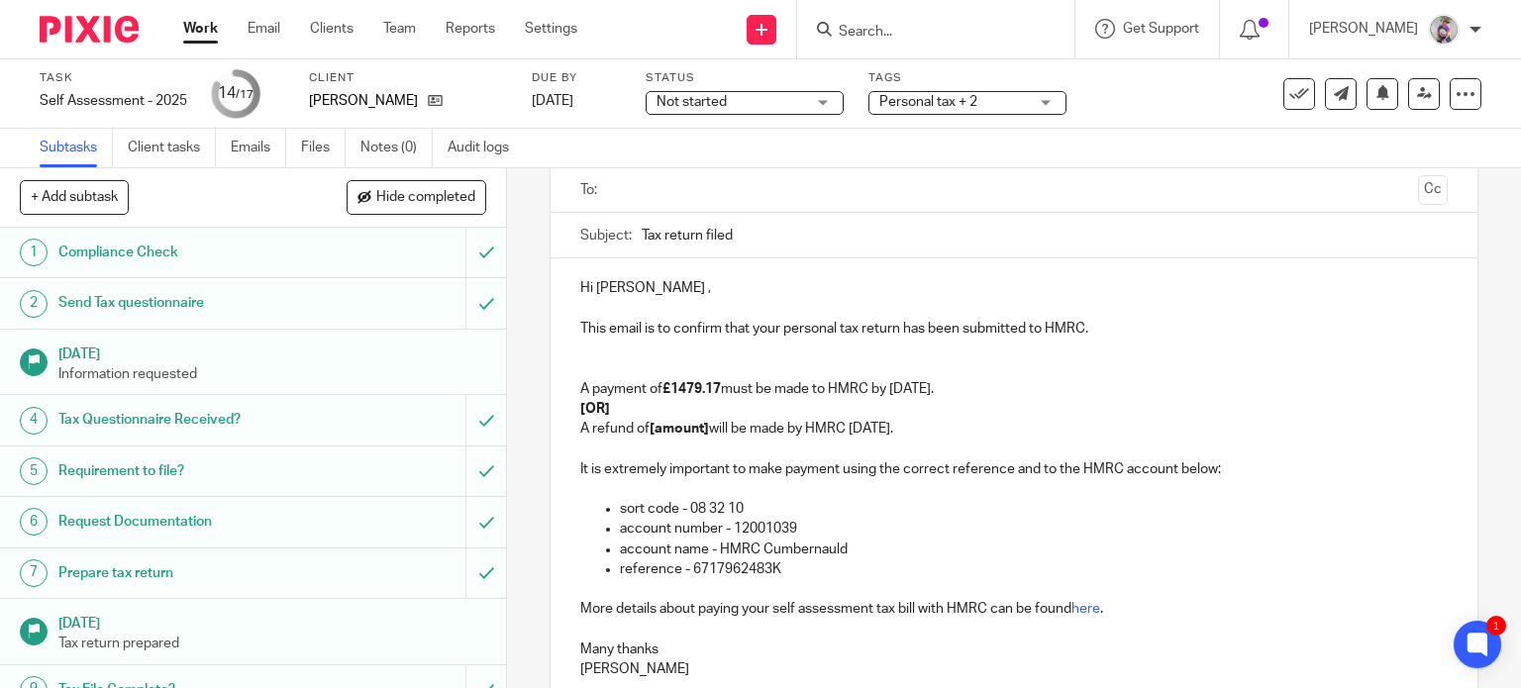
drag, startPoint x: 574, startPoint y: 407, endPoint x: 961, endPoint y: 423, distance: 386.5
click at [961, 423] on div "Hi Barry , This email is to confirm that your personal tax return has been subm…" at bounding box center [1015, 476] width 928 height 436
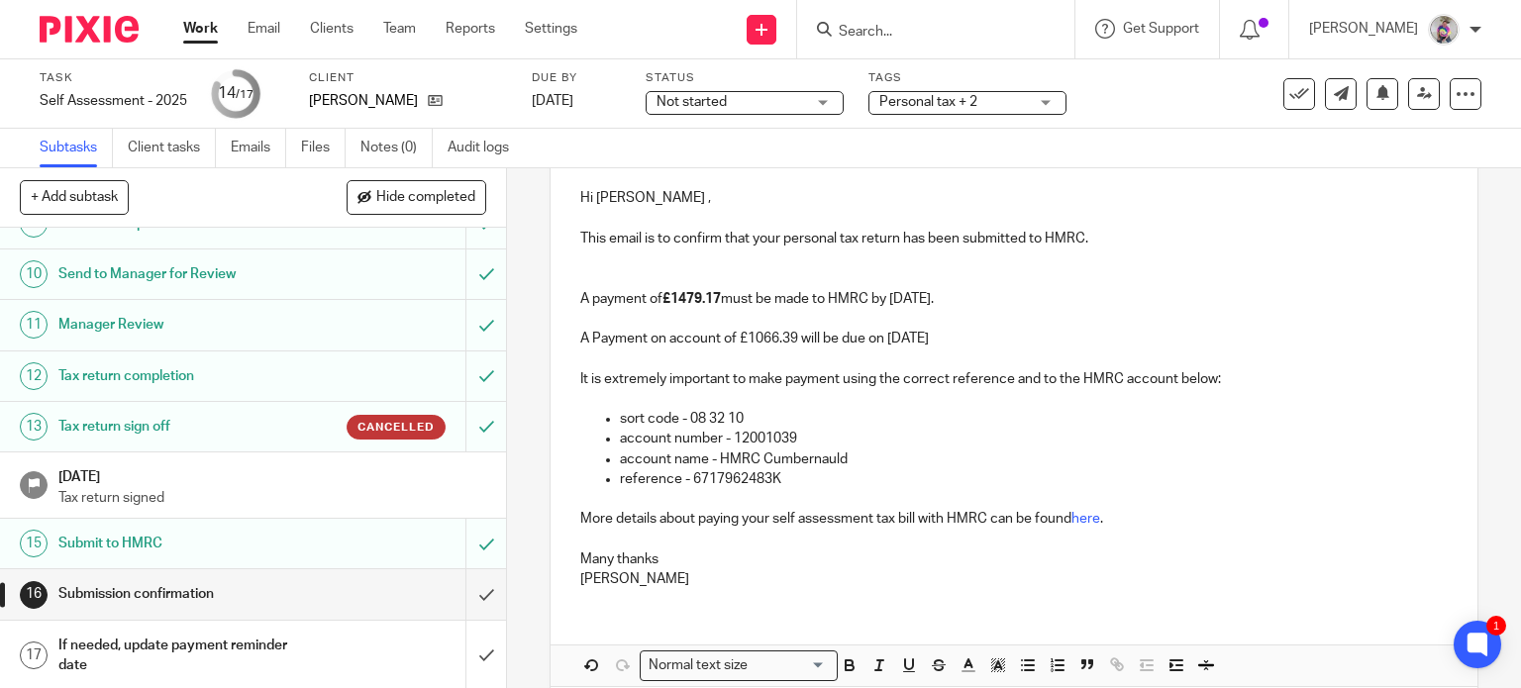
scroll to position [226, 0]
click at [668, 493] on p at bounding box center [1014, 498] width 868 height 20
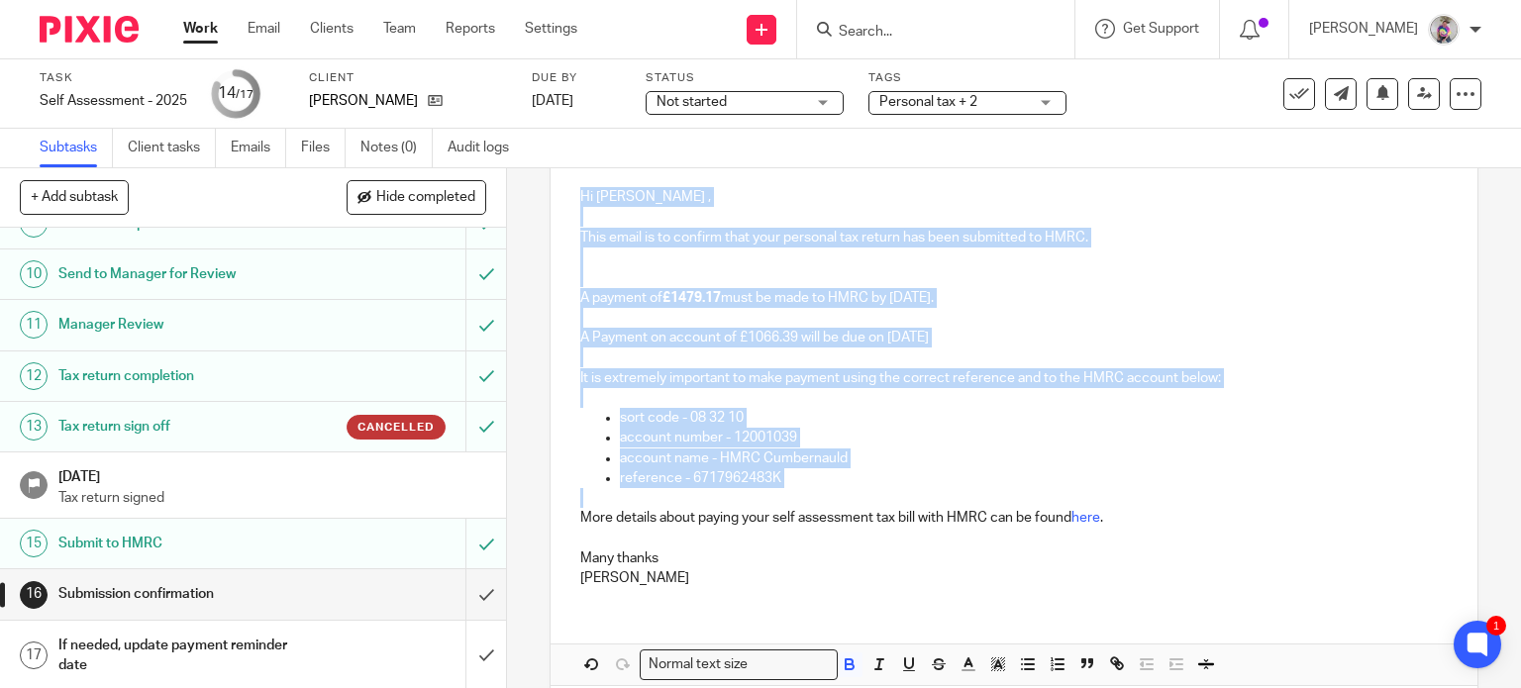
scroll to position [0, 0]
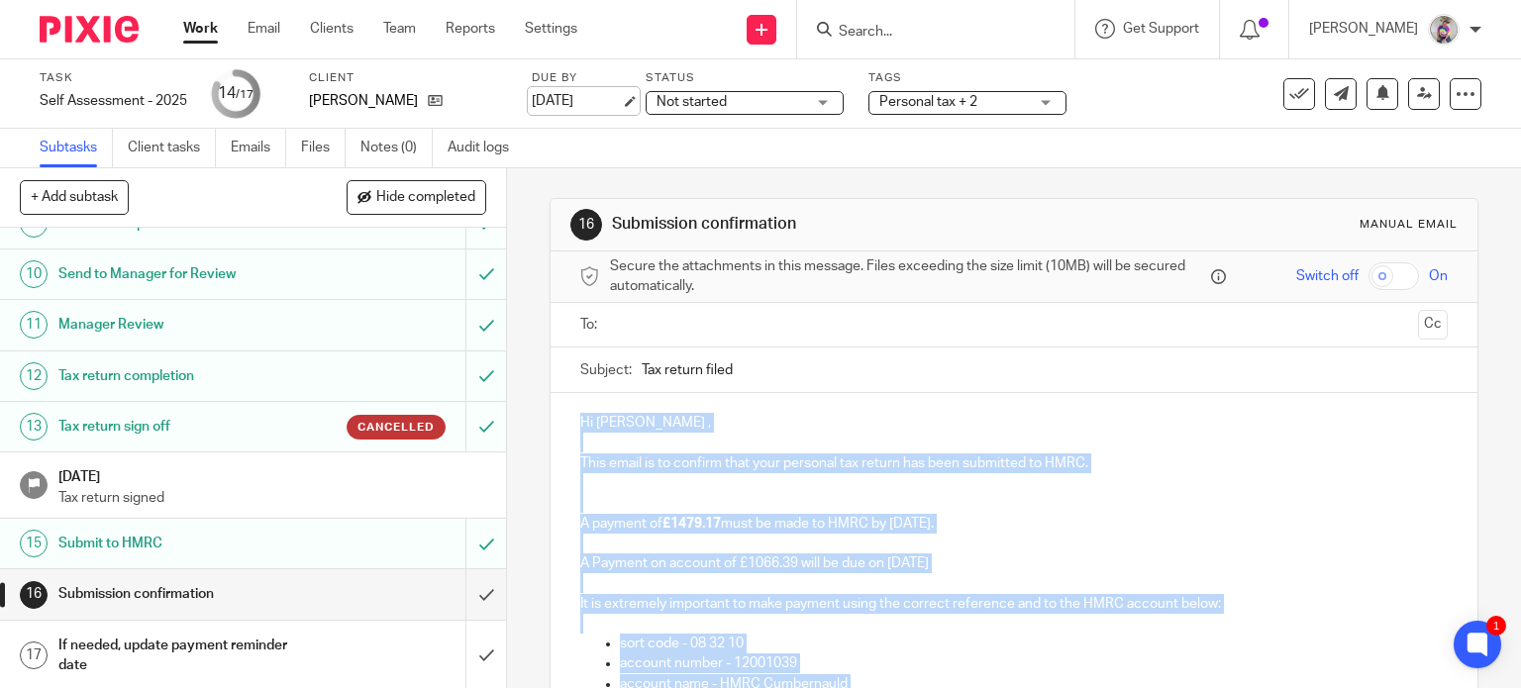
drag, startPoint x: 776, startPoint y: 490, endPoint x: 551, endPoint y: 104, distance: 447.4
click at [551, 104] on main "Task Self Assessment - 2025 Save Self Assessment - 2025 14 /17 Client Barry Mil…" at bounding box center [760, 344] width 1521 height 688
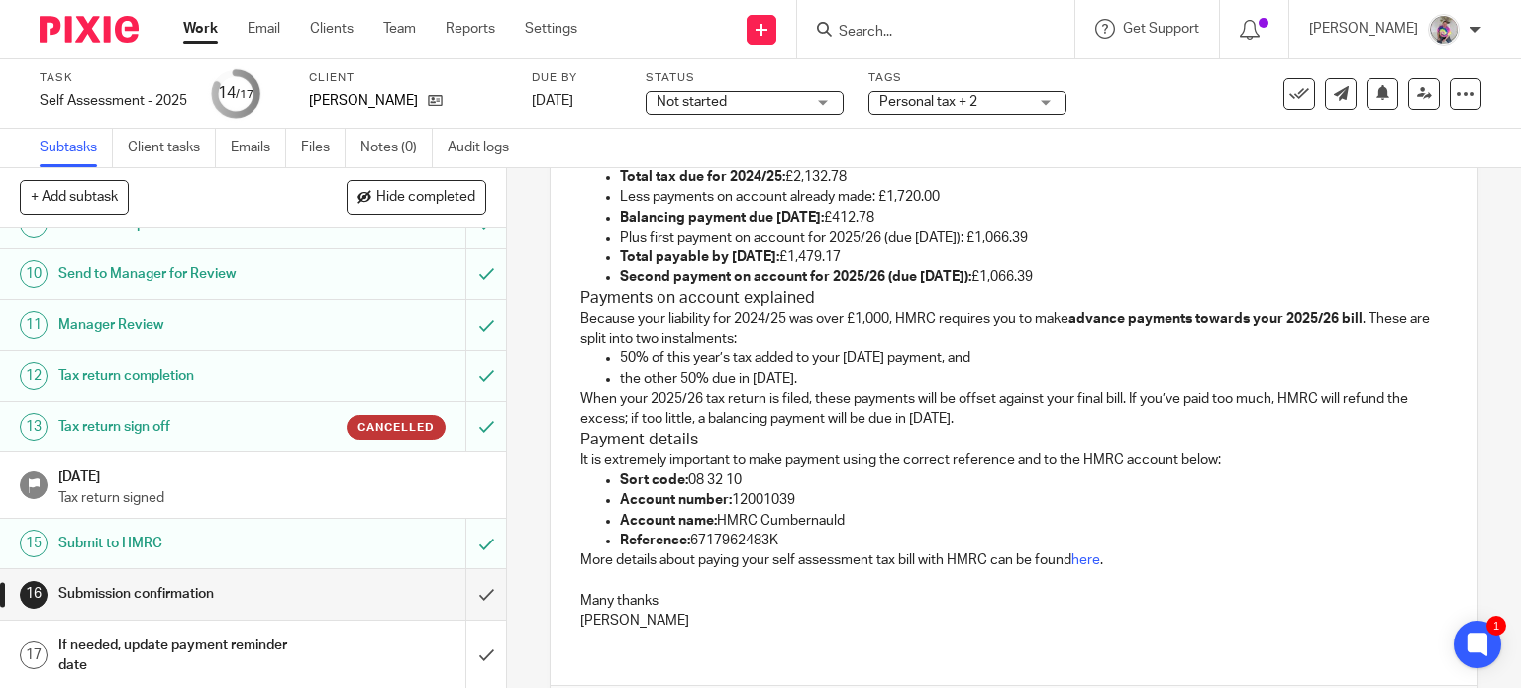
scroll to position [323, 0]
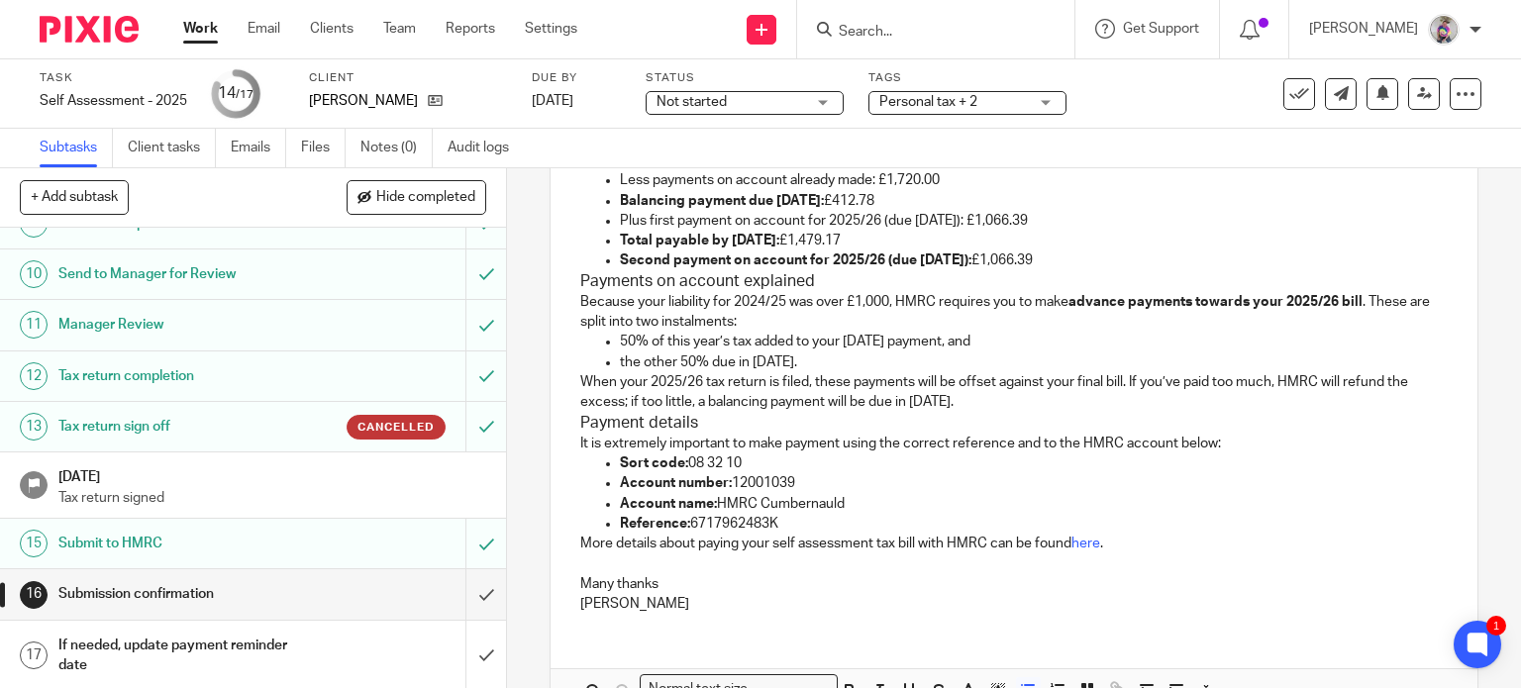
click at [571, 280] on div "Hi Barry, This email is to confirm that your personal tax return for the year e…" at bounding box center [1015, 349] width 928 height 559
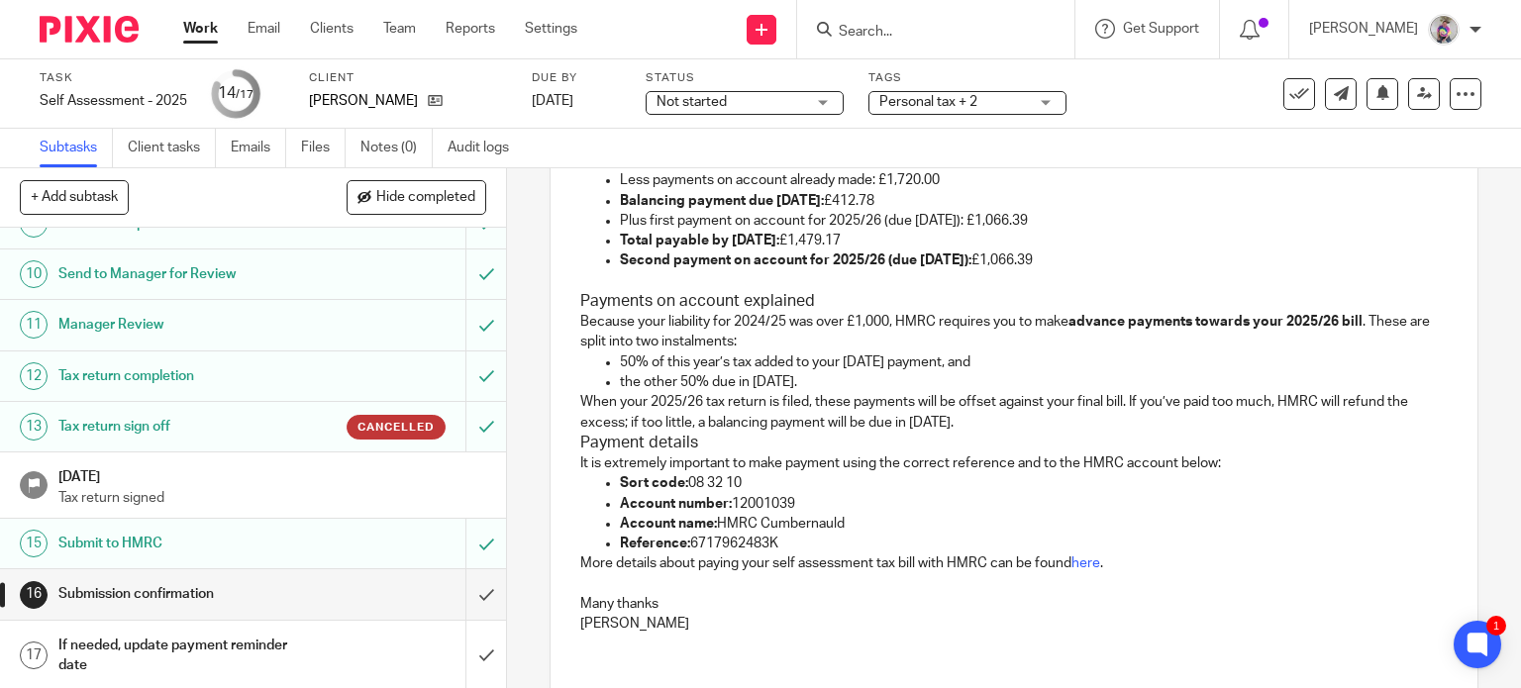
scroll to position [229, 0]
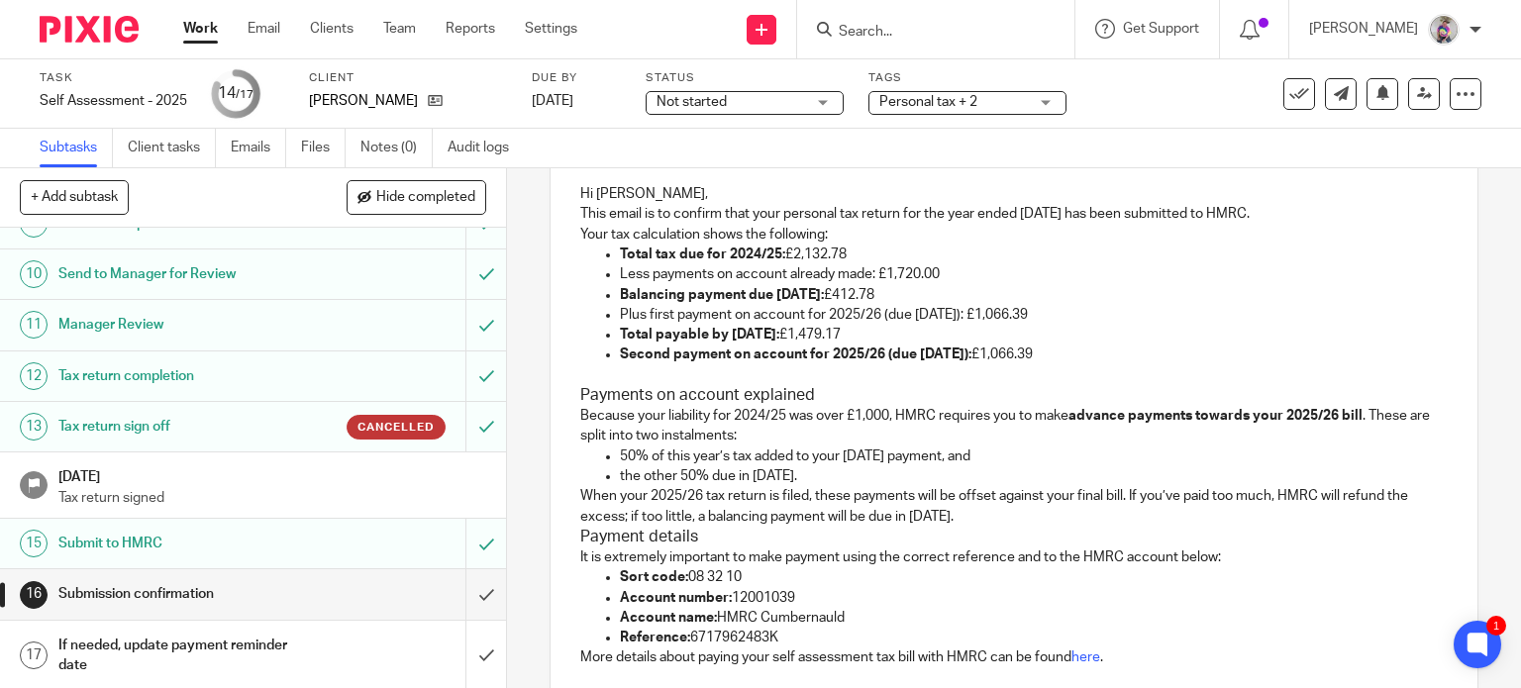
click at [567, 229] on div "Hi Barry, This email is to confirm that your personal tax return for the year e…" at bounding box center [1015, 453] width 928 height 578
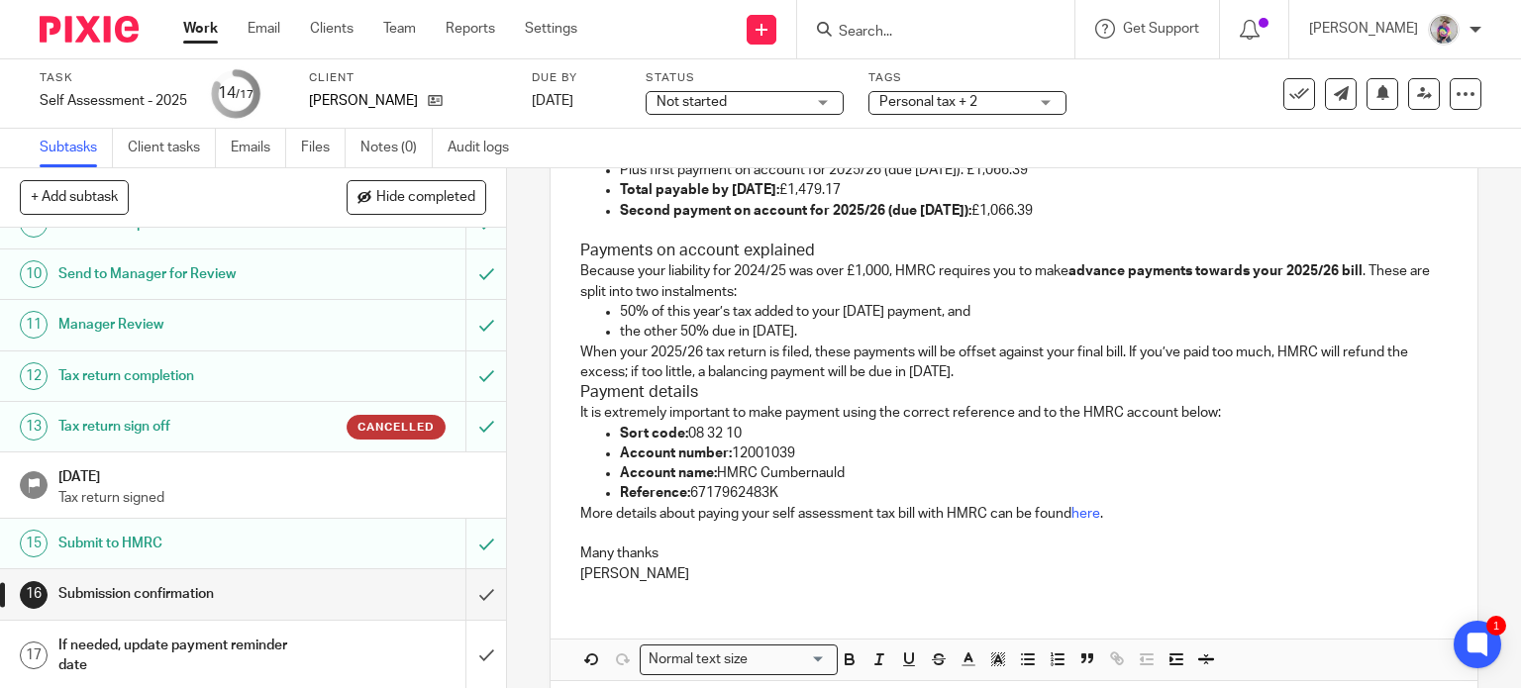
scroll to position [403, 0]
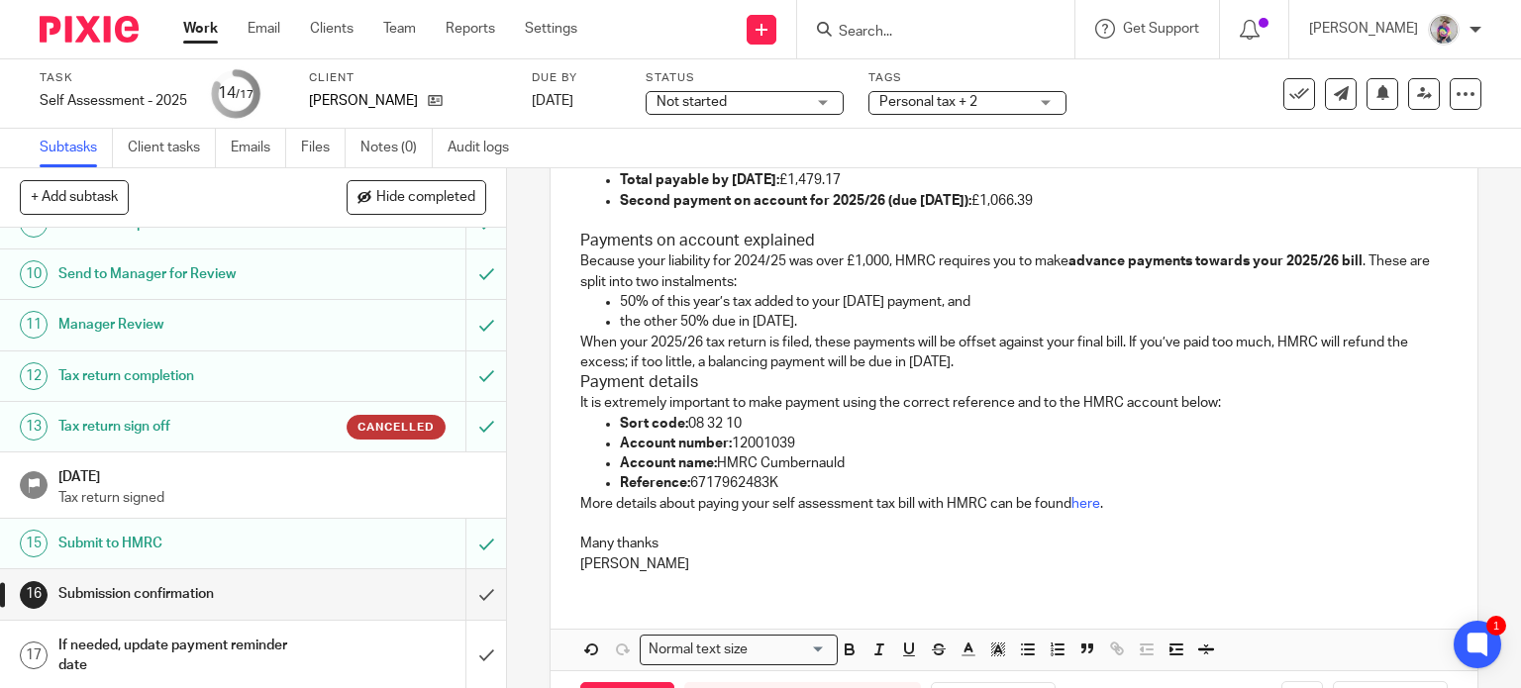
click at [580, 378] on h3 "Payment details" at bounding box center [1014, 382] width 868 height 21
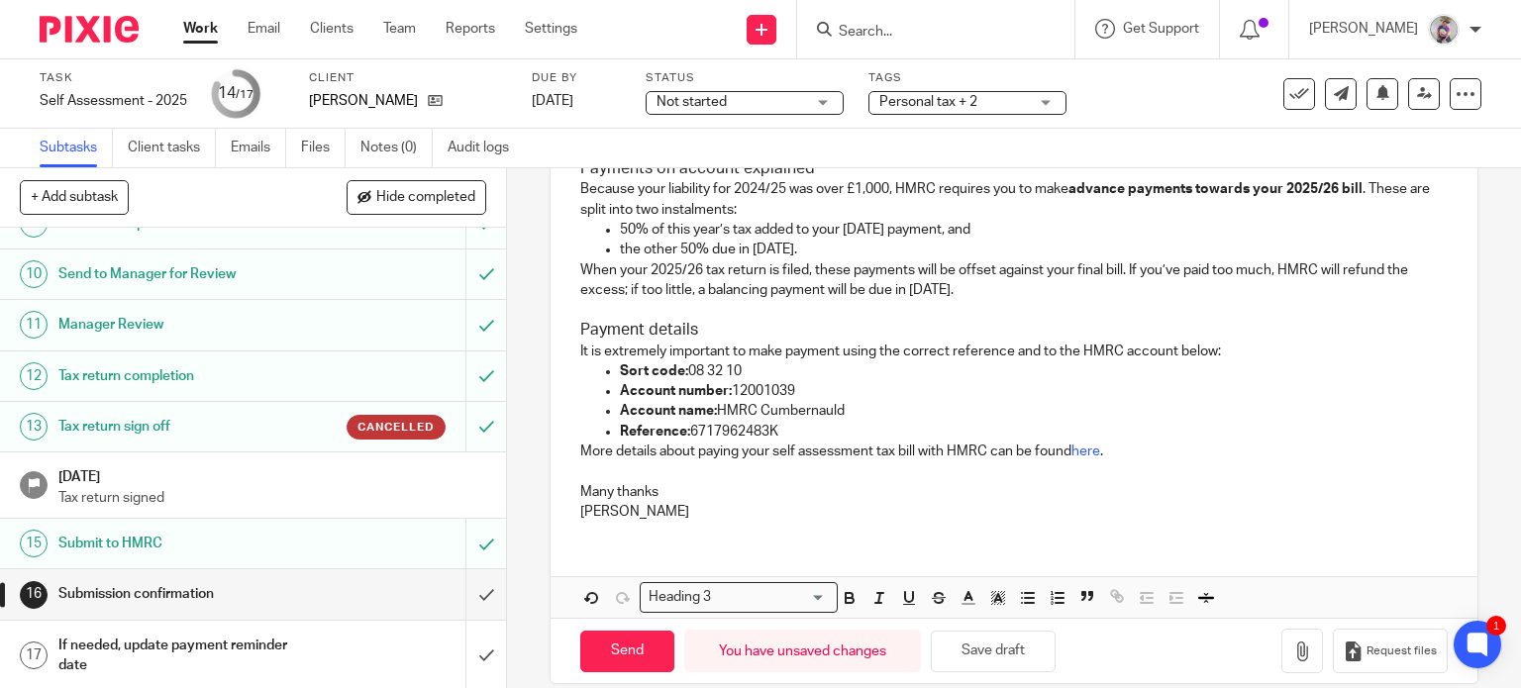
scroll to position [477, 0]
click at [572, 450] on div "Hi Barry, This email is to confirm that your personal tax return for the year e…" at bounding box center [1015, 225] width 928 height 619
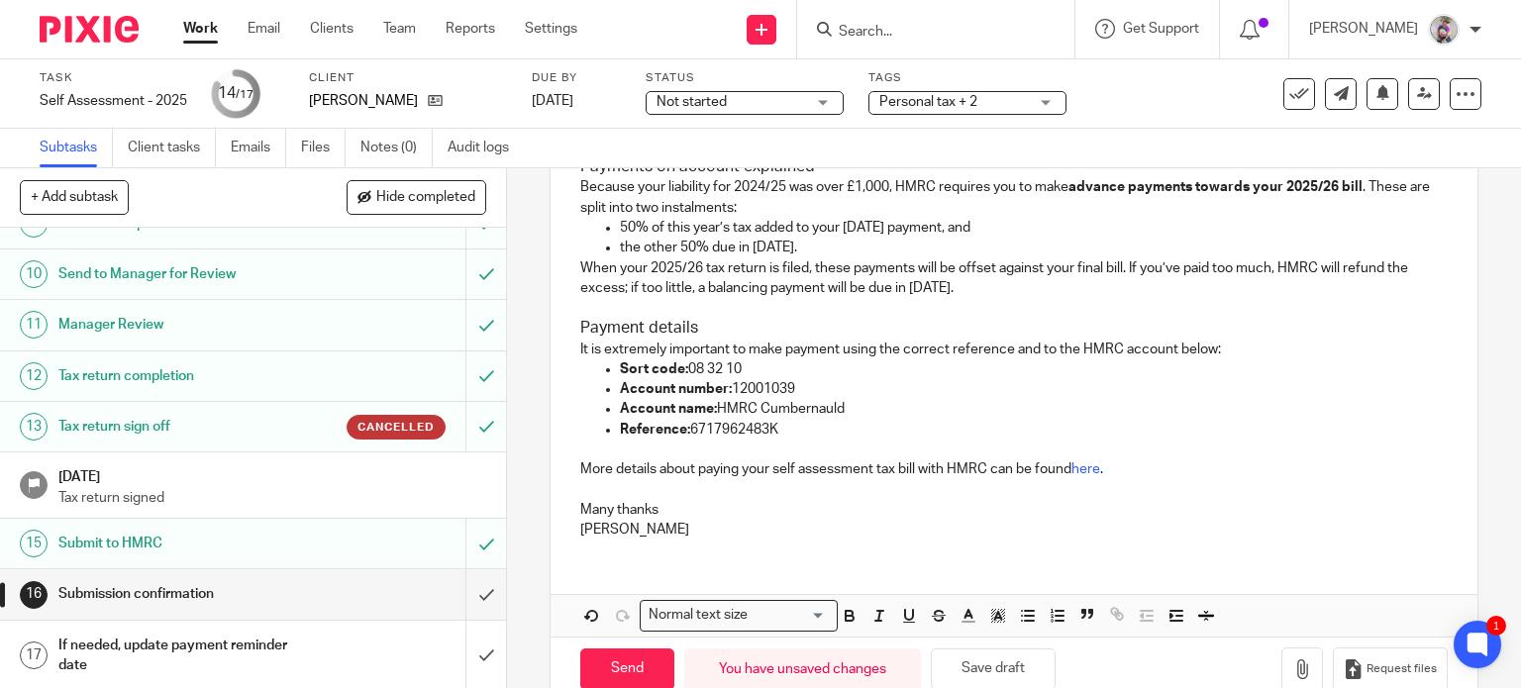
scroll to position [518, 0]
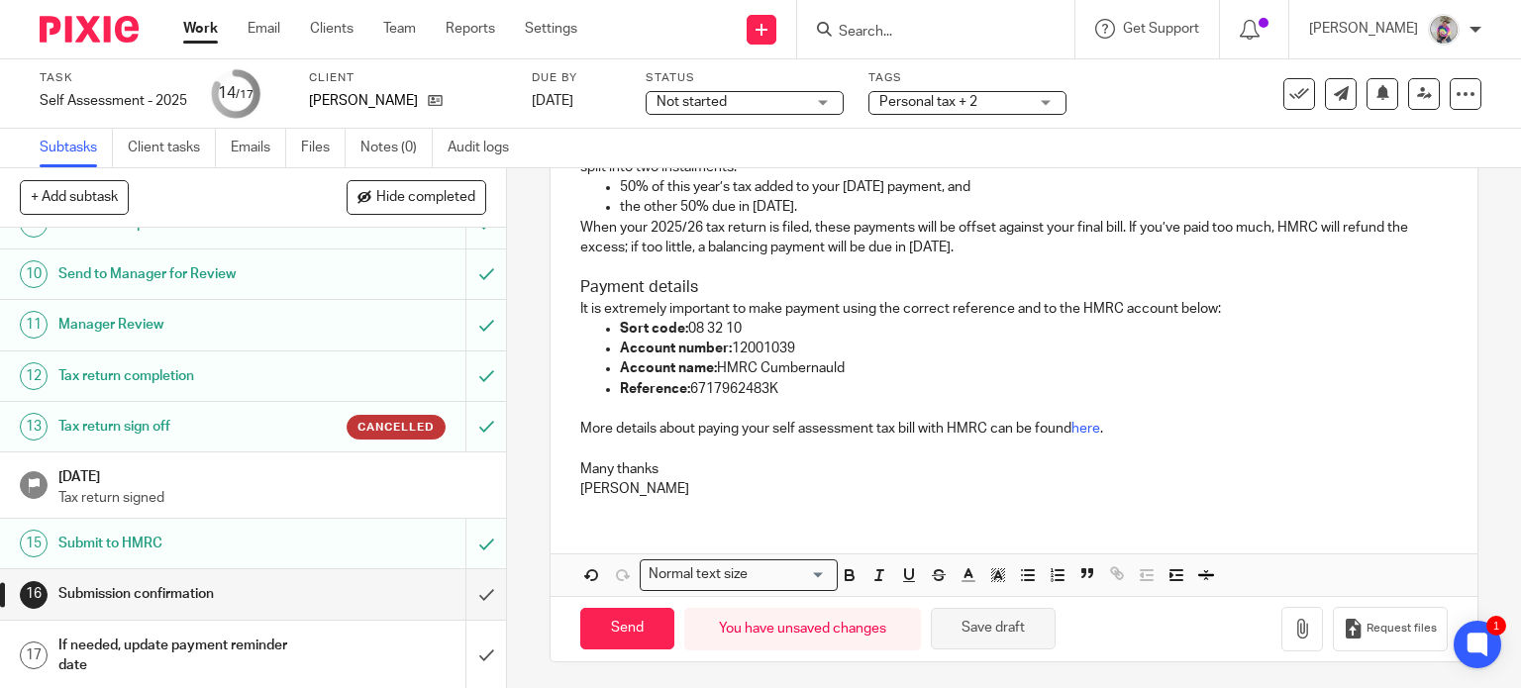
click at [966, 638] on button "Save draft" at bounding box center [993, 629] width 125 height 43
click at [620, 629] on input "Send" at bounding box center [627, 629] width 94 height 43
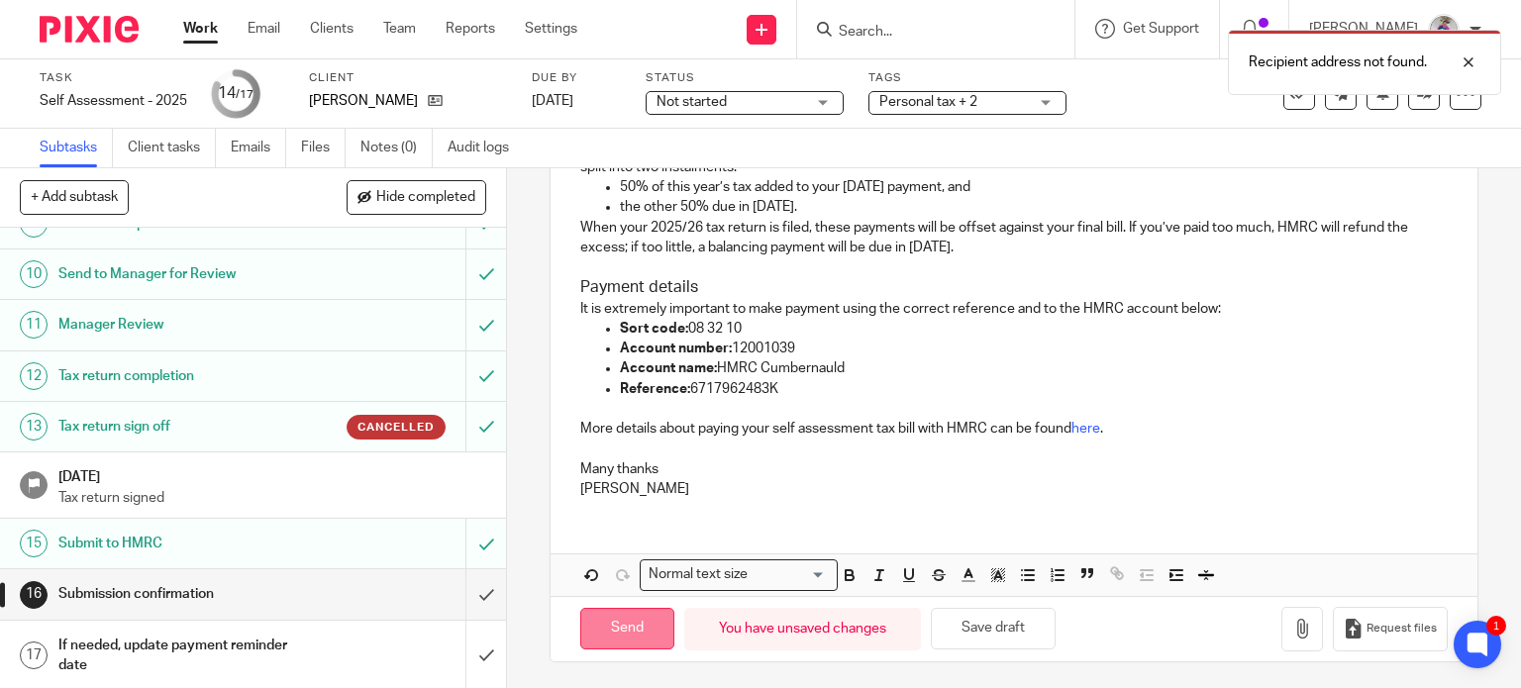
scroll to position [0, 0]
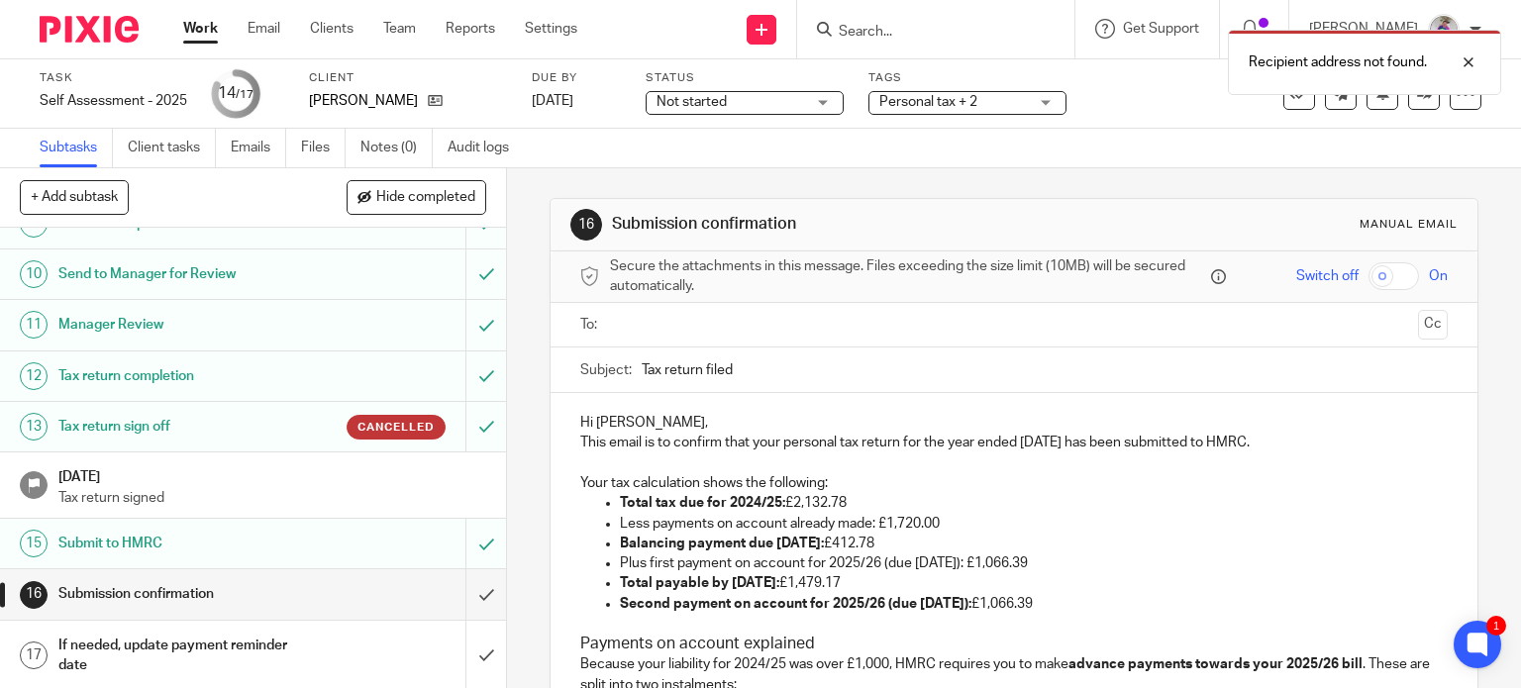
click at [634, 328] on input "text" at bounding box center [1013, 325] width 793 height 23
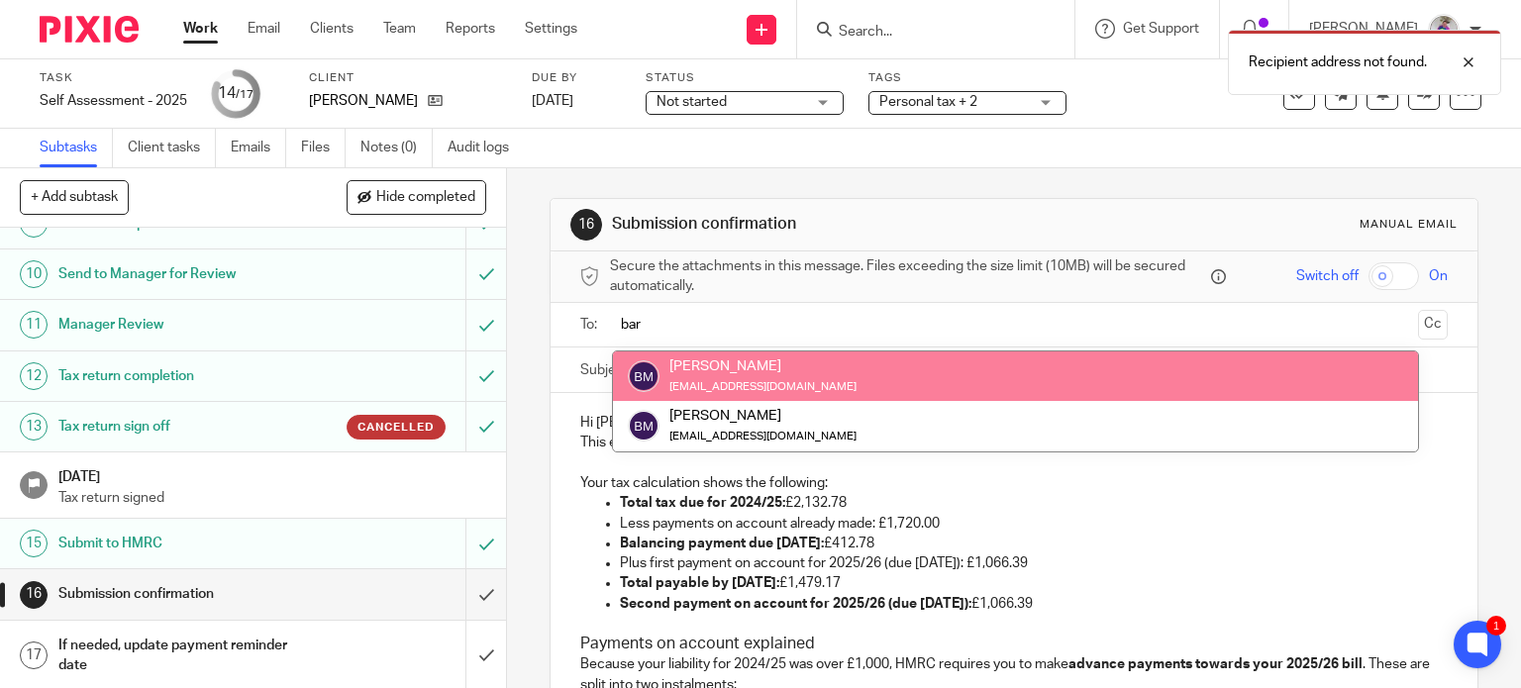
type input "bar"
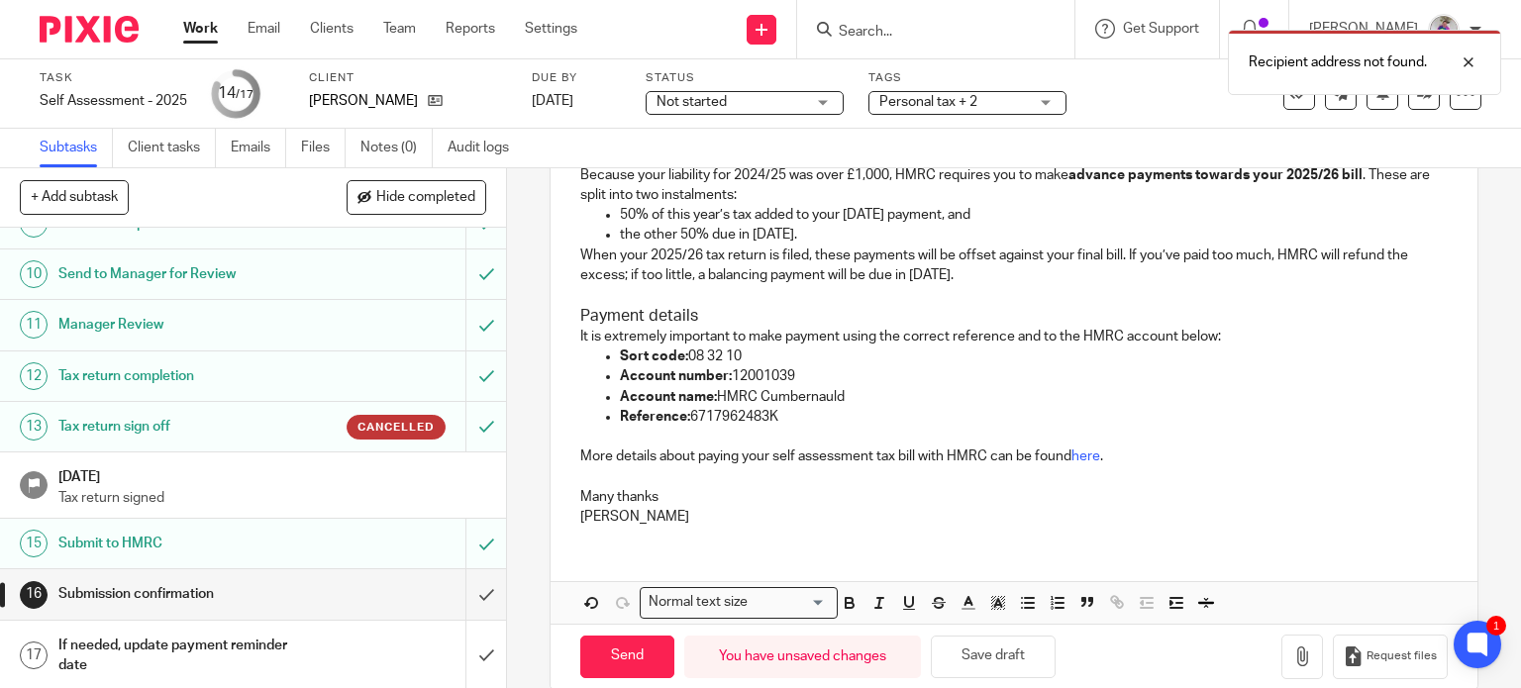
scroll to position [522, 0]
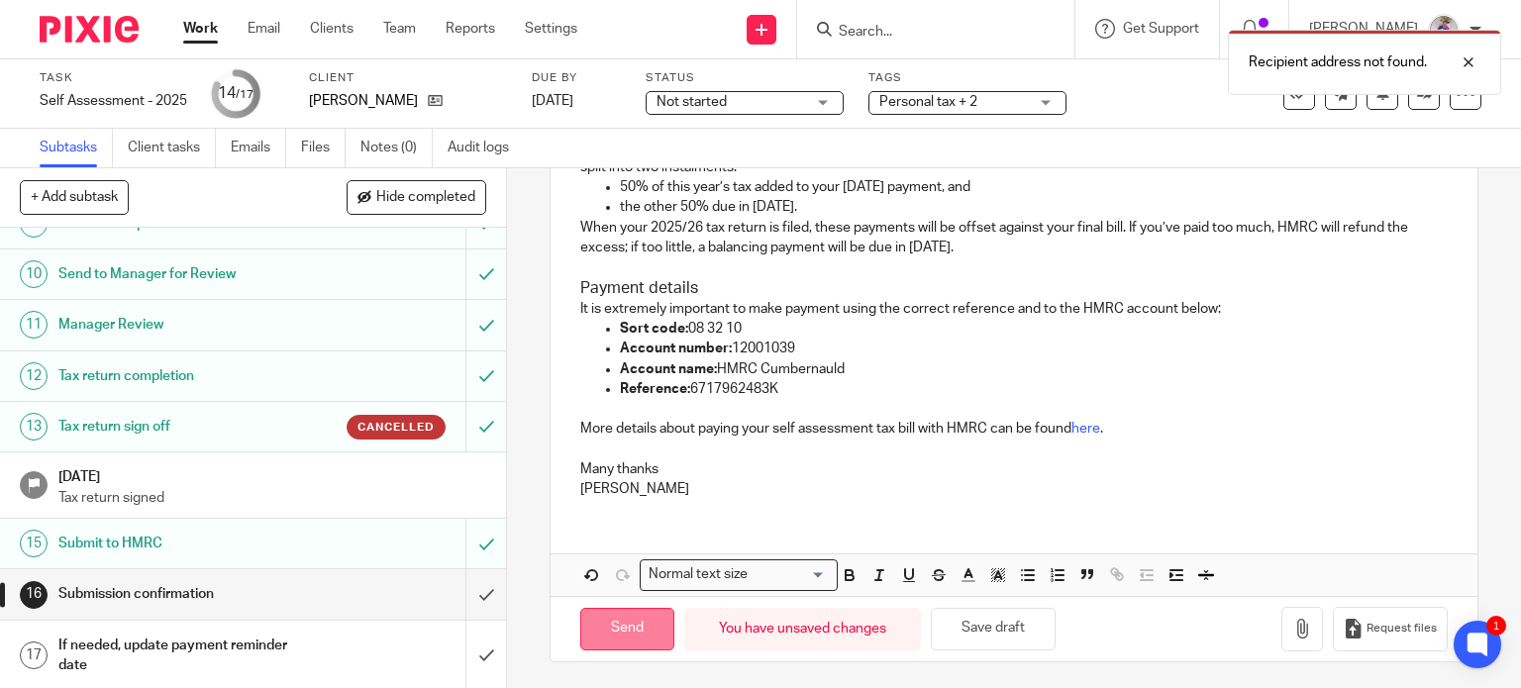
click at [626, 627] on input "Send" at bounding box center [627, 629] width 94 height 43
type input "Sent"
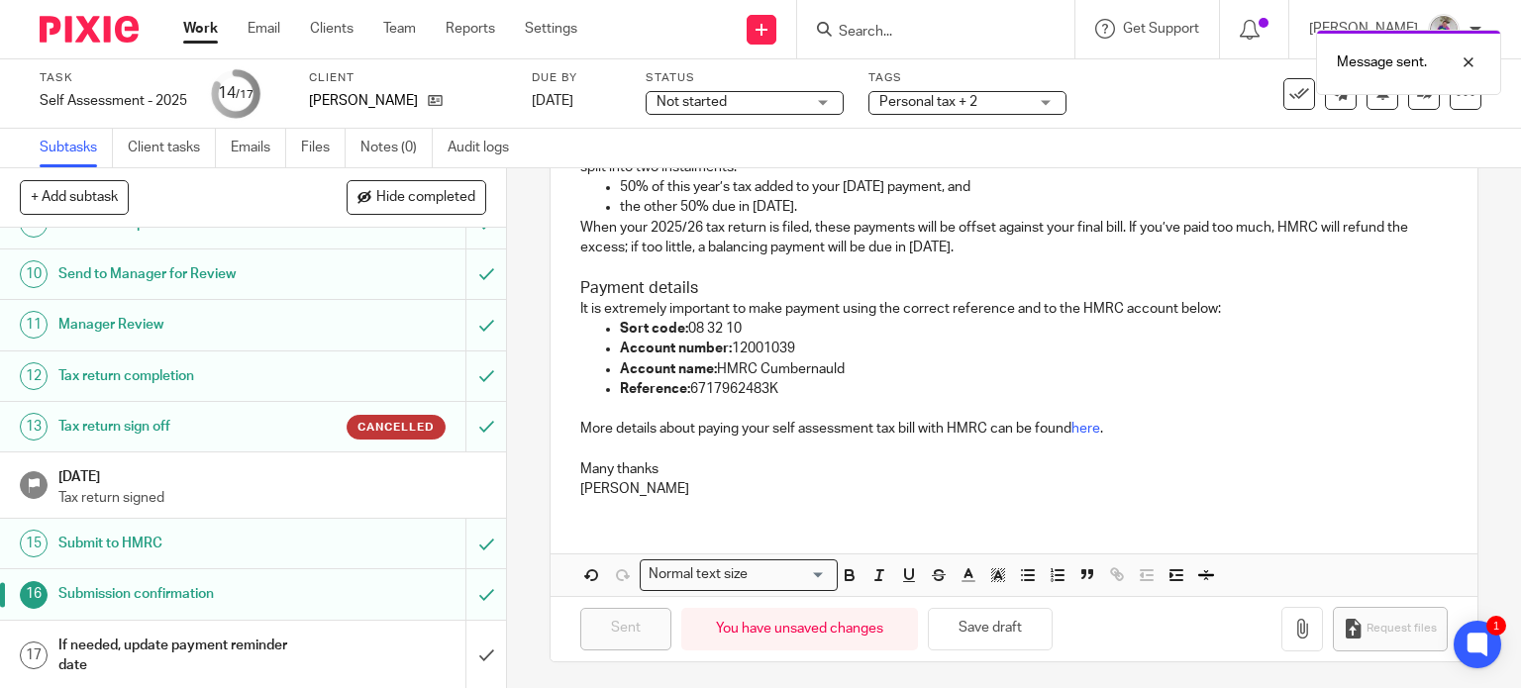
click at [260, 639] on h1 "If needed, update payment reminder date" at bounding box center [187, 656] width 258 height 51
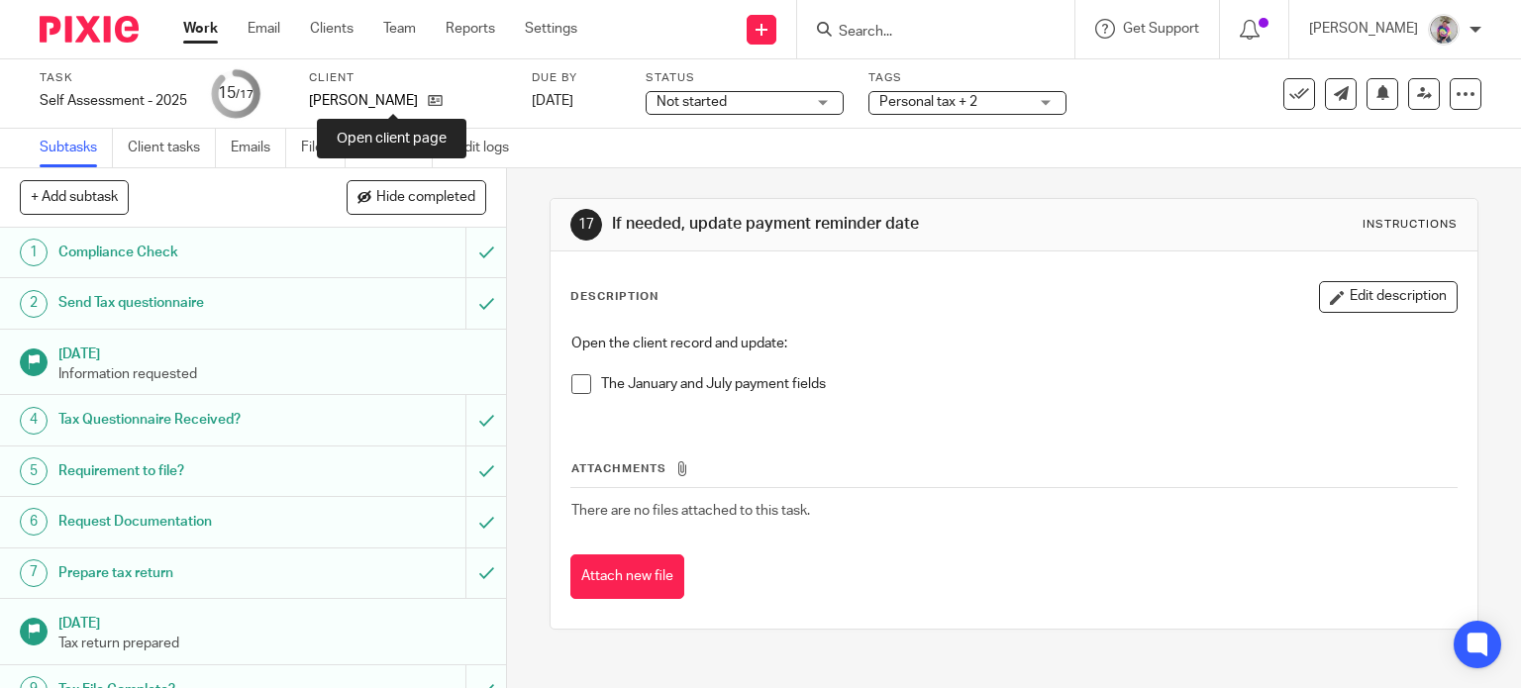
click at [428, 100] on icon at bounding box center [435, 100] width 15 height 15
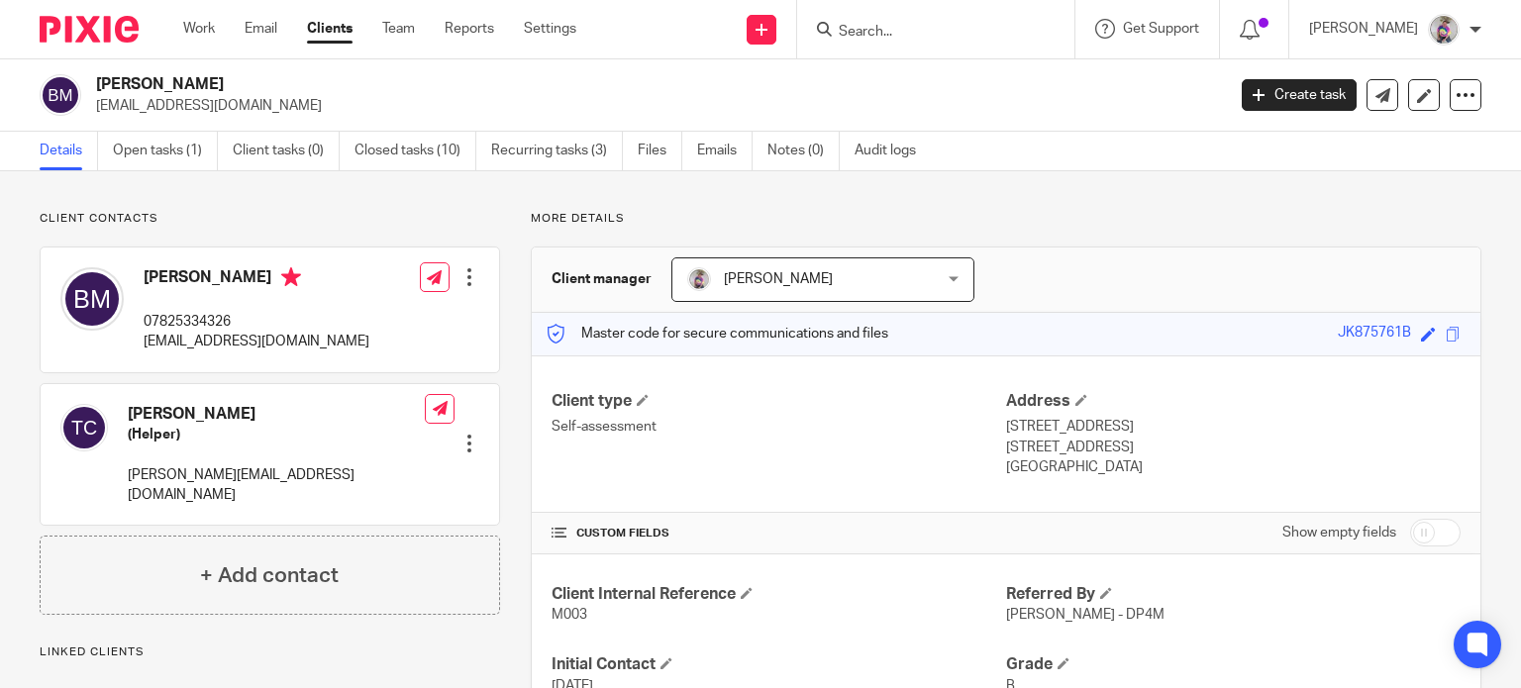
scroll to position [643, 0]
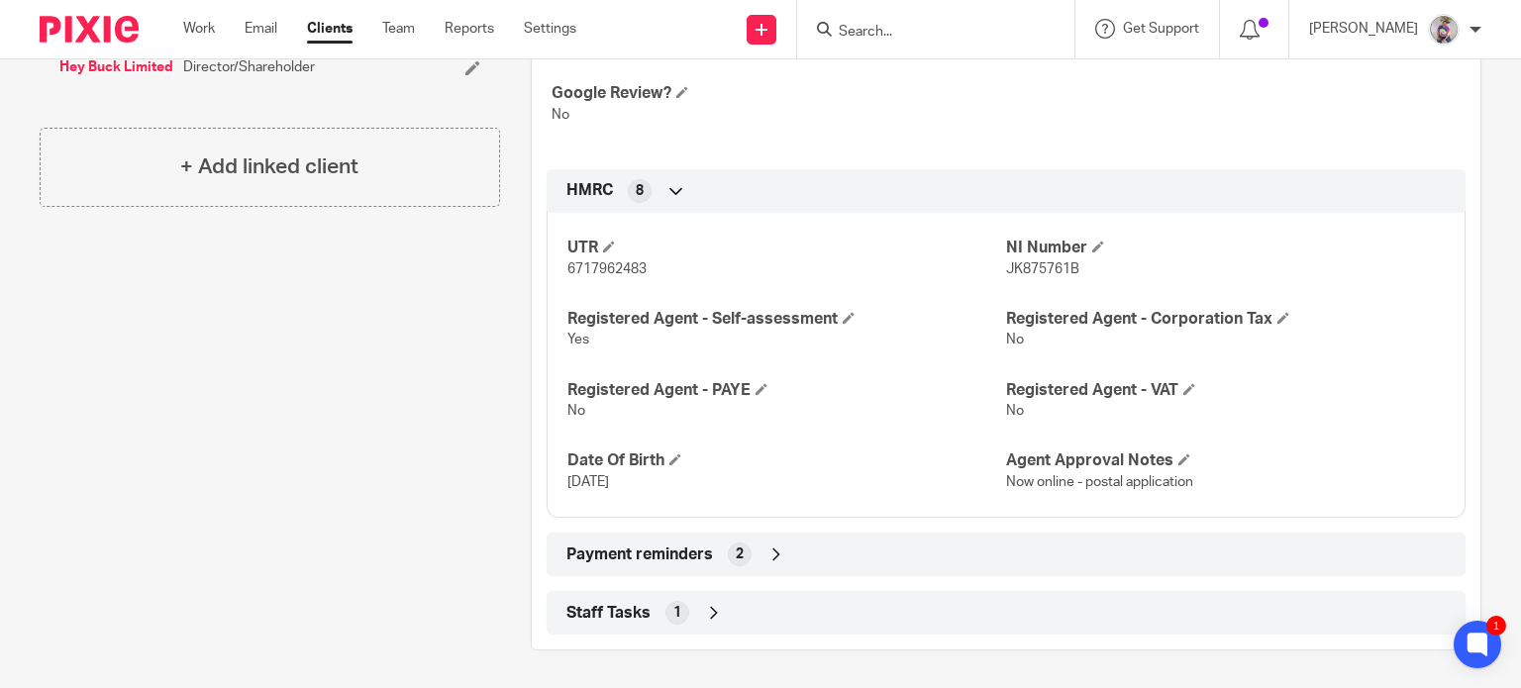
click at [766, 552] on icon at bounding box center [776, 555] width 20 height 20
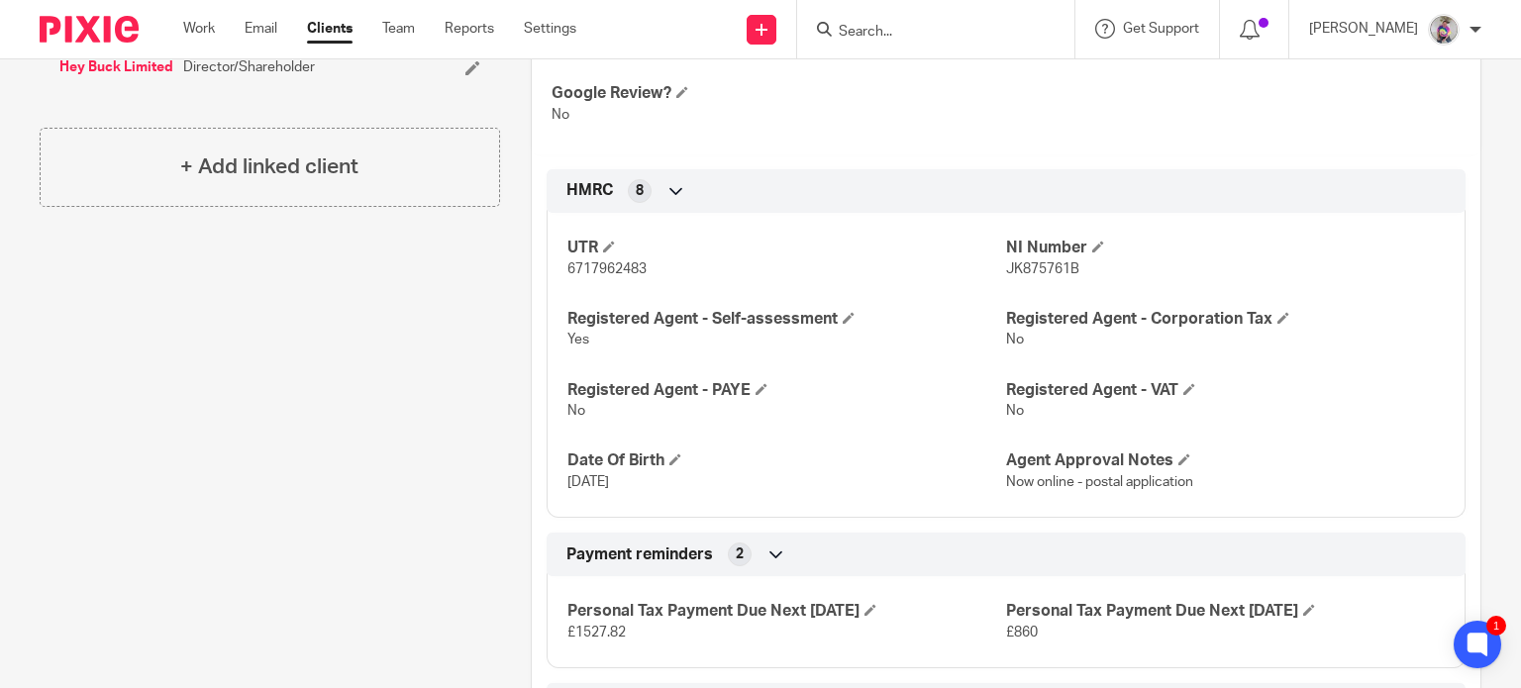
scroll to position [735, 0]
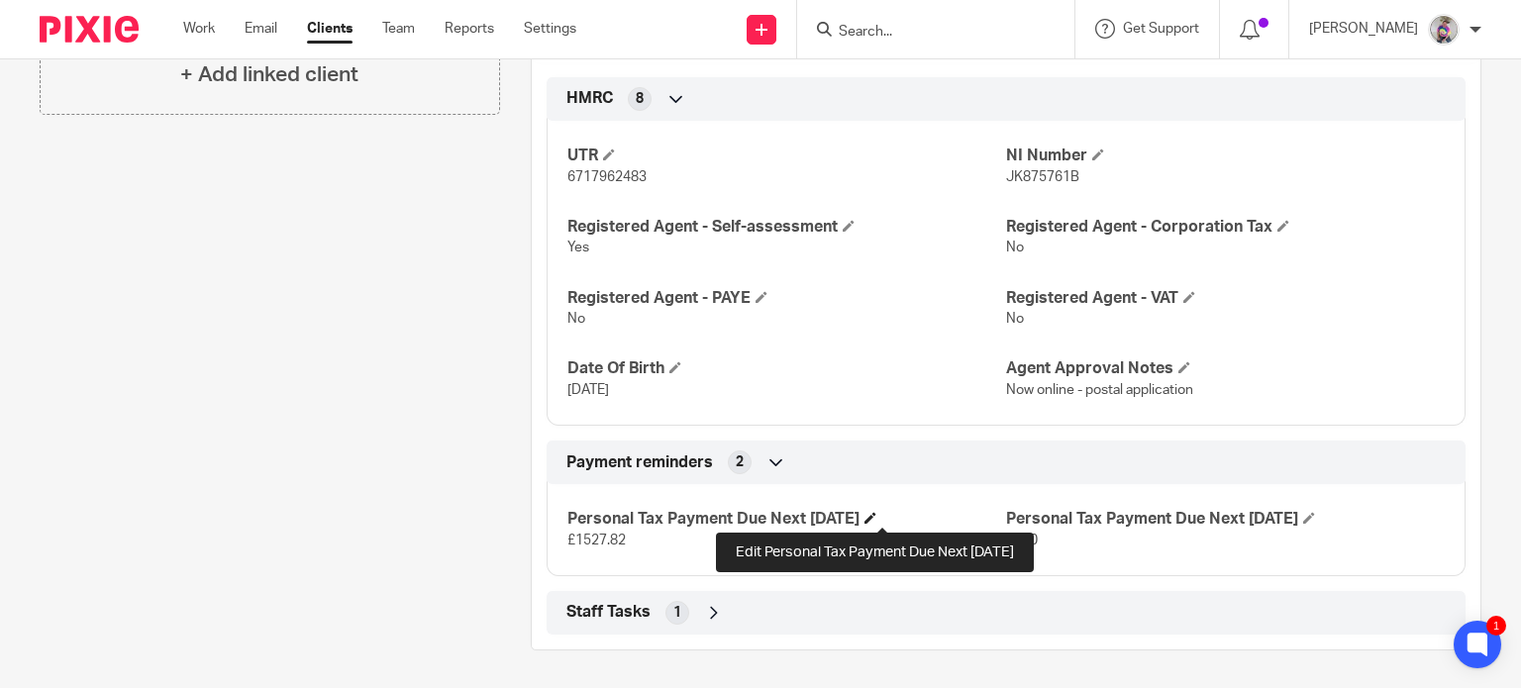
click at [876, 515] on span at bounding box center [871, 518] width 12 height 12
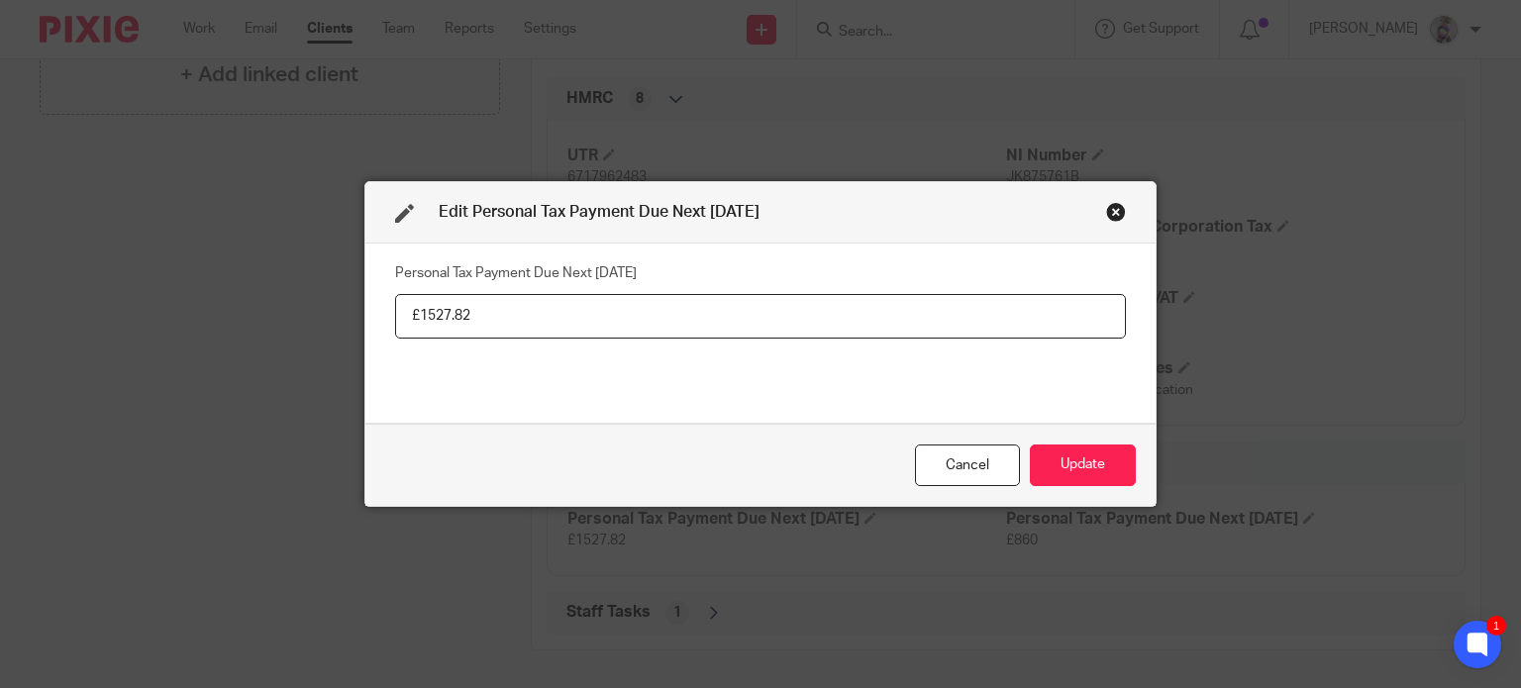
click at [516, 324] on input "£1527.82" at bounding box center [760, 316] width 731 height 45
type input "£1479.17"
click at [1082, 466] on button "Update" at bounding box center [1083, 466] width 106 height 43
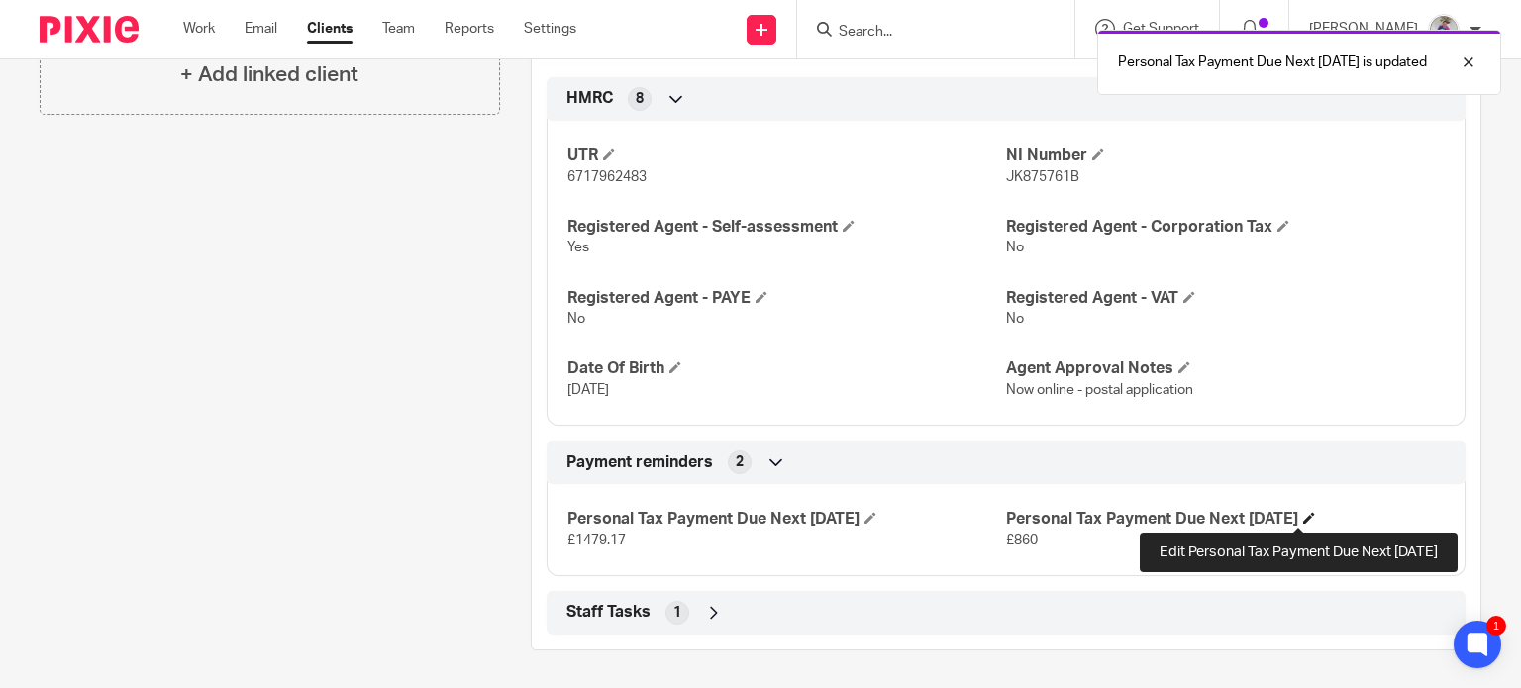
click at [1303, 520] on span at bounding box center [1309, 518] width 12 height 12
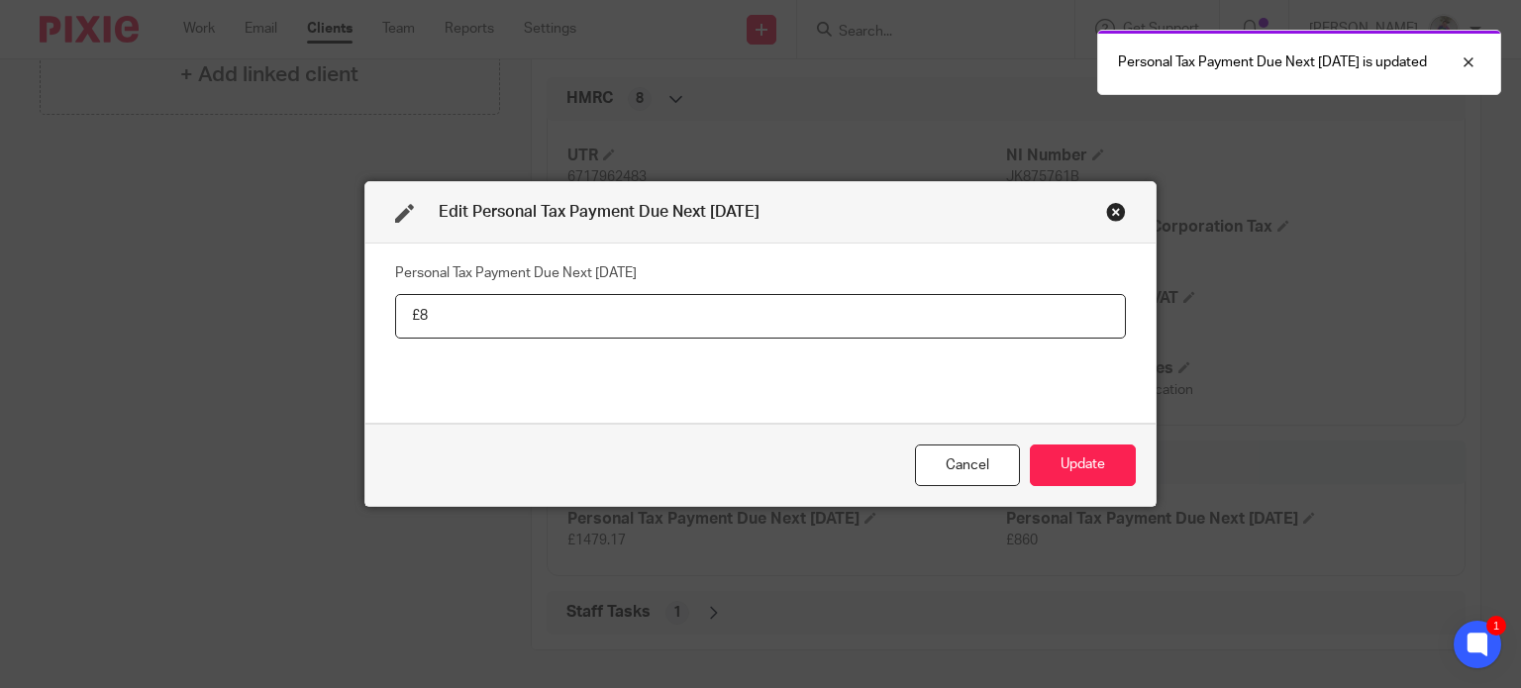
type input "£"
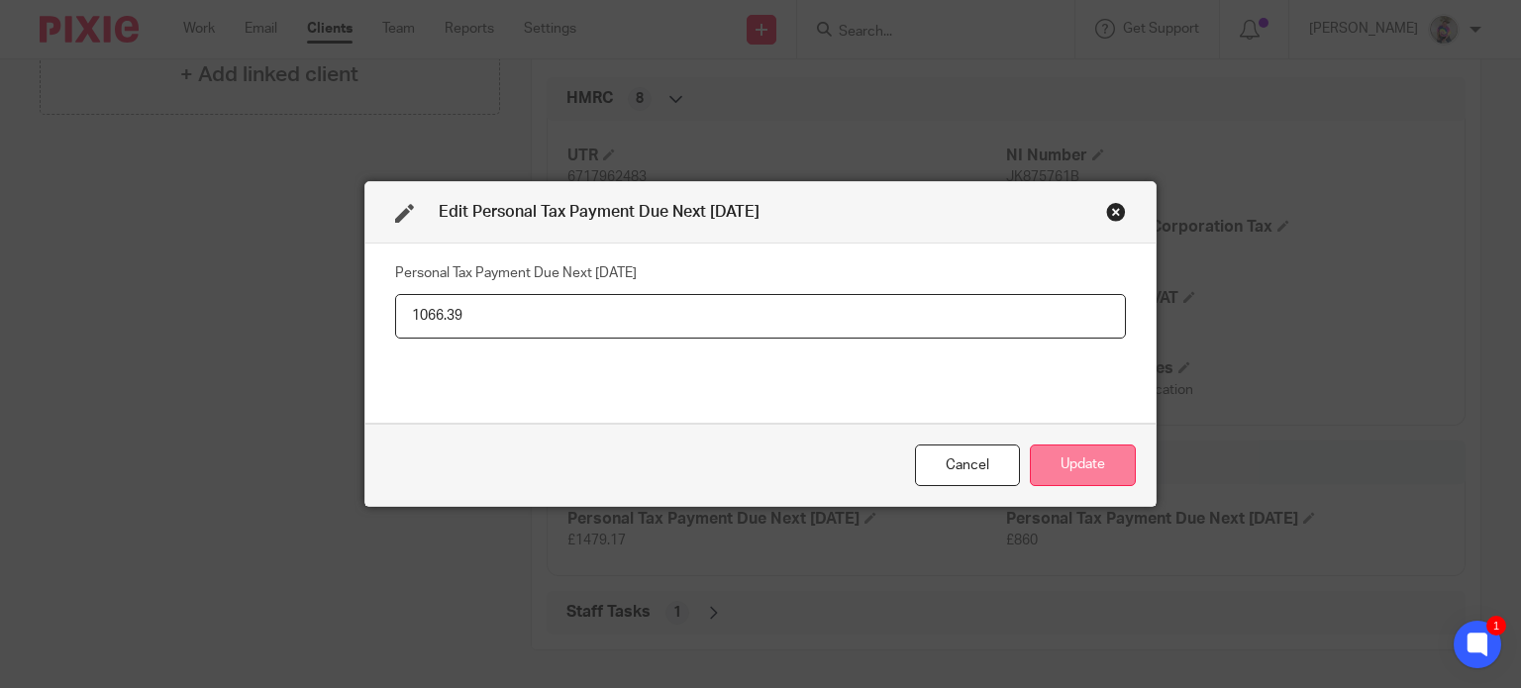
type input "1066.39"
click at [1081, 466] on button "Update" at bounding box center [1083, 466] width 106 height 43
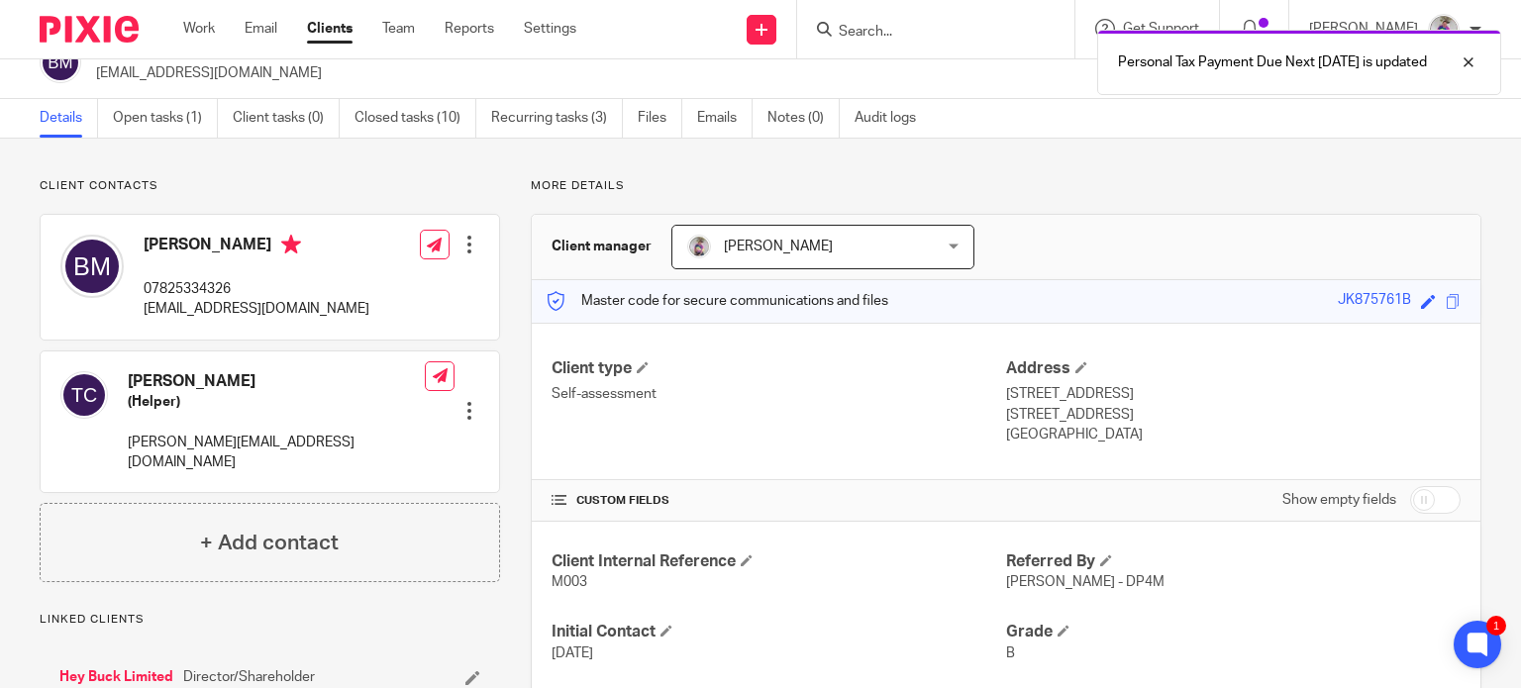
scroll to position [0, 0]
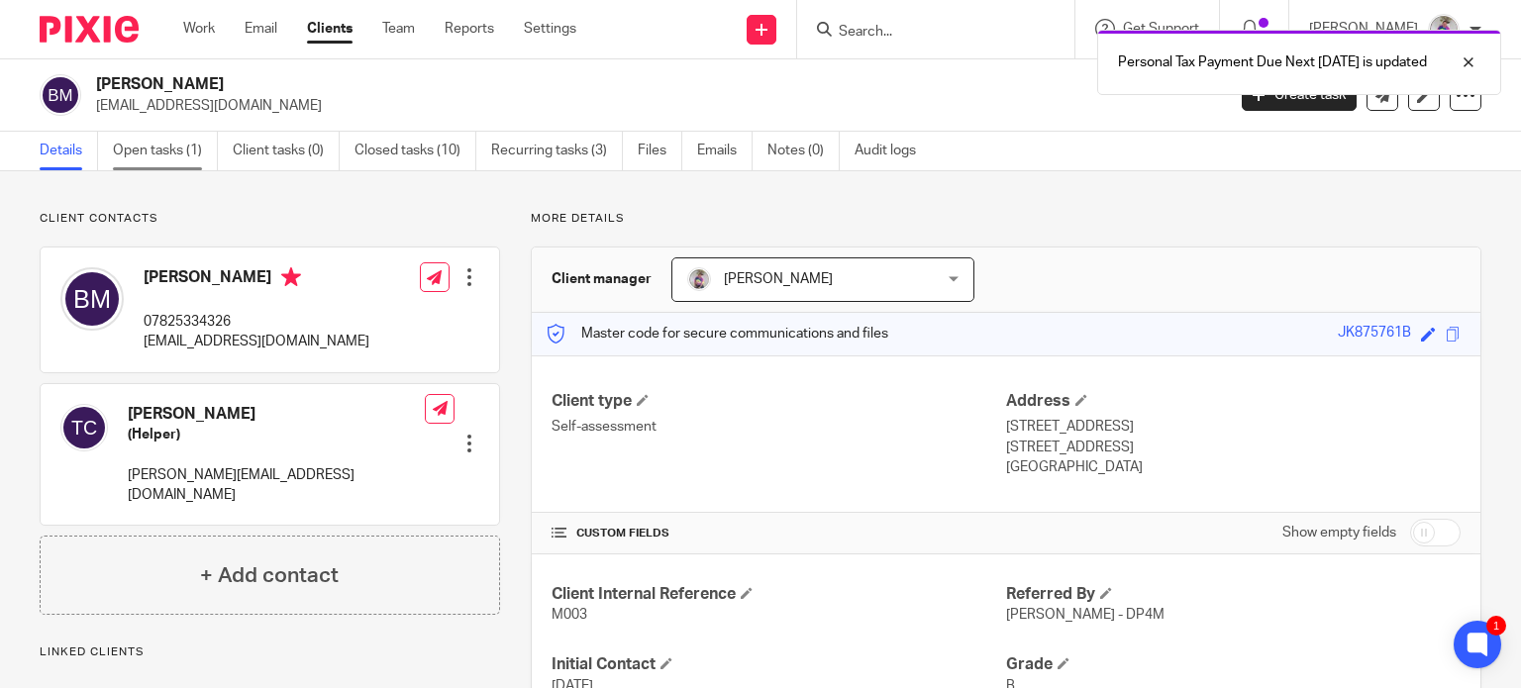
click at [143, 151] on link "Open tasks (1)" at bounding box center [165, 151] width 105 height 39
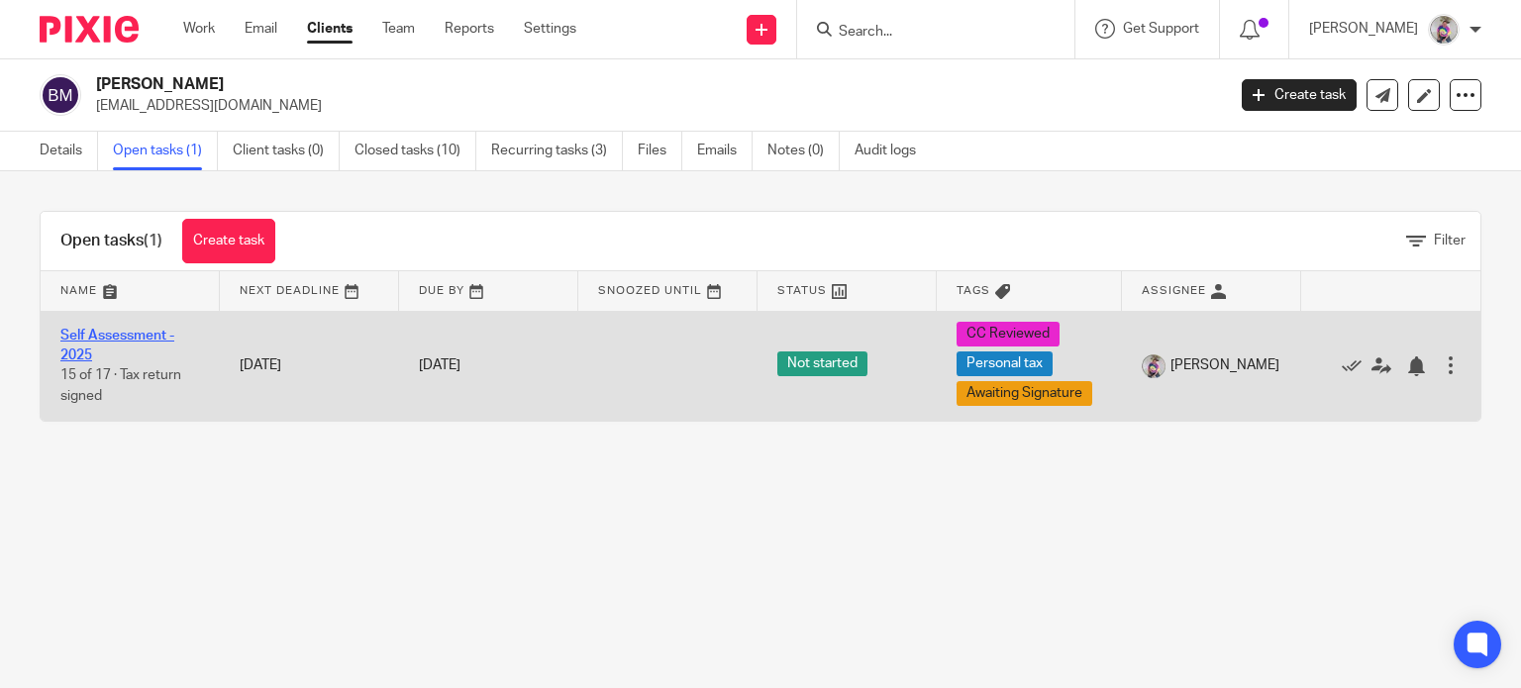
click at [131, 332] on link "Self Assessment - 2025" at bounding box center [117, 346] width 114 height 34
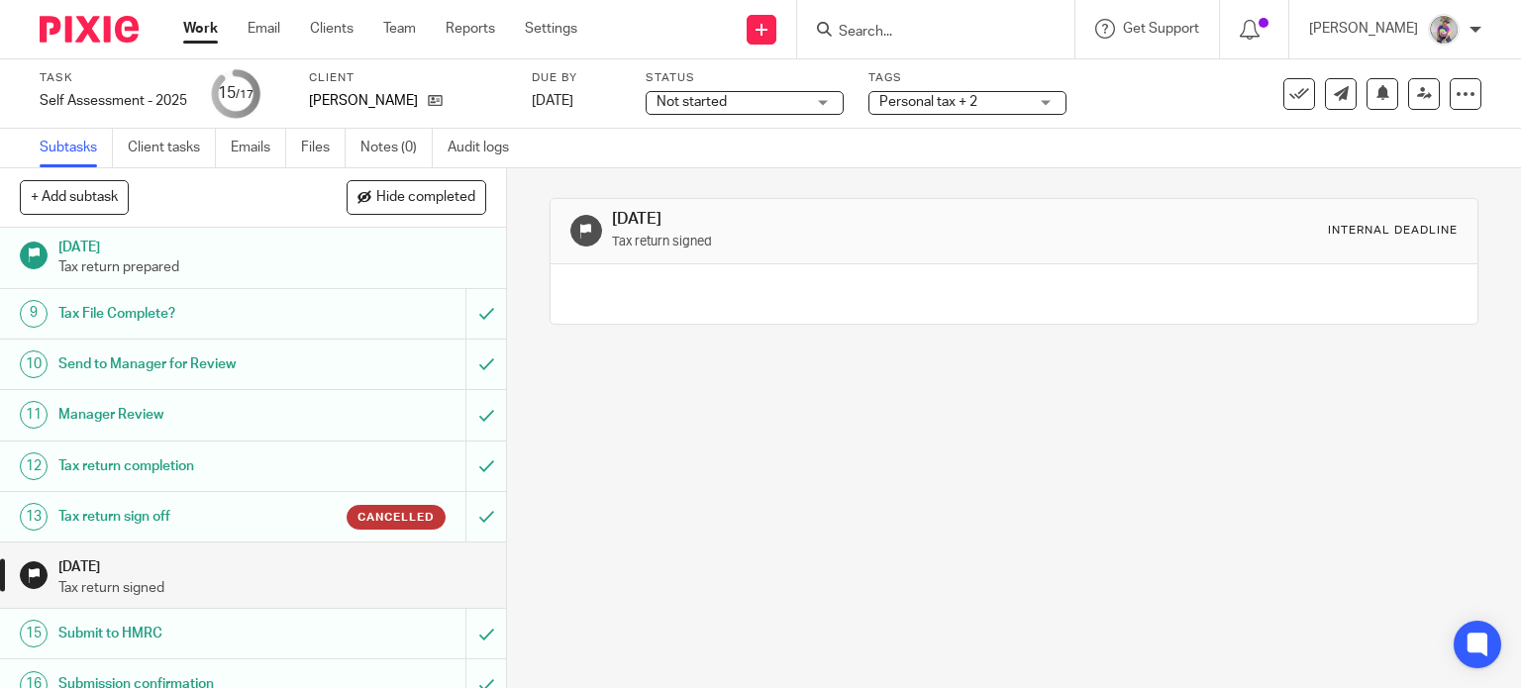
scroll to position [466, 0]
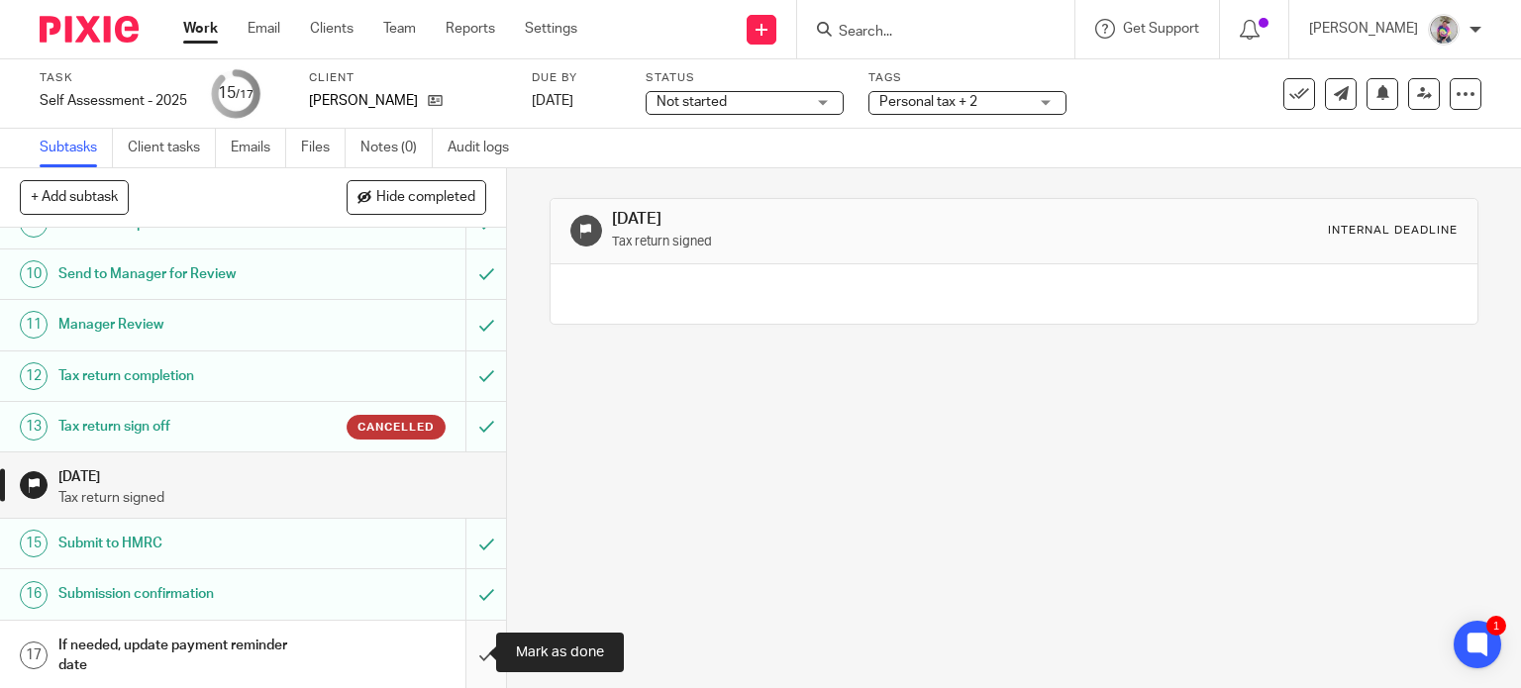
click at [473, 646] on input "submit" at bounding box center [253, 656] width 506 height 70
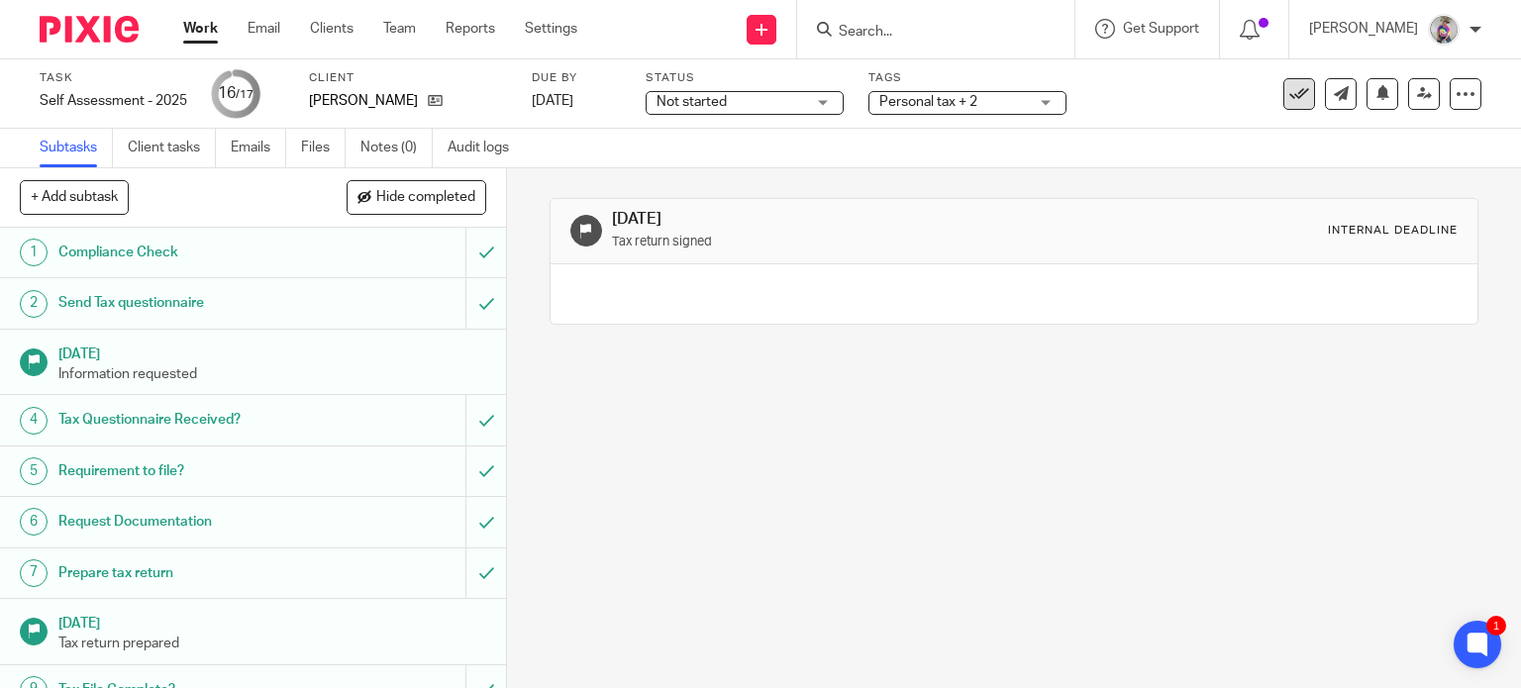
click at [1289, 96] on icon at bounding box center [1299, 94] width 20 height 20
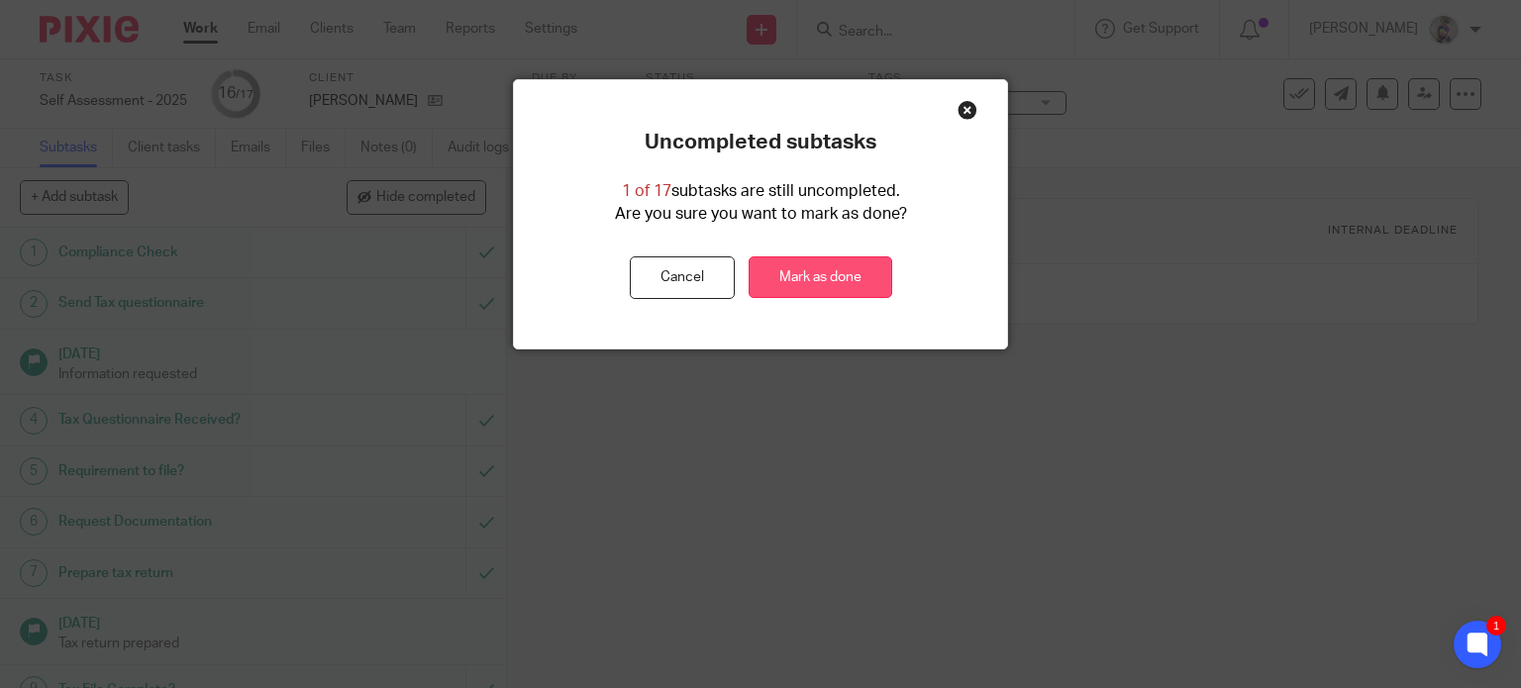
click at [829, 268] on link "Mark as done" at bounding box center [821, 277] width 144 height 43
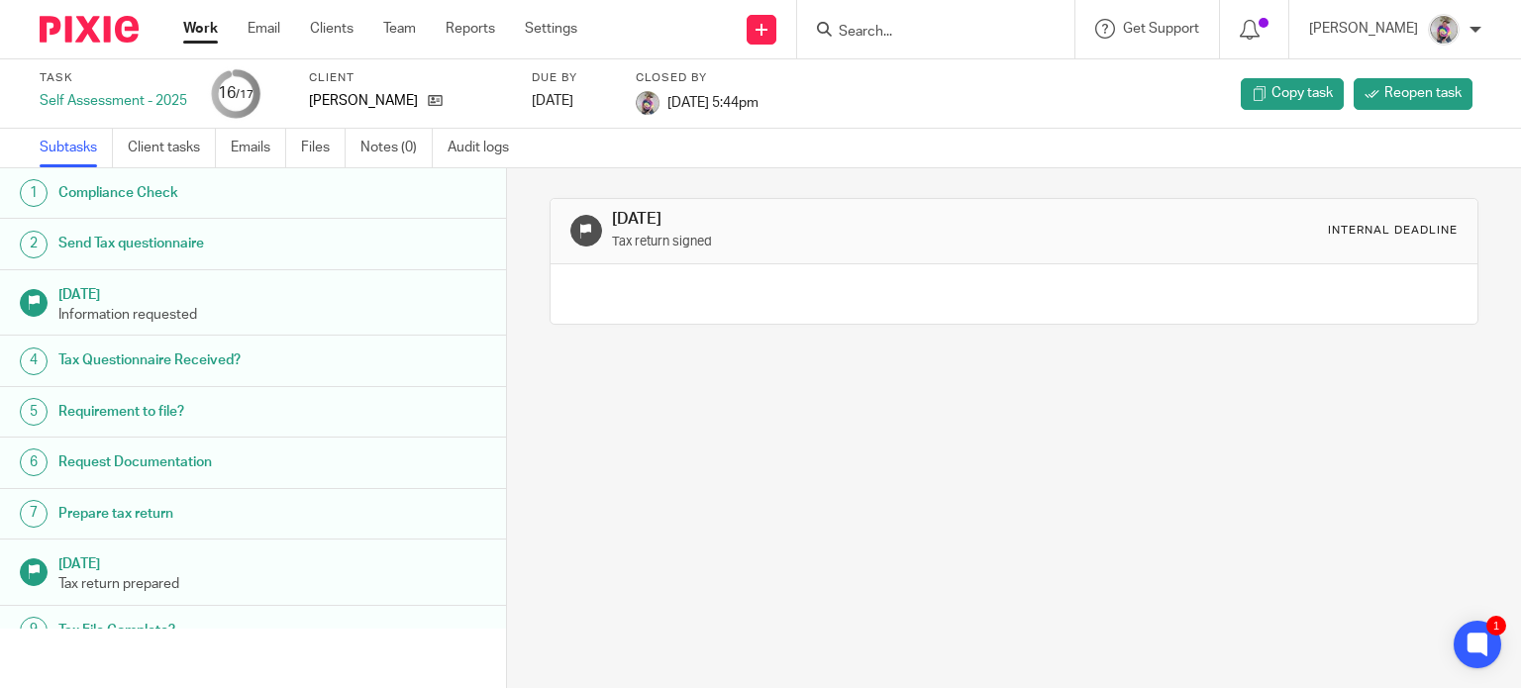
click at [198, 25] on link "Work" at bounding box center [200, 29] width 35 height 20
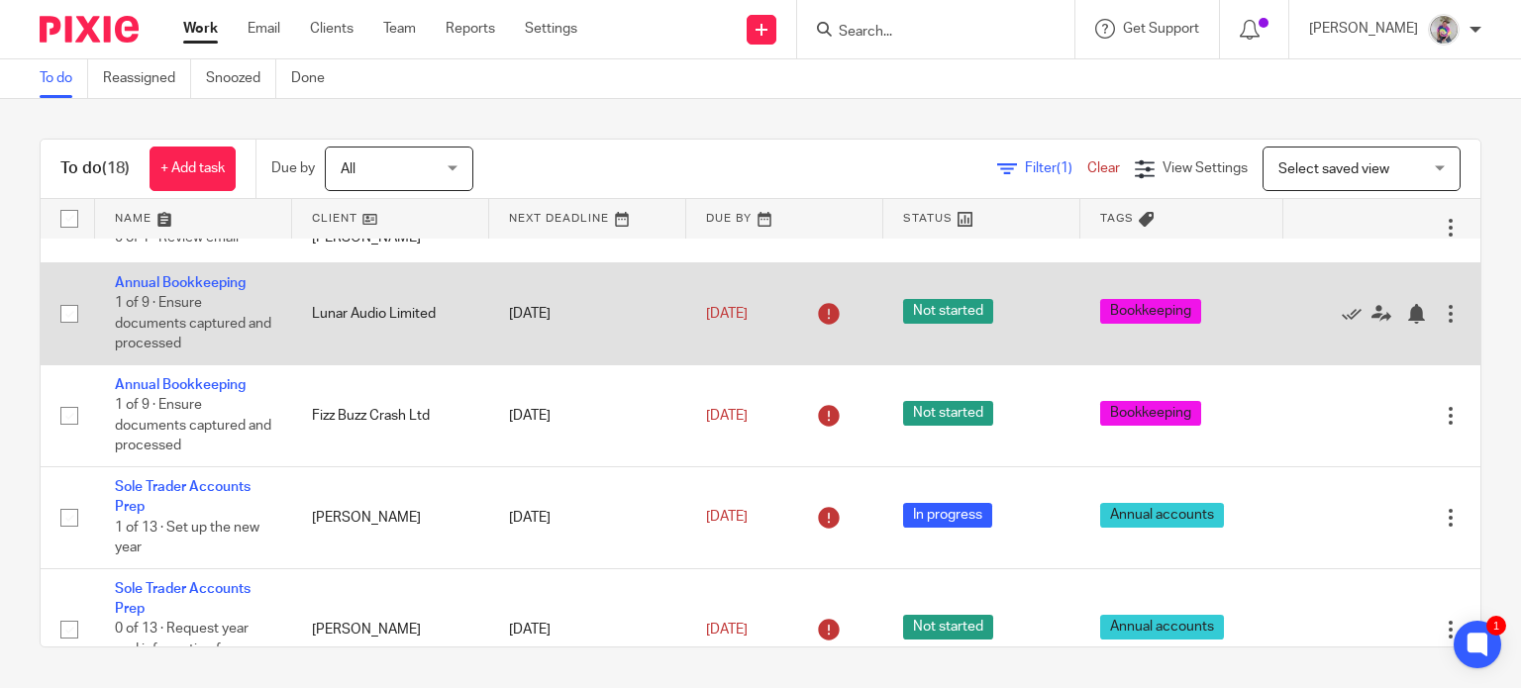
scroll to position [46, 0]
click at [180, 280] on link "Annual Bookkeeping" at bounding box center [180, 284] width 131 height 14
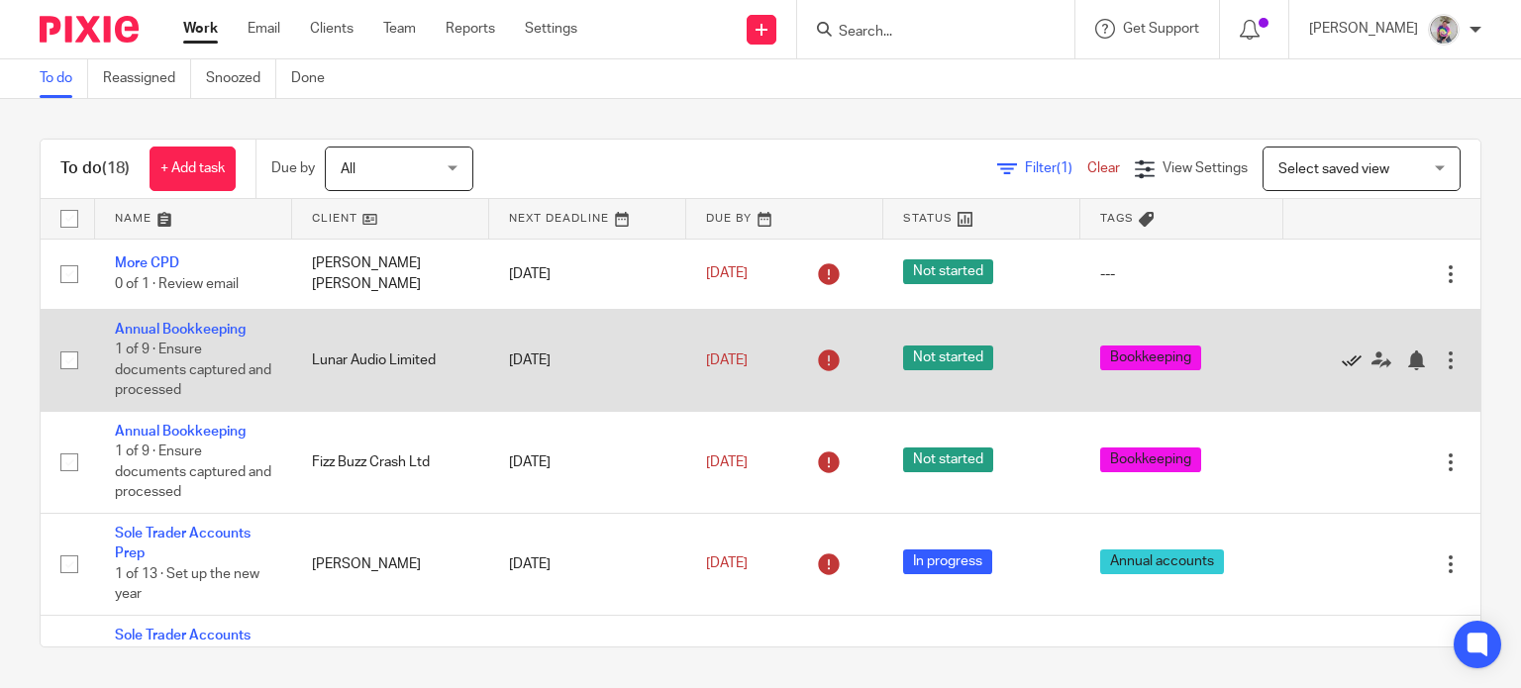
click at [1342, 359] on icon at bounding box center [1352, 361] width 20 height 20
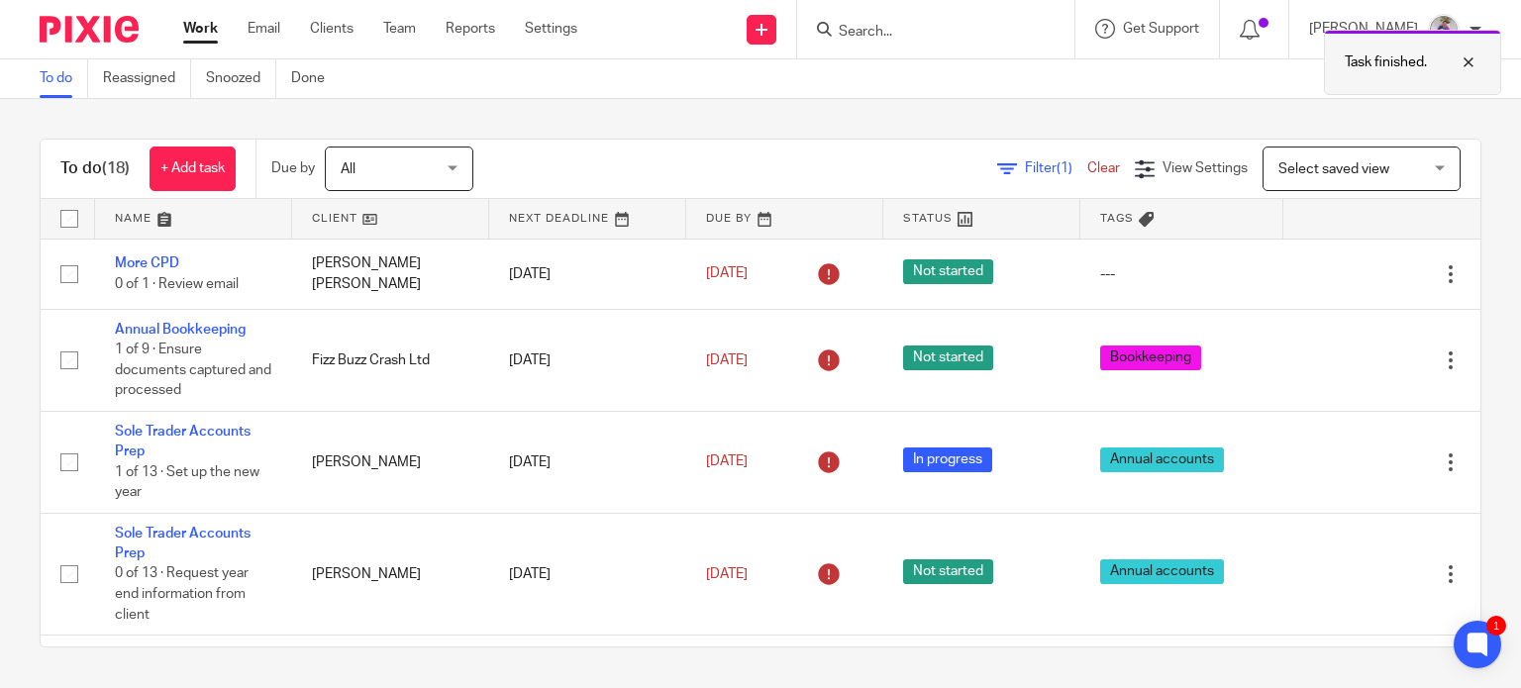
click at [1408, 66] on p "Task finished." at bounding box center [1386, 62] width 82 height 20
click at [916, 31] on input "Search" at bounding box center [926, 33] width 178 height 18
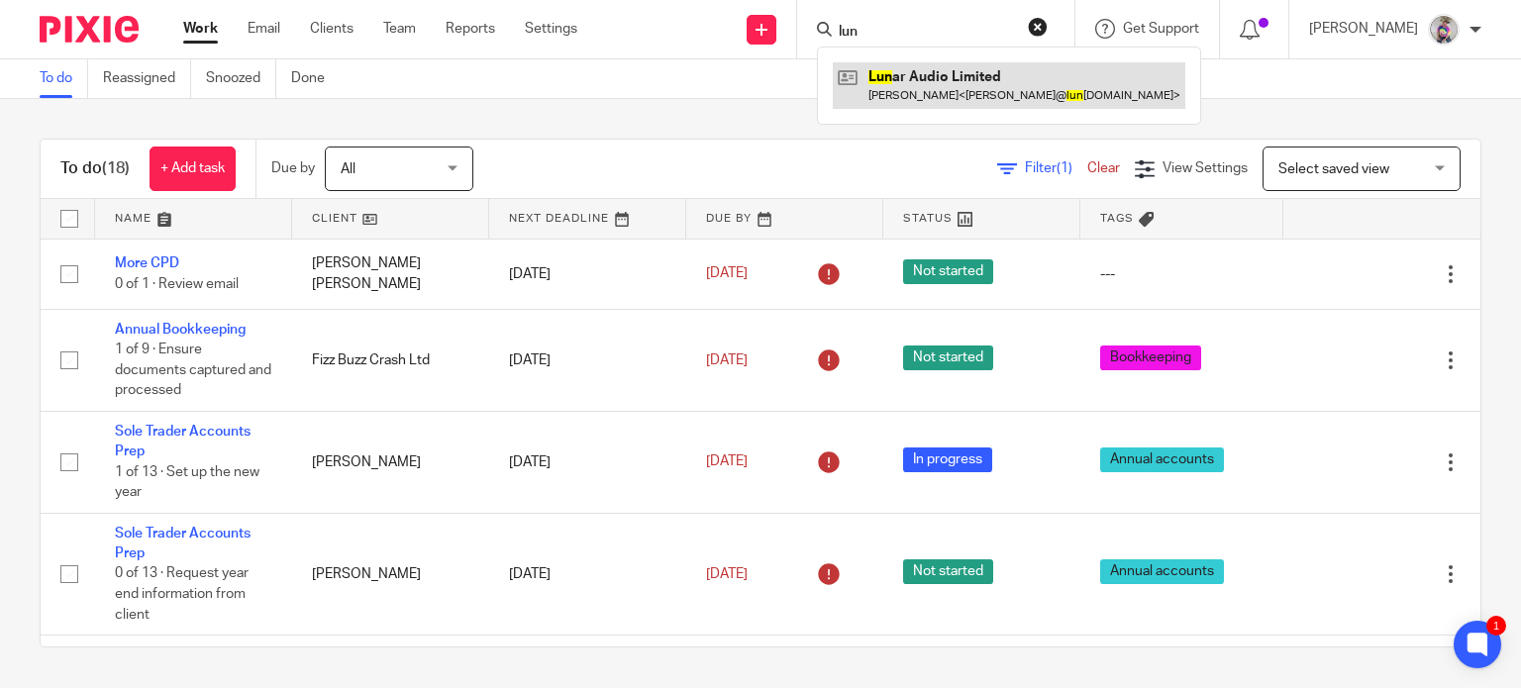
type input "lun"
click at [933, 68] on link at bounding box center [1009, 85] width 353 height 46
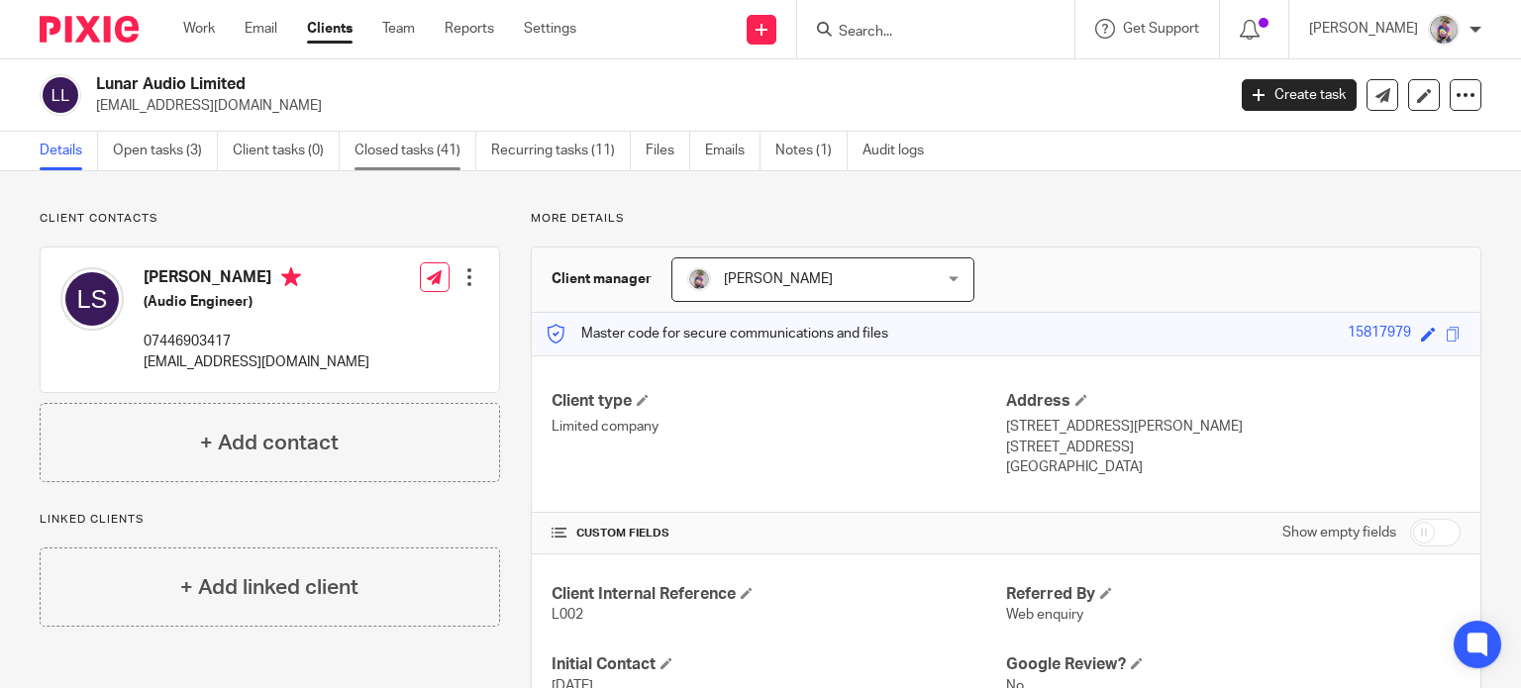
click at [392, 149] on link "Closed tasks (41)" at bounding box center [416, 151] width 122 height 39
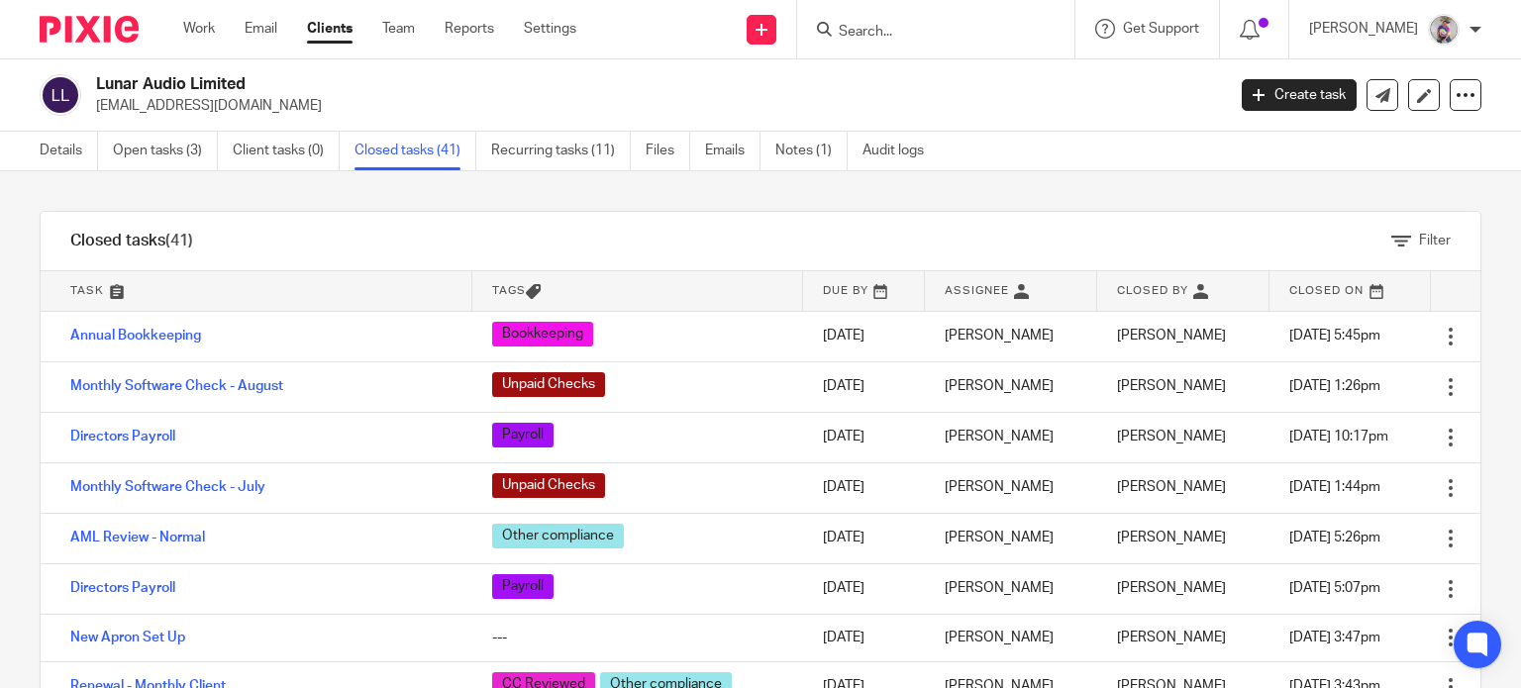
click at [158, 338] on link "Annual Bookkeeping" at bounding box center [135, 336] width 131 height 14
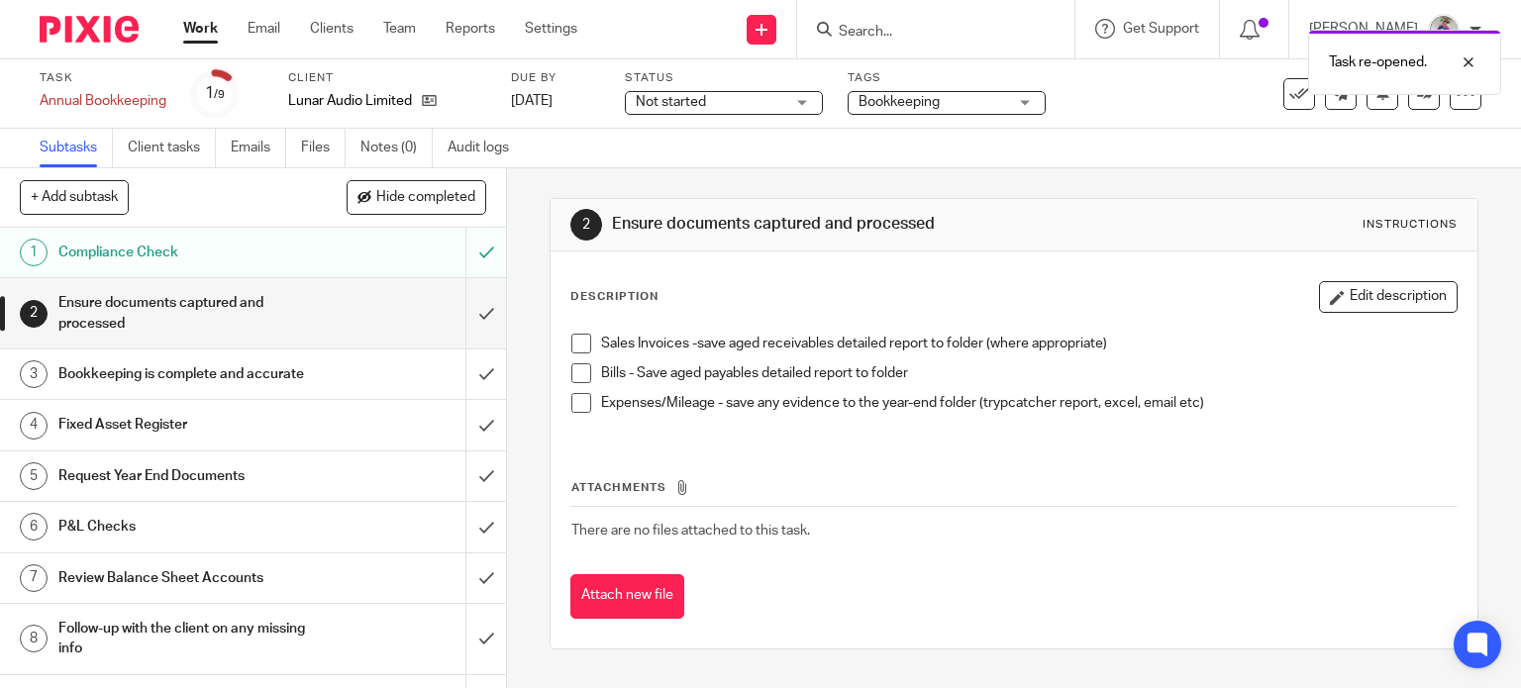
click at [191, 31] on link "Work" at bounding box center [200, 29] width 35 height 20
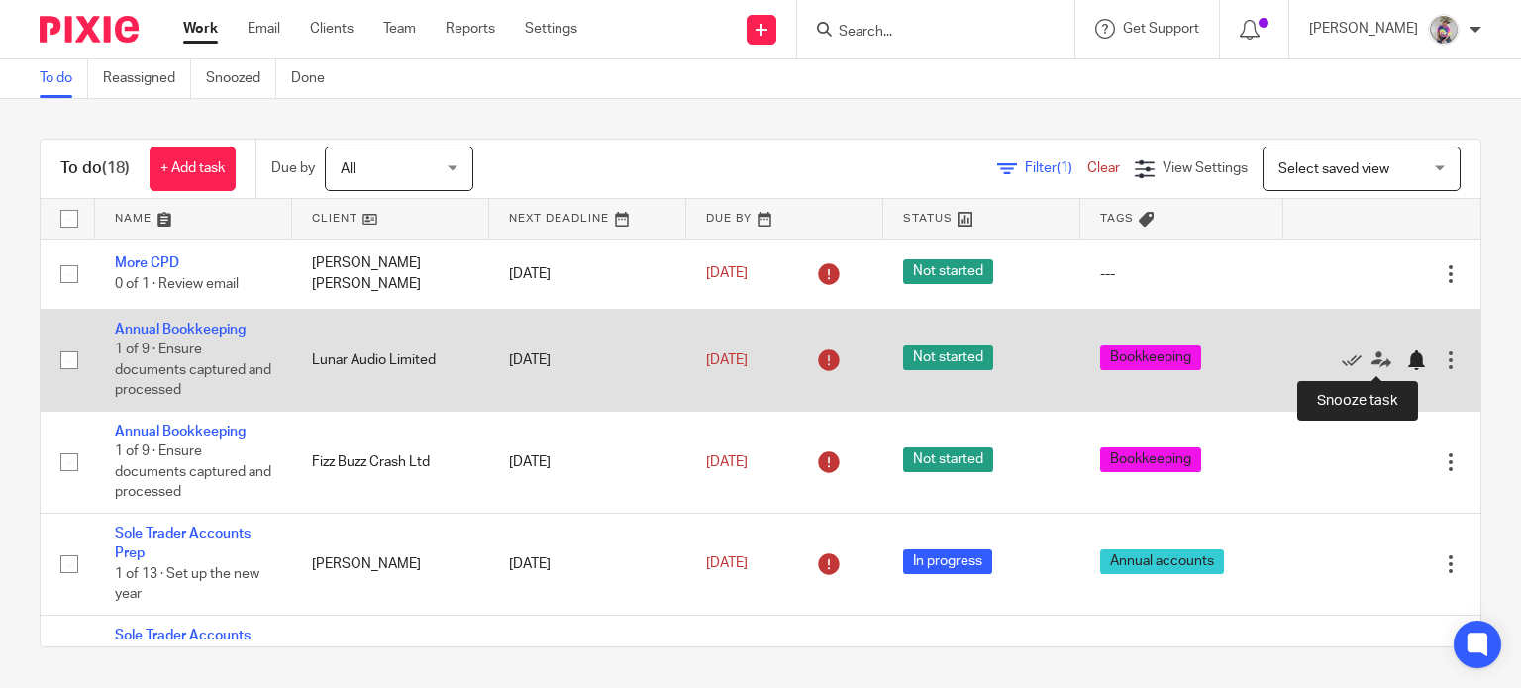
click at [1406, 357] on div at bounding box center [1416, 361] width 20 height 20
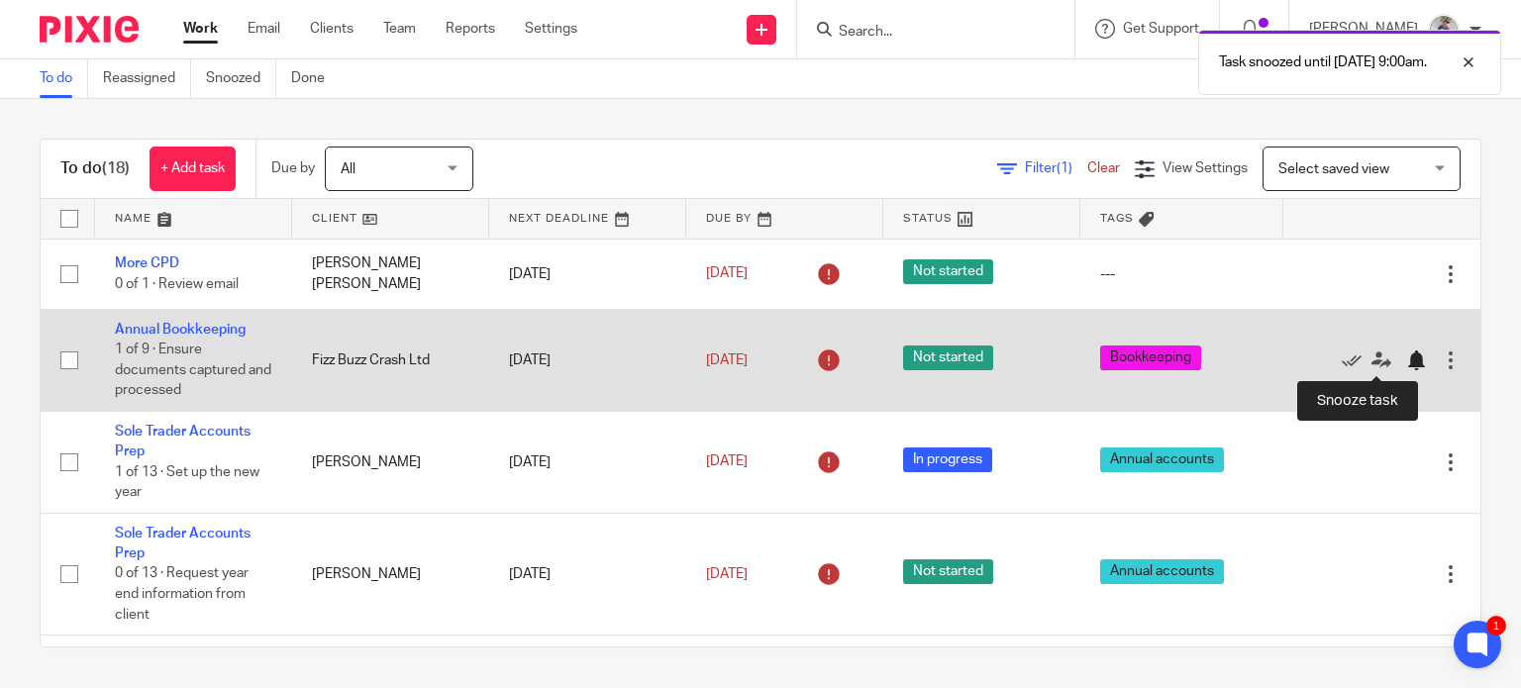
click at [1406, 360] on div at bounding box center [1416, 361] width 20 height 20
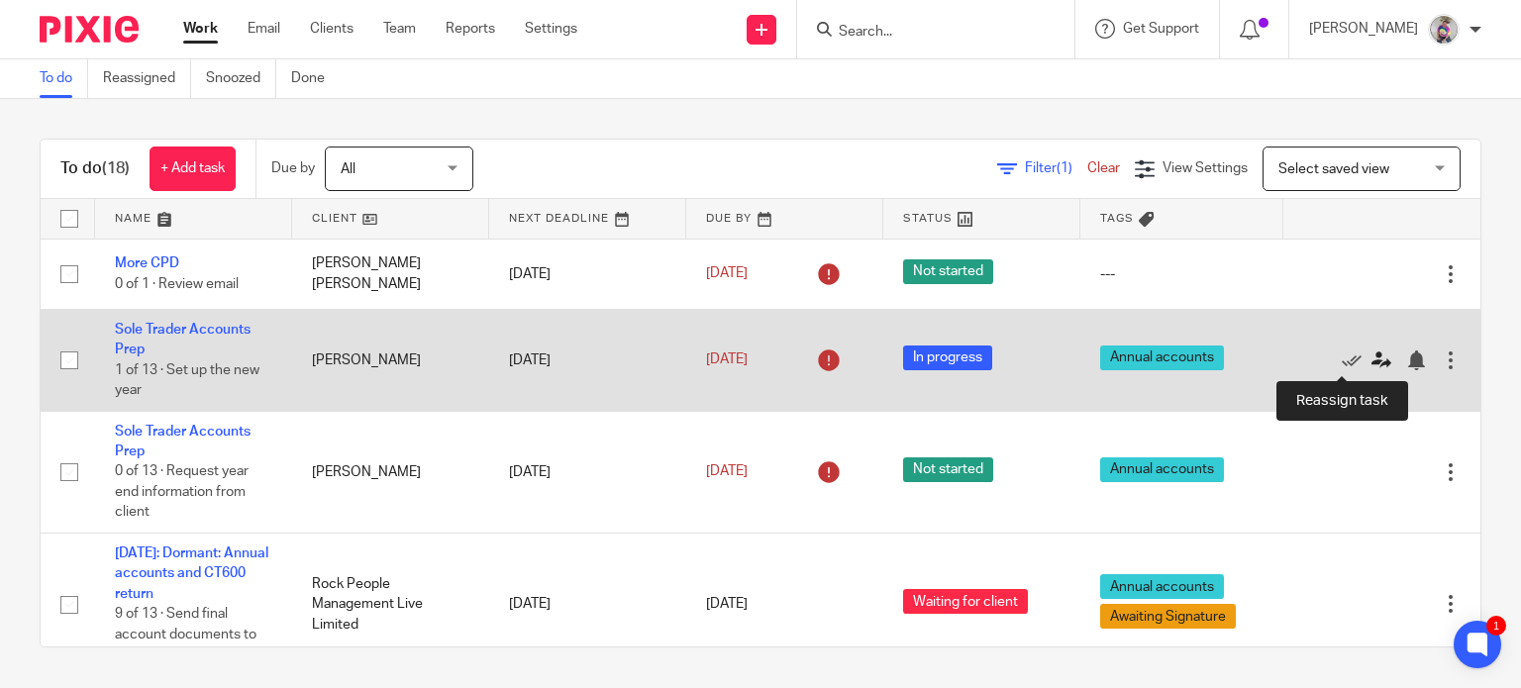
click at [1372, 357] on icon at bounding box center [1382, 361] width 20 height 20
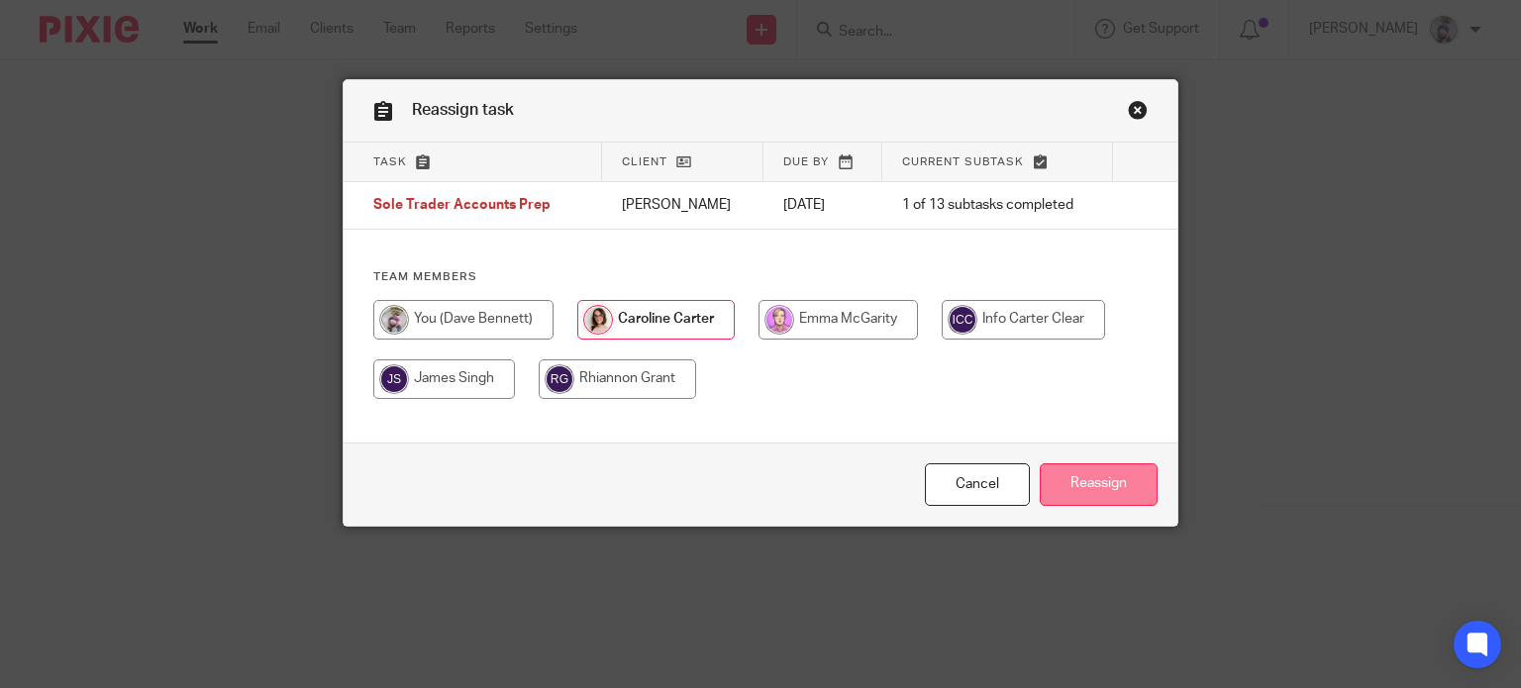
click at [1086, 484] on input "Reassign" at bounding box center [1099, 484] width 118 height 43
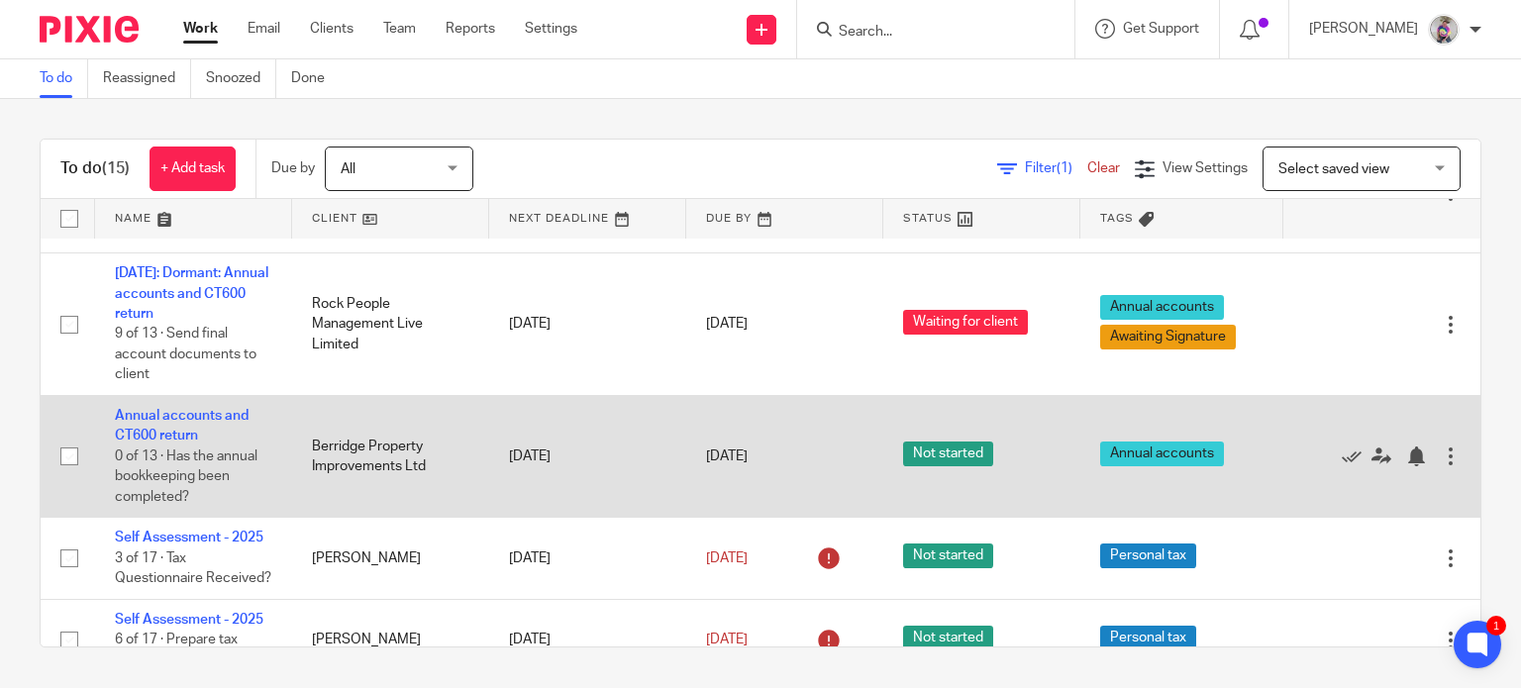
scroll to position [196, 0]
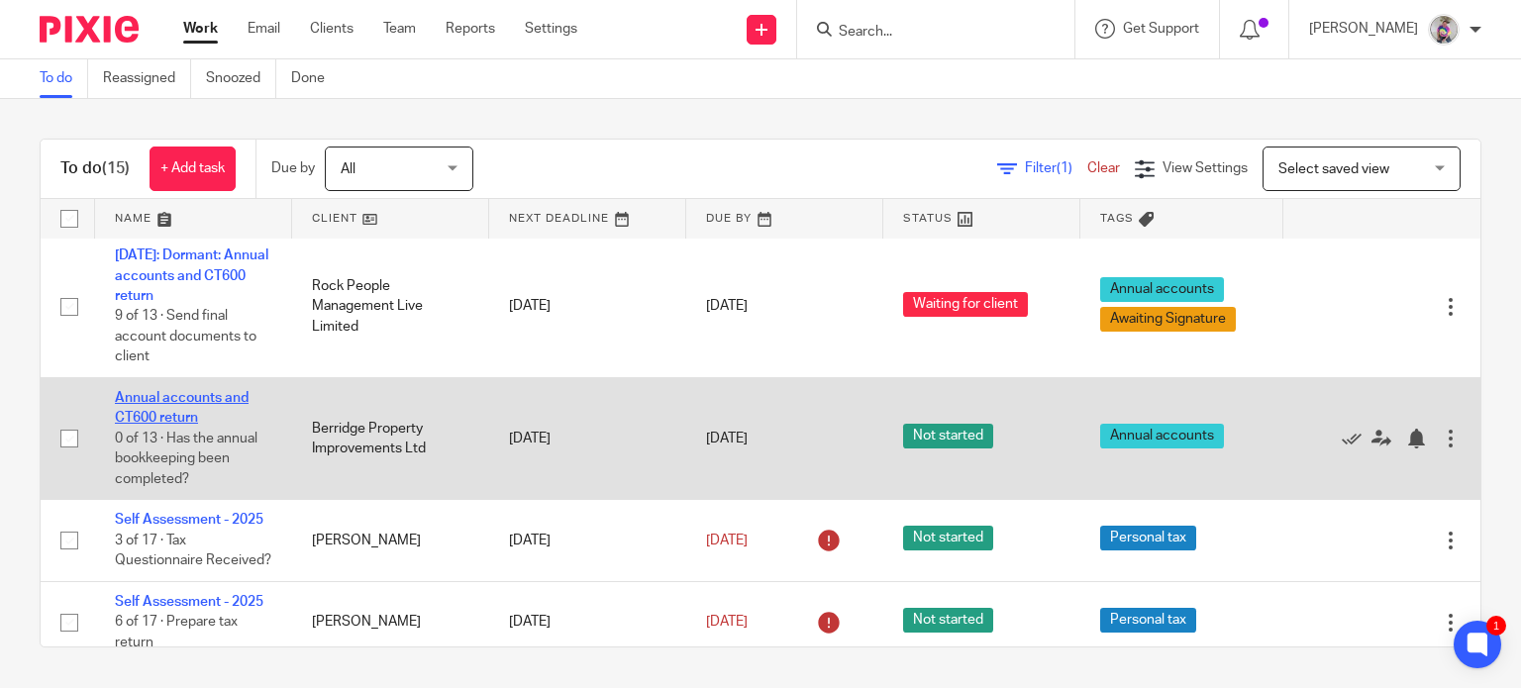
click at [210, 397] on link "Annual accounts and CT600 return" at bounding box center [182, 408] width 134 height 34
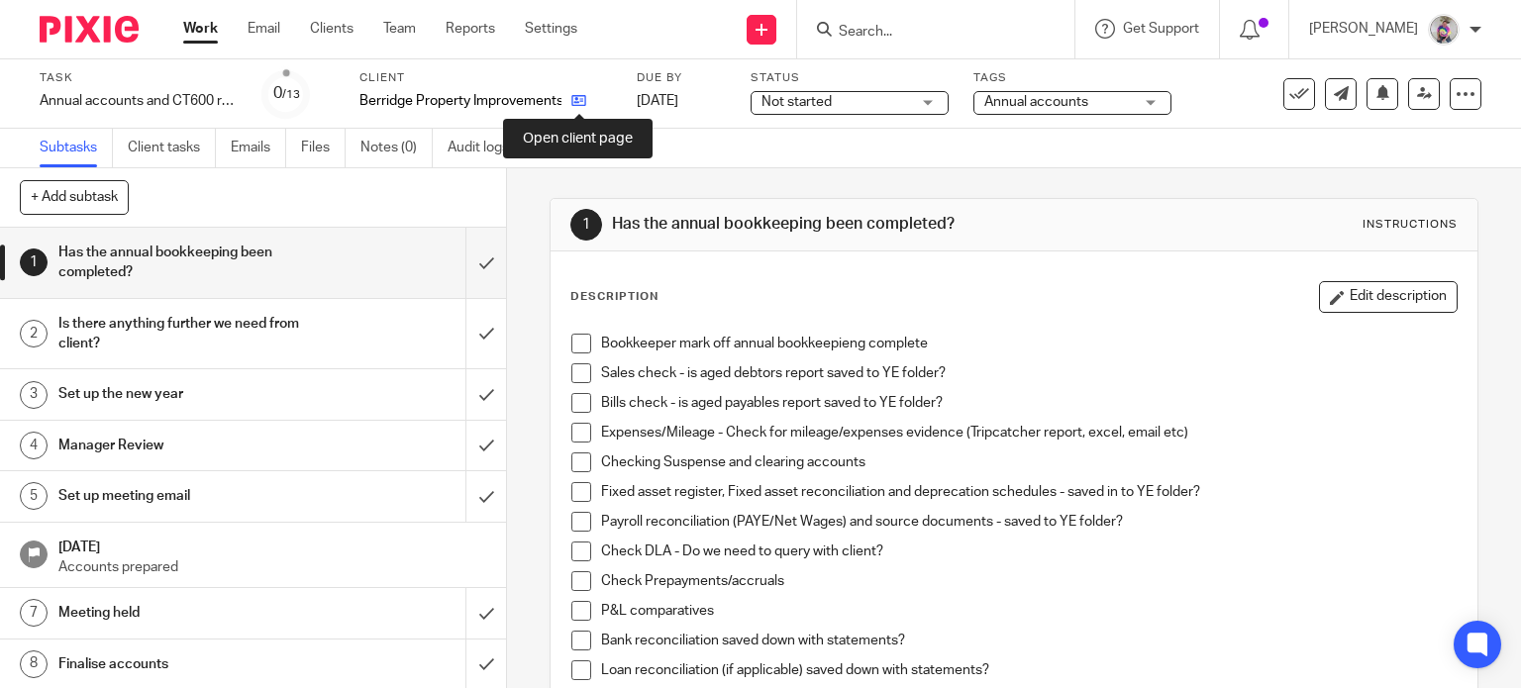
click at [572, 102] on icon at bounding box center [578, 100] width 15 height 15
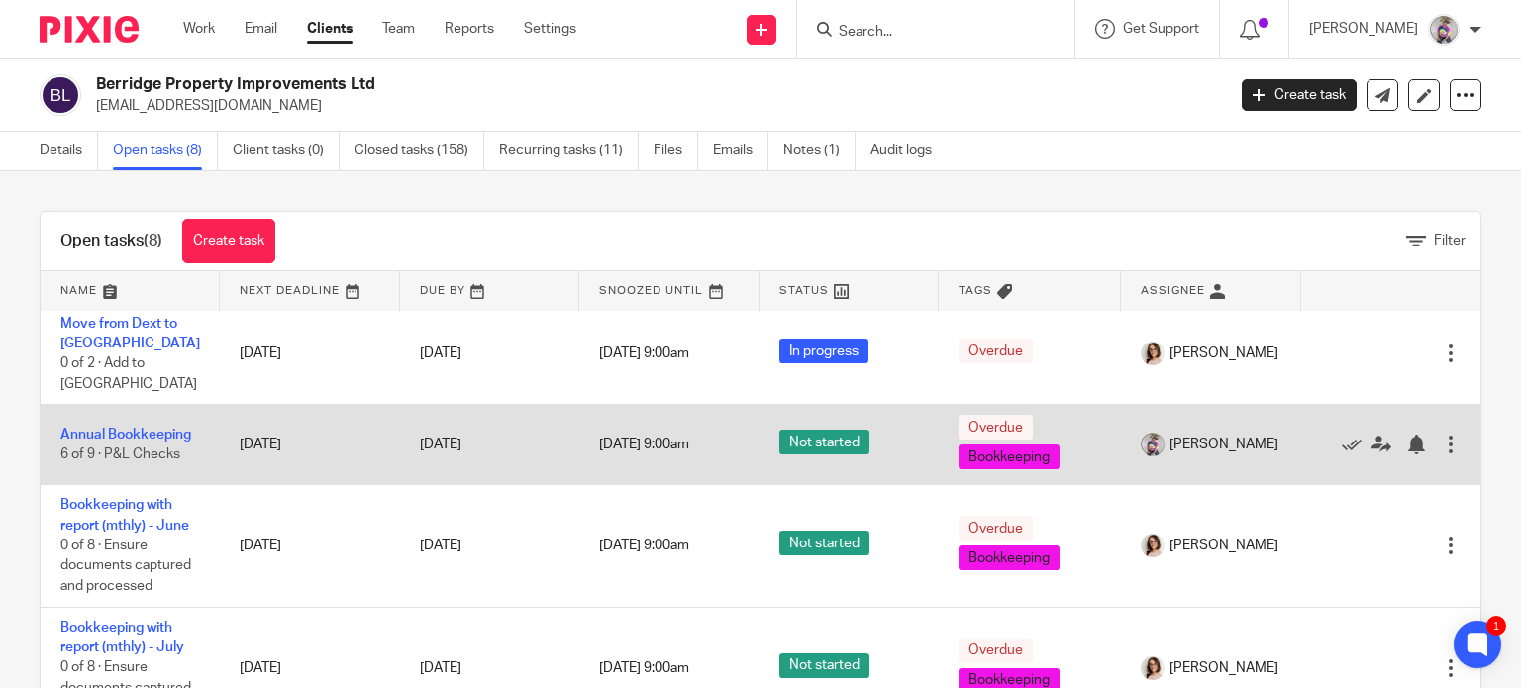
scroll to position [8, 0]
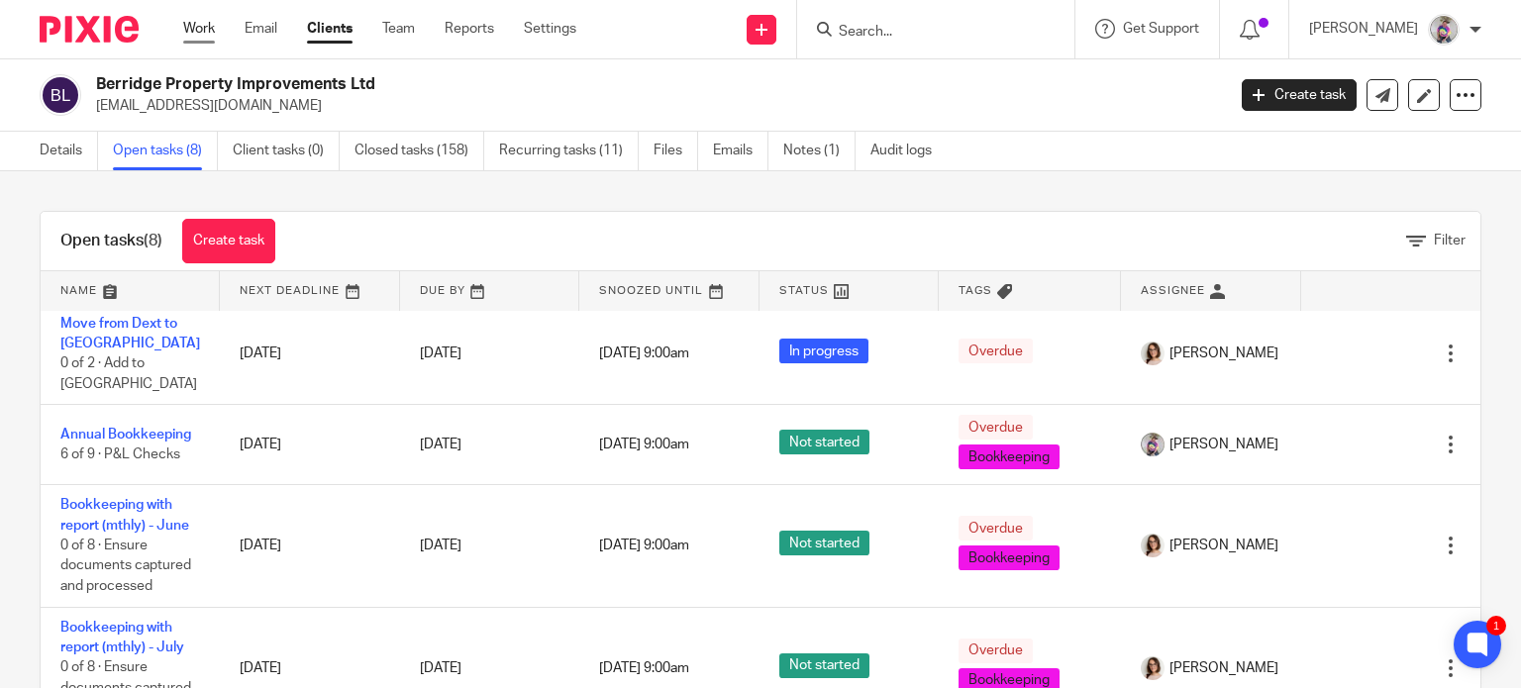
click at [191, 29] on link "Work" at bounding box center [199, 29] width 32 height 20
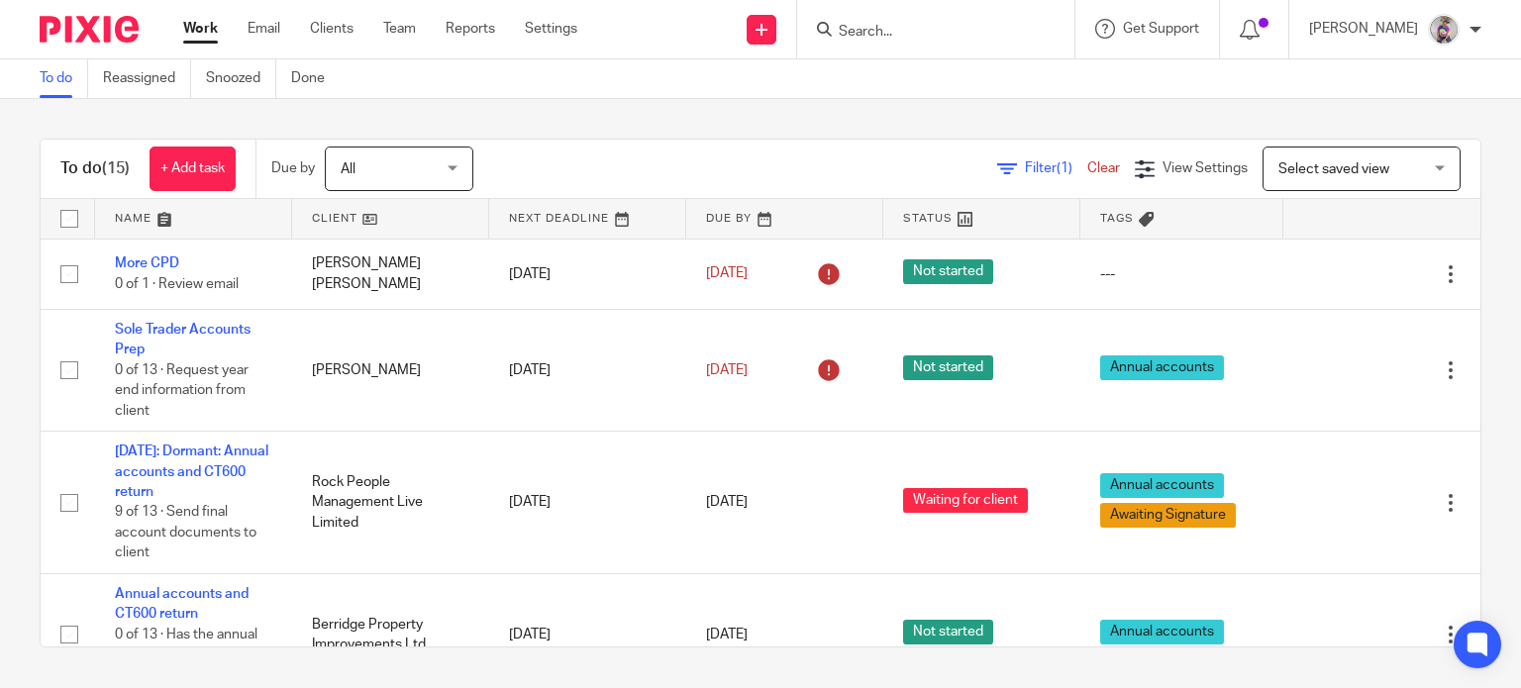
scroll to position [236, 0]
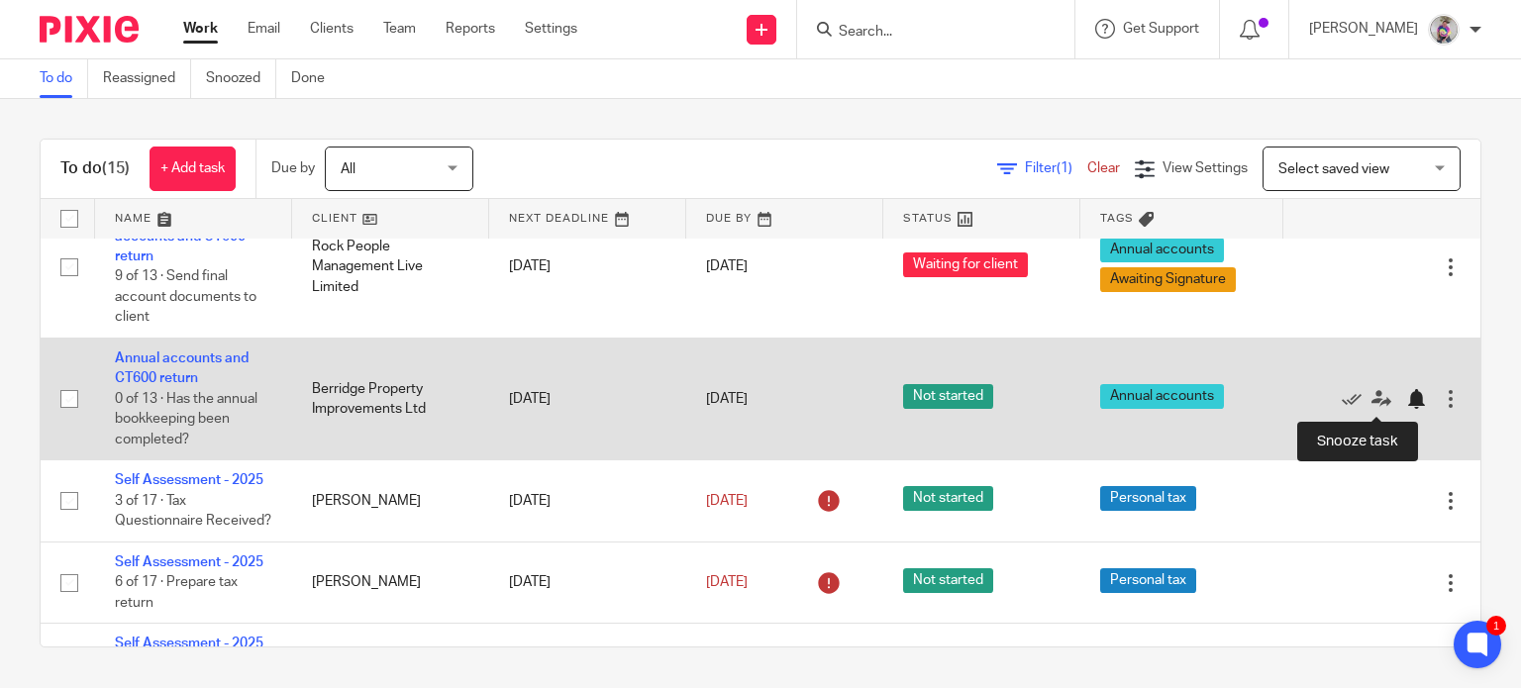
click at [1406, 402] on div at bounding box center [1416, 399] width 20 height 20
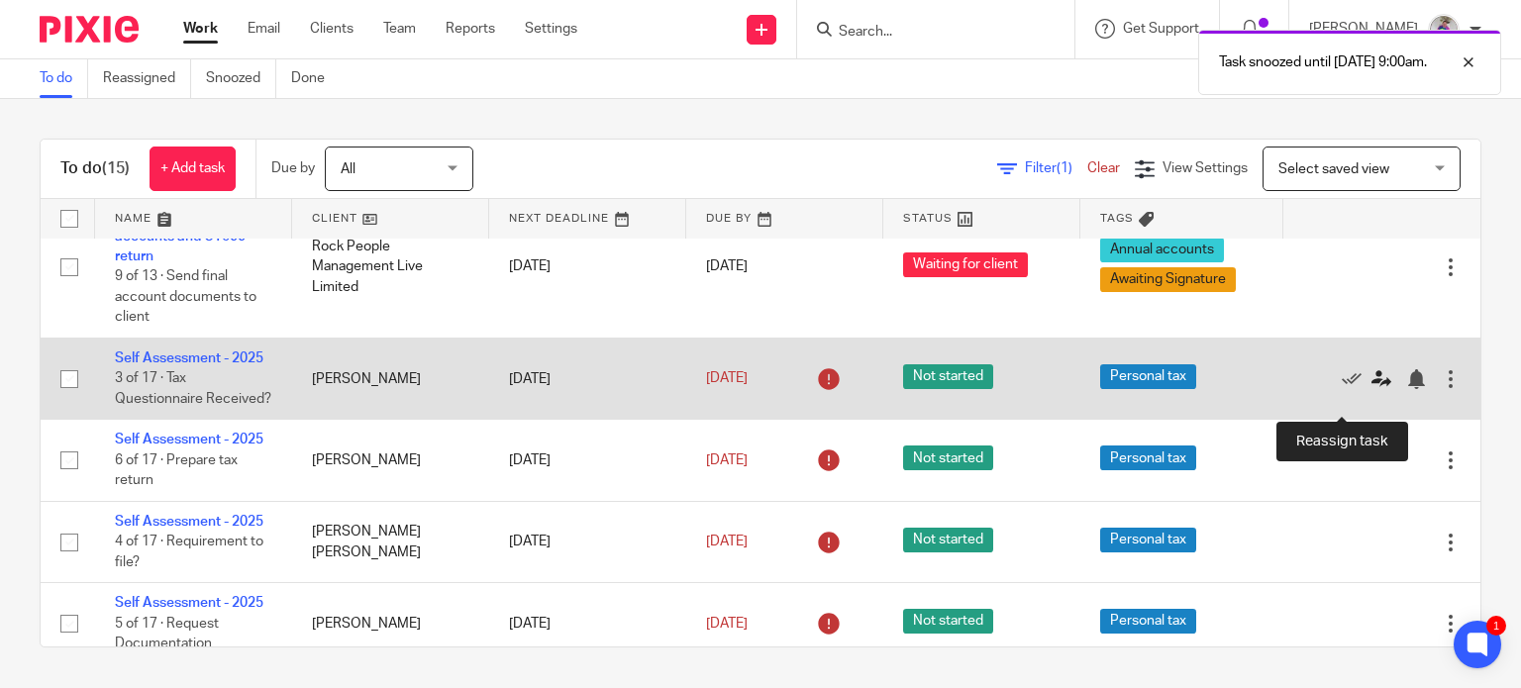
click at [1372, 389] on icon at bounding box center [1382, 379] width 20 height 20
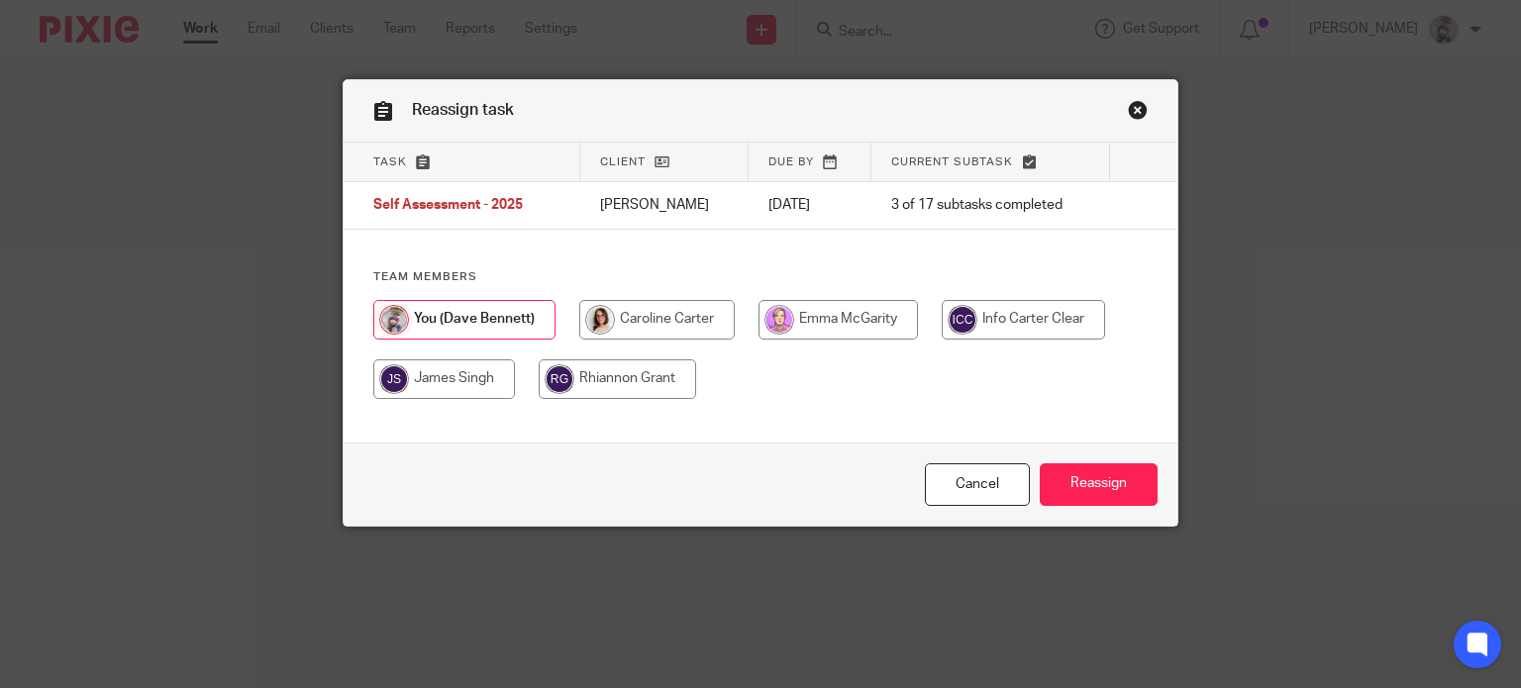
click at [696, 320] on input "radio" at bounding box center [656, 320] width 155 height 40
radio input "true"
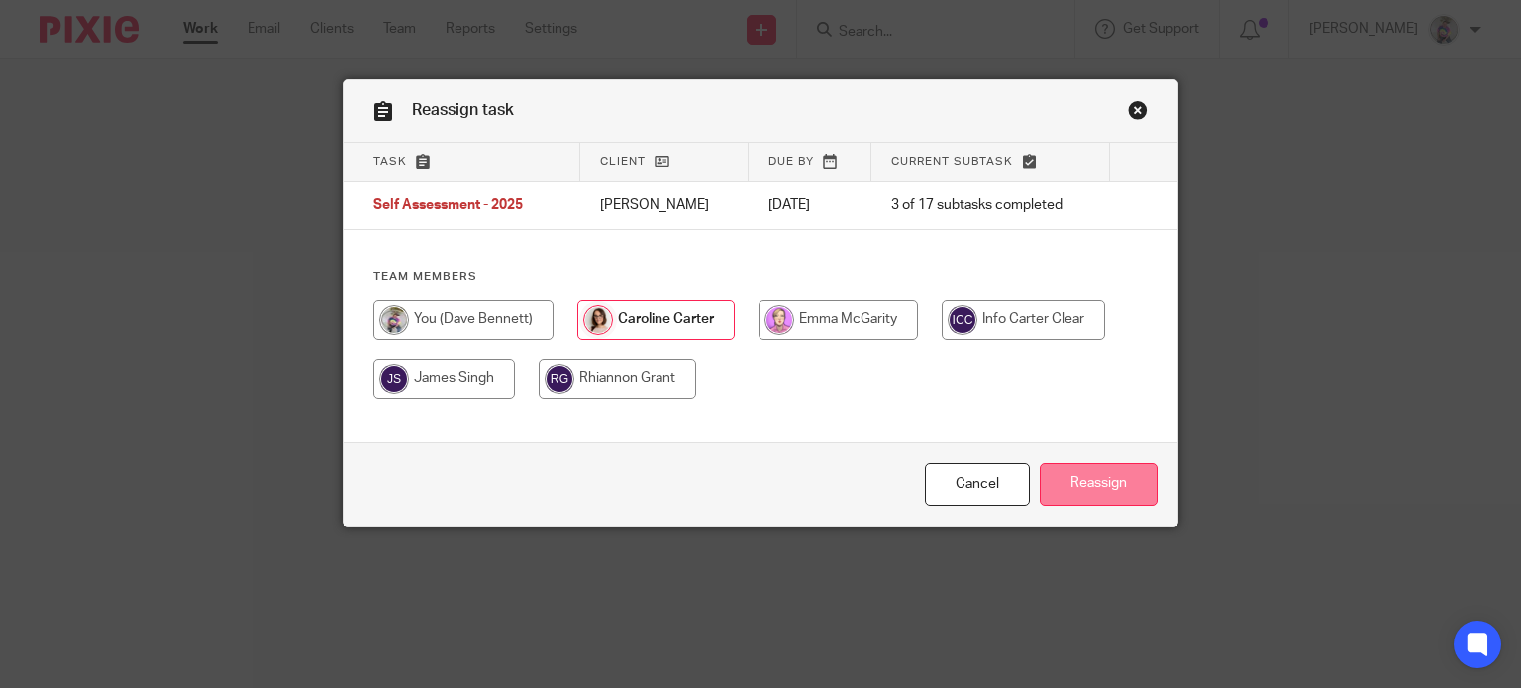
click at [1100, 496] on input "Reassign" at bounding box center [1099, 484] width 118 height 43
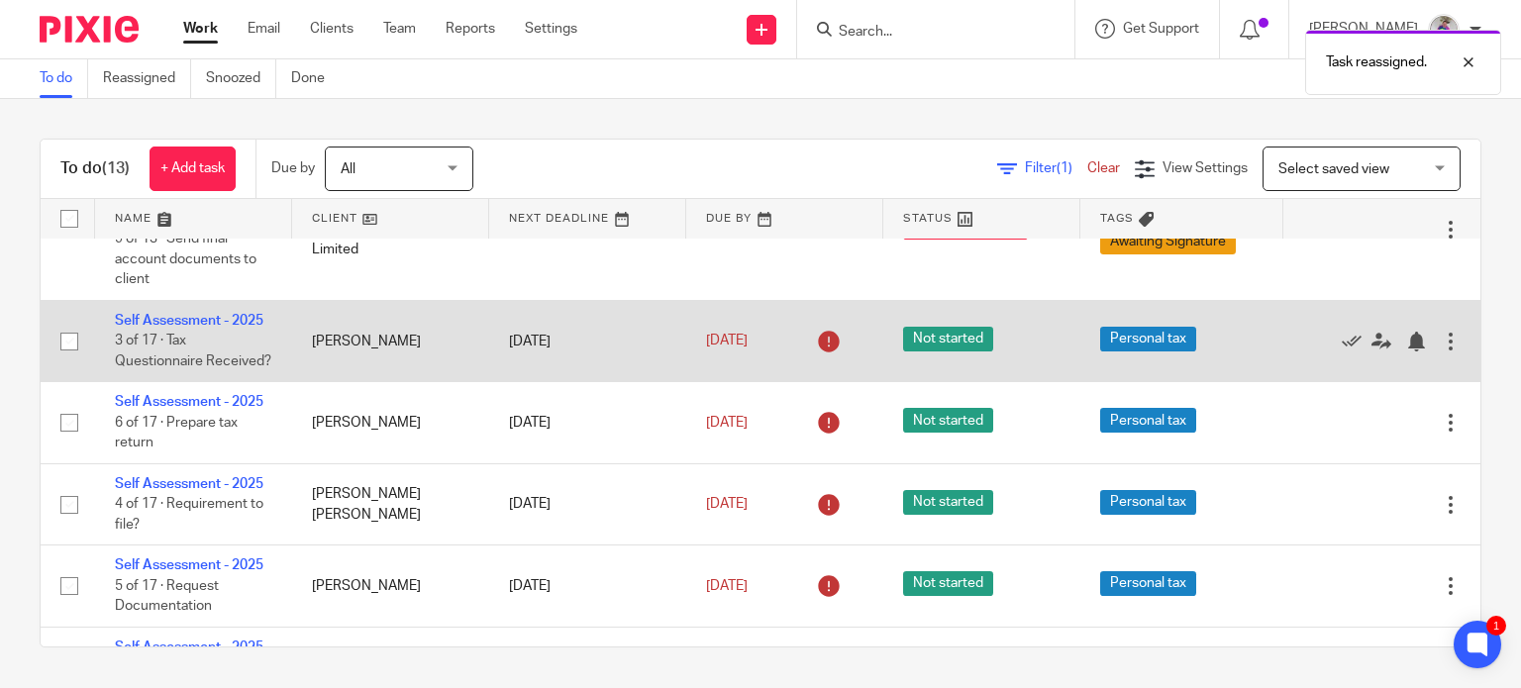
scroll to position [275, 0]
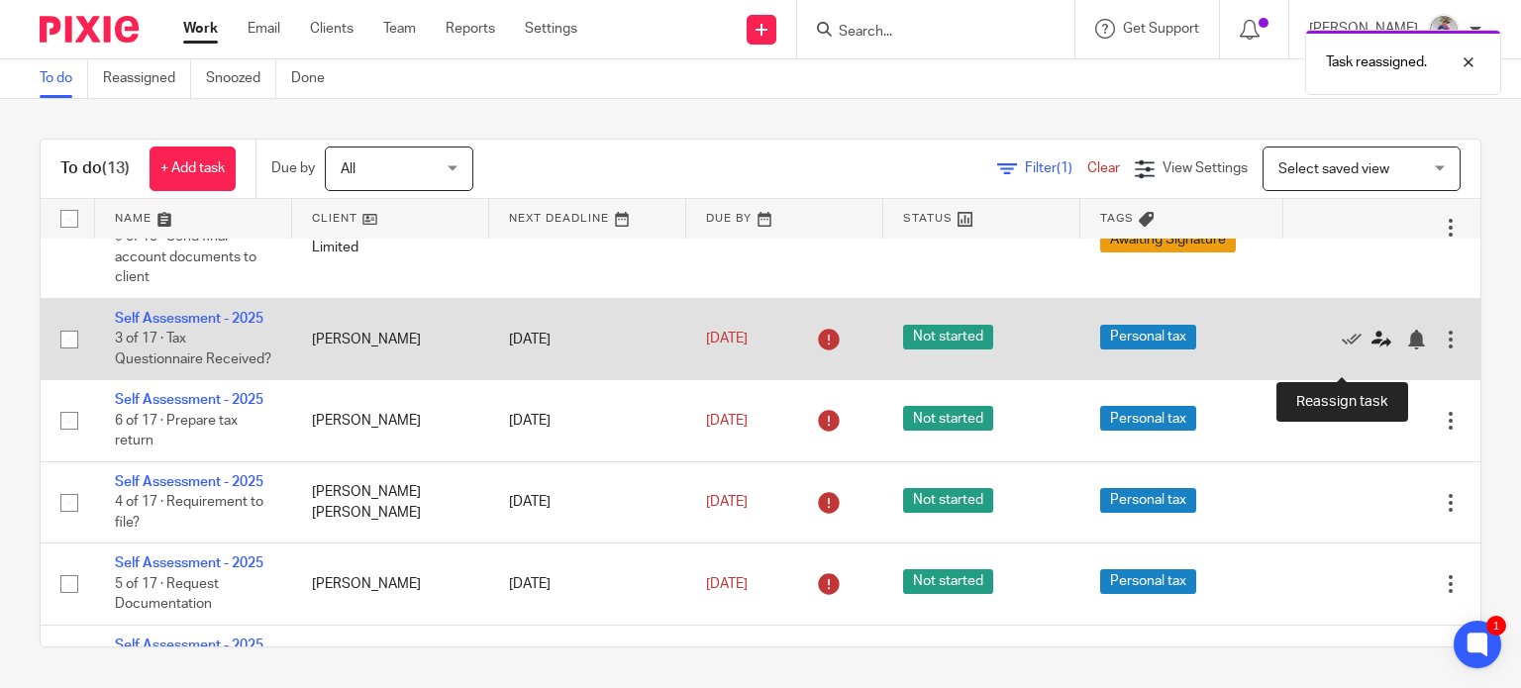
click at [1372, 350] on icon at bounding box center [1382, 340] width 20 height 20
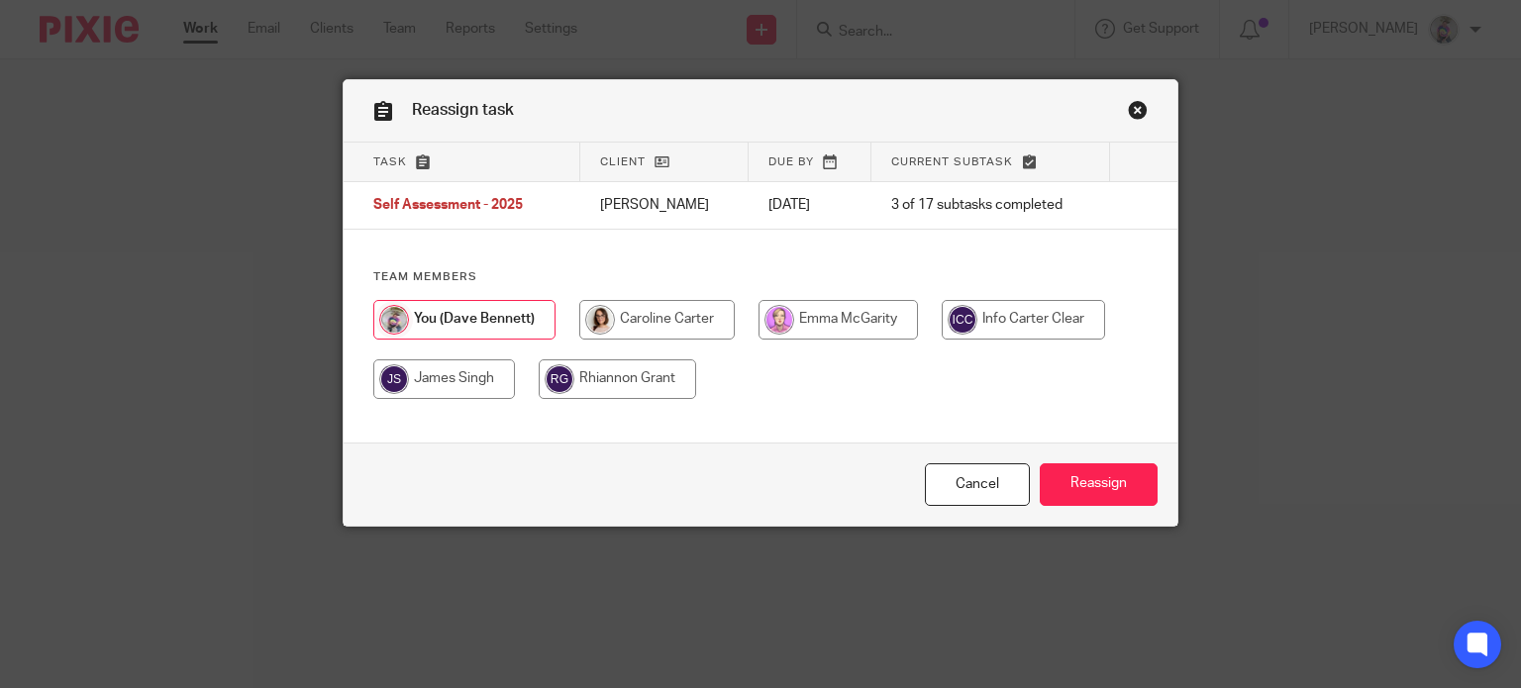
click at [685, 322] on input "radio" at bounding box center [656, 320] width 155 height 40
radio input "true"
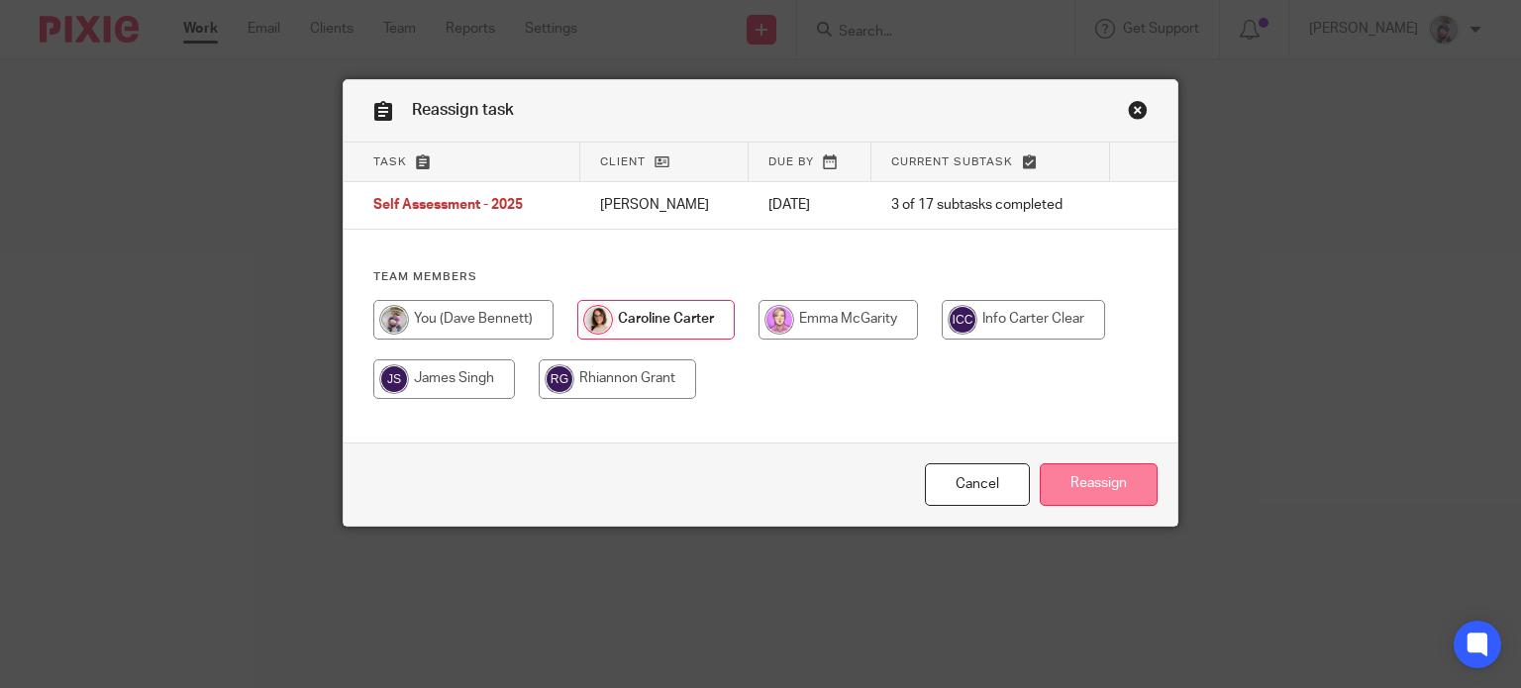
click at [1088, 482] on input "Reassign" at bounding box center [1099, 484] width 118 height 43
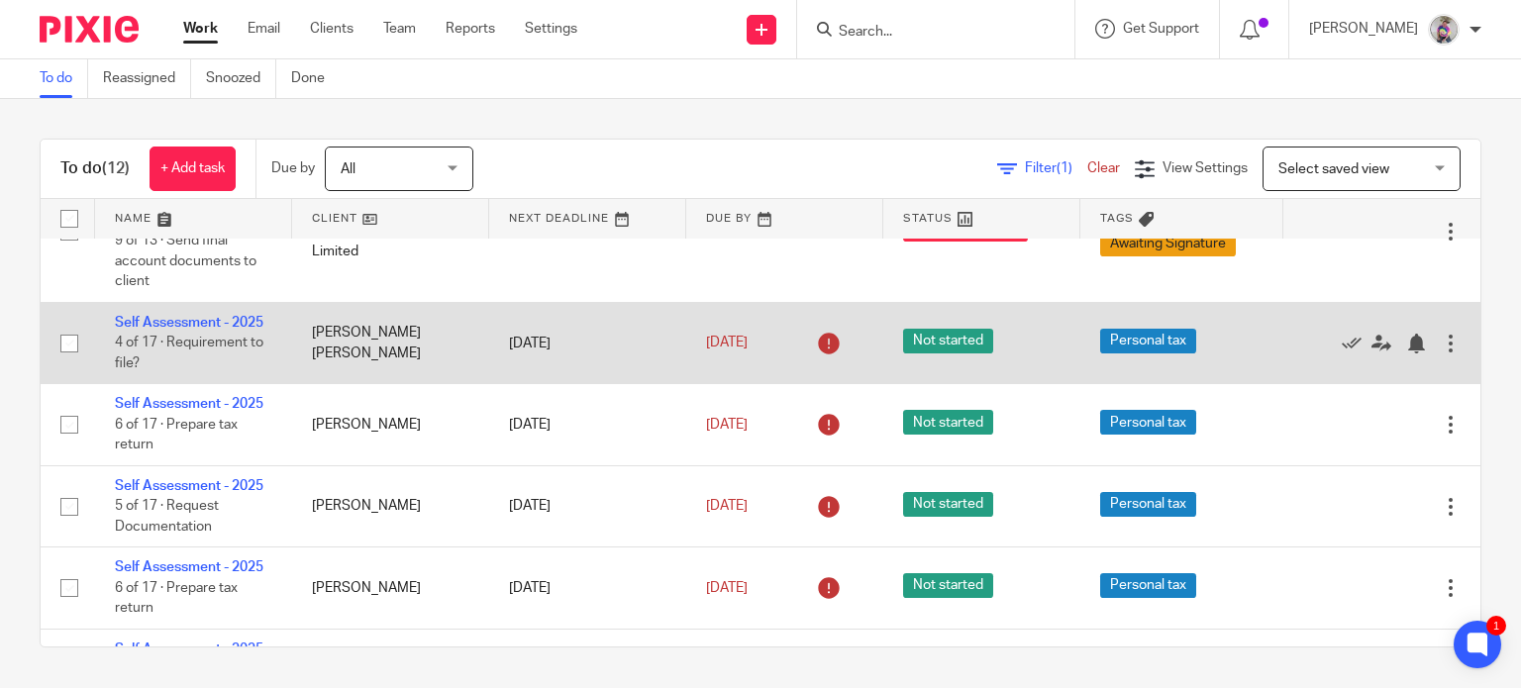
scroll to position [275, 0]
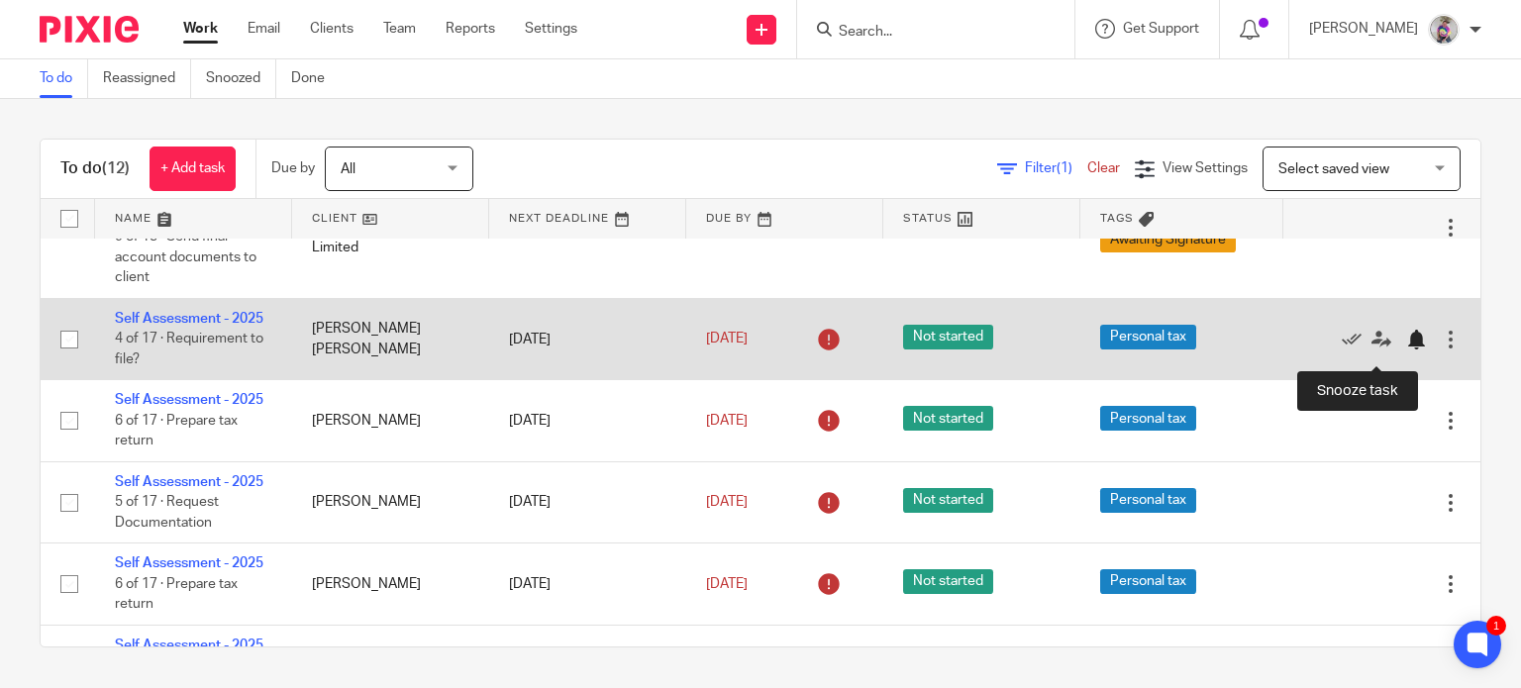
click at [1406, 349] on div at bounding box center [1416, 340] width 20 height 20
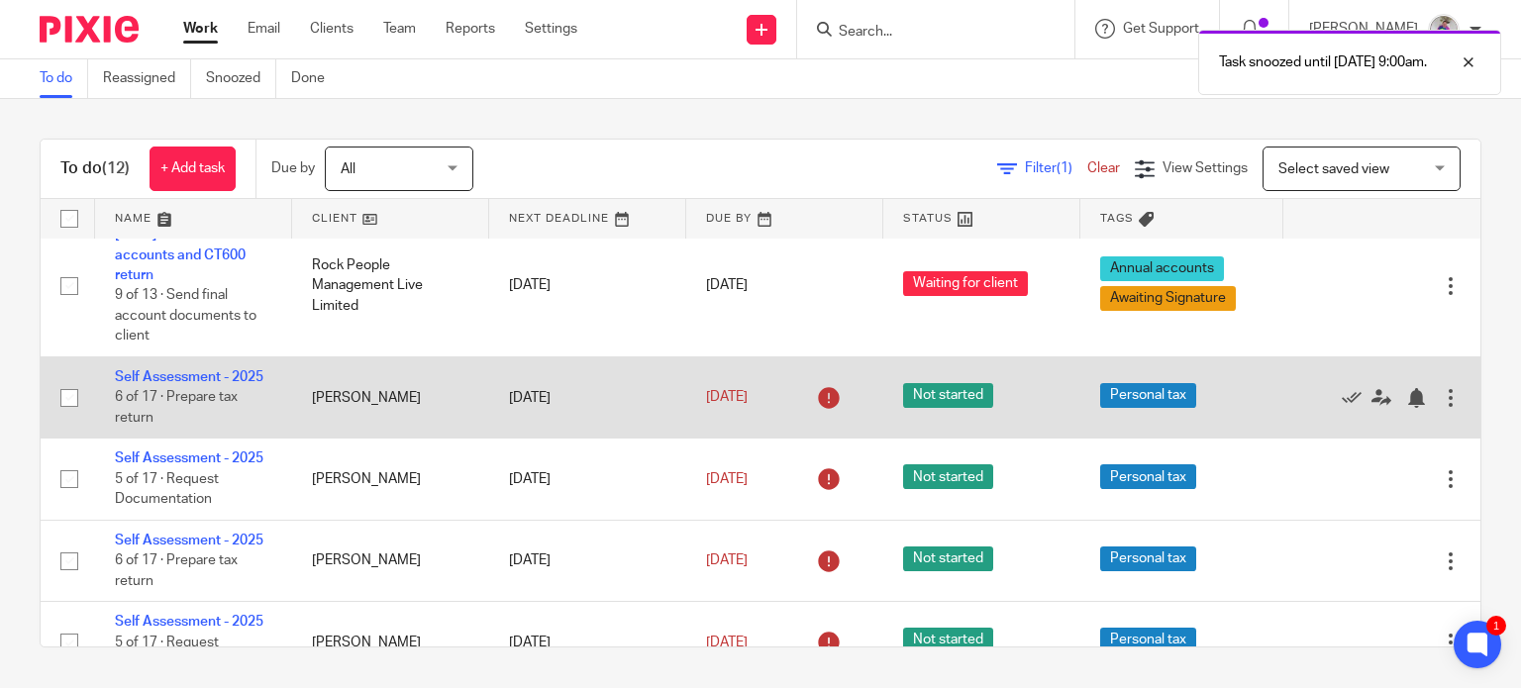
scroll to position [271, 0]
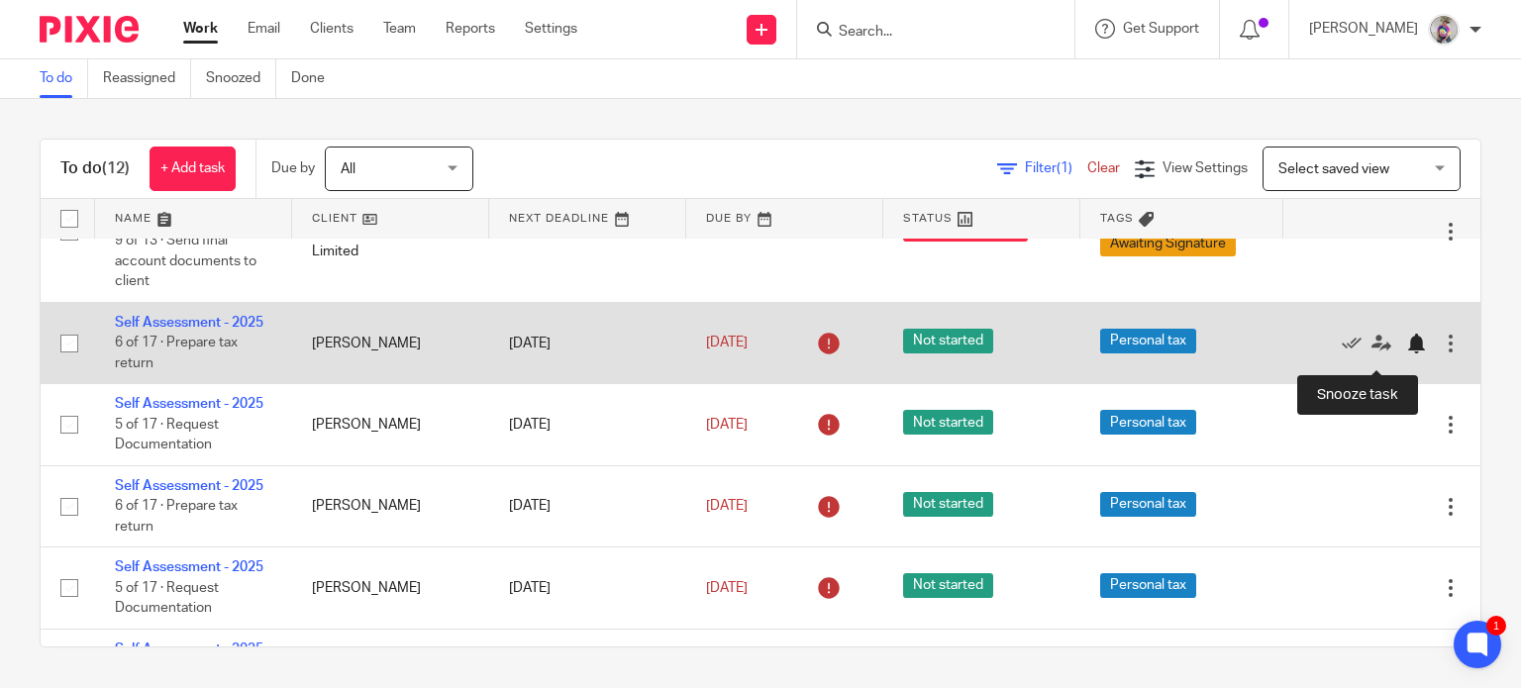
click at [1406, 351] on div at bounding box center [1416, 344] width 20 height 20
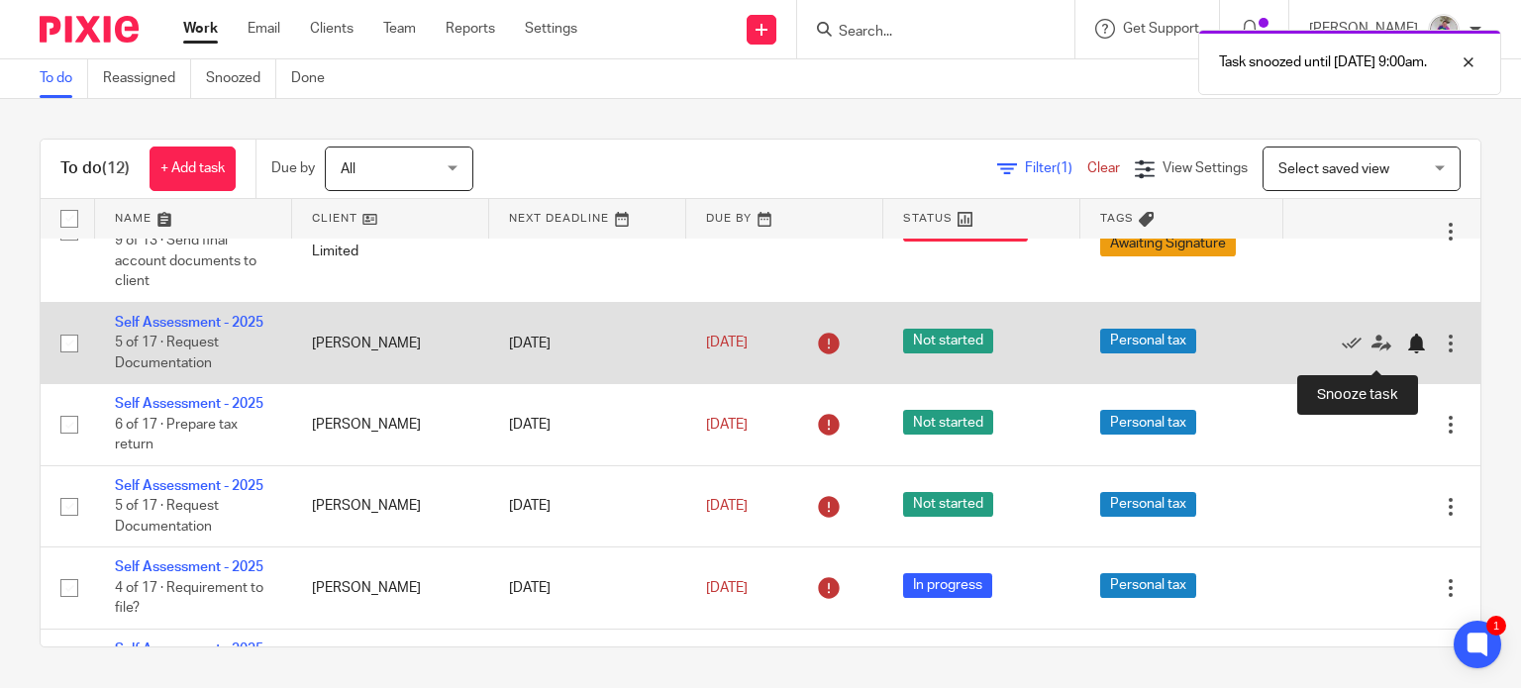
click at [1406, 354] on div at bounding box center [1416, 344] width 20 height 20
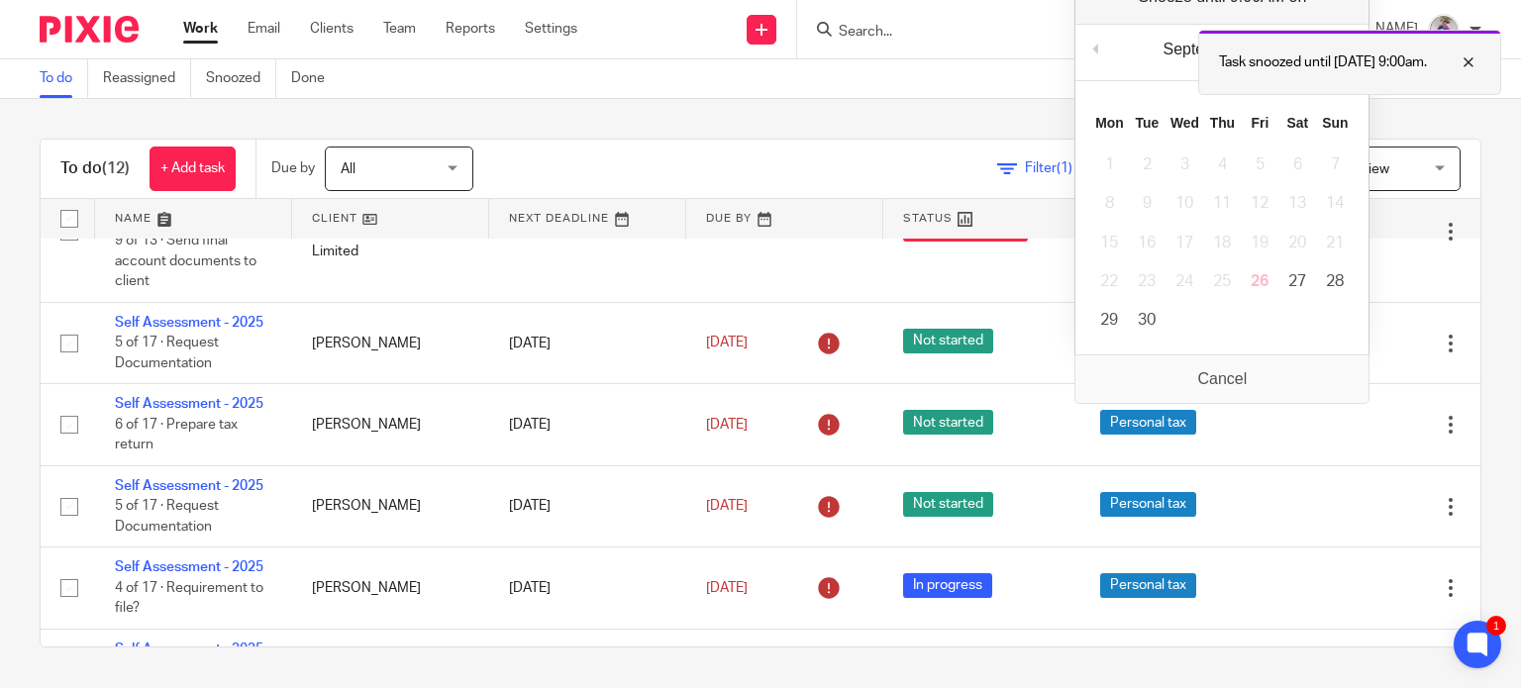
click at [1474, 60] on div at bounding box center [1453, 63] width 53 height 24
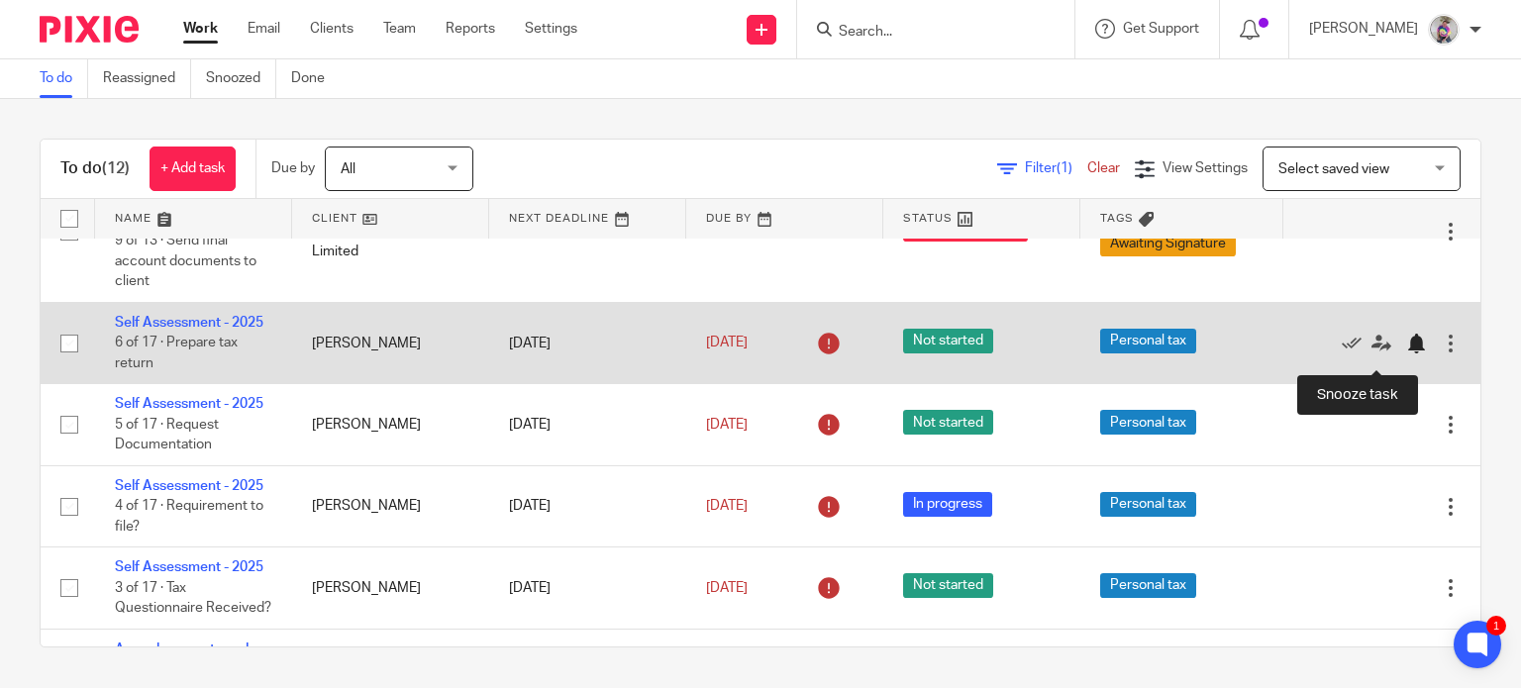
click at [1406, 350] on div at bounding box center [1416, 344] width 20 height 20
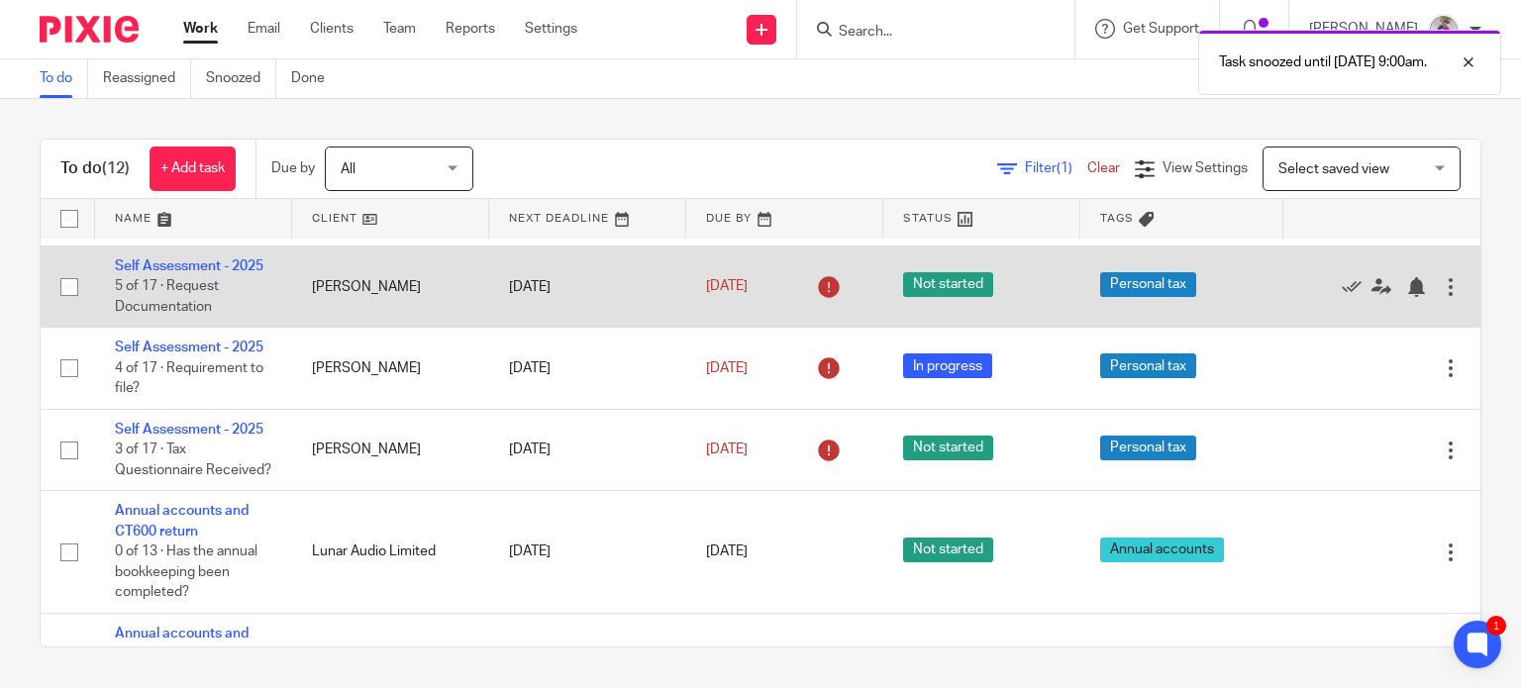
scroll to position [341, 0]
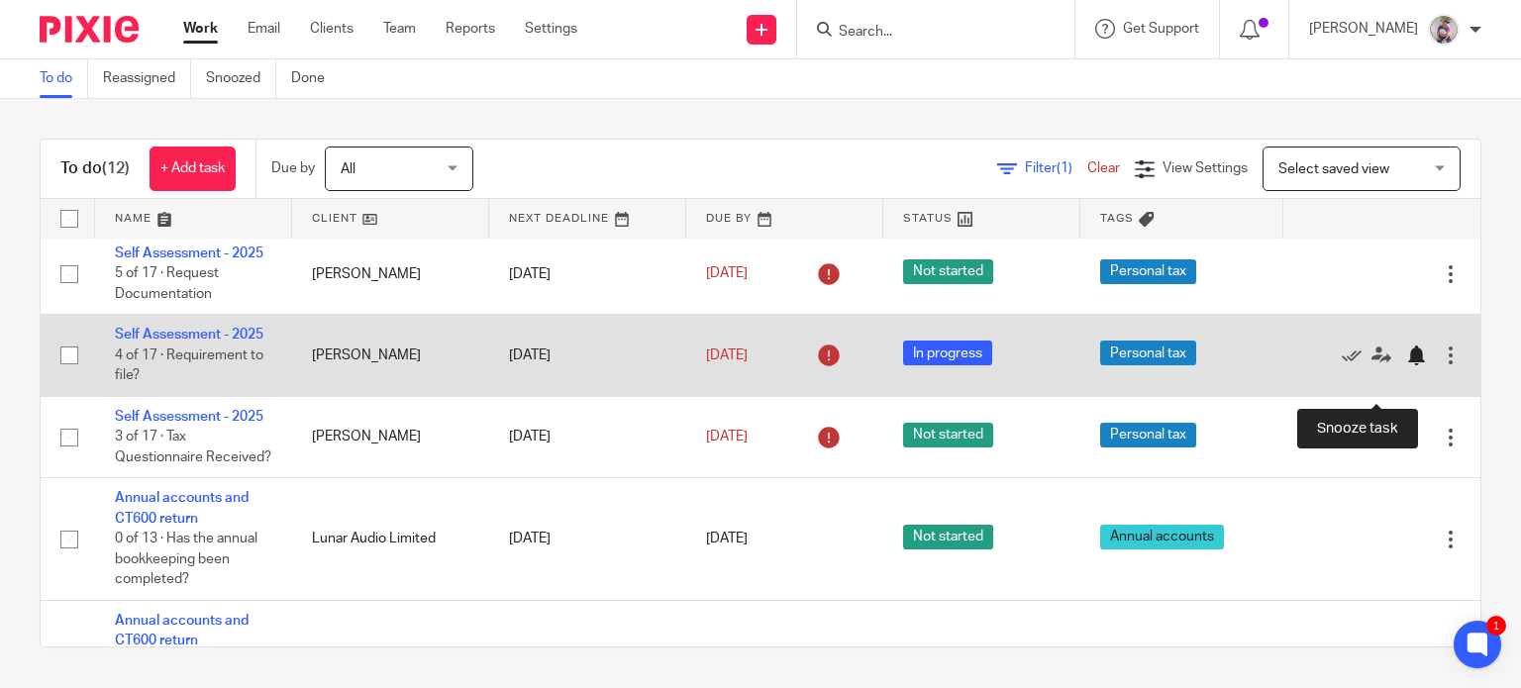
click at [1406, 365] on div at bounding box center [1416, 356] width 20 height 20
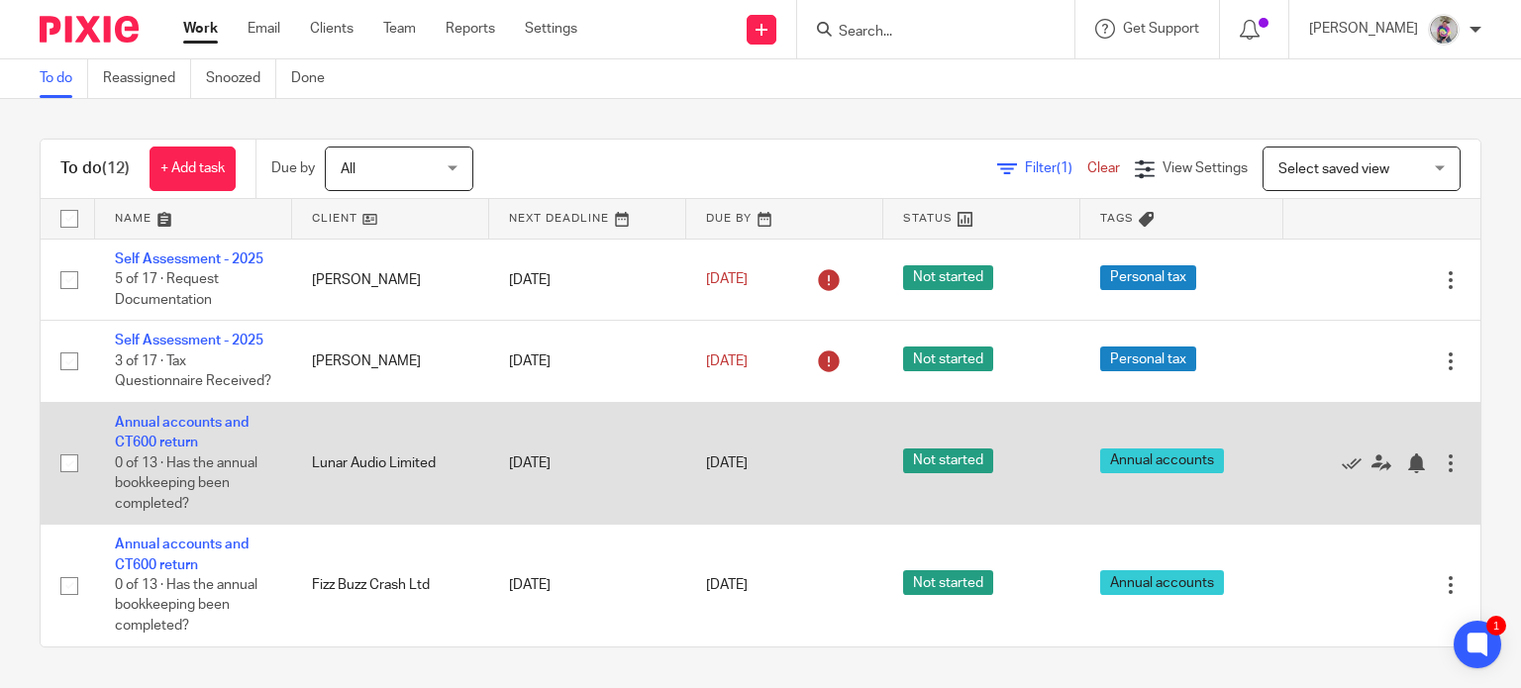
scroll to position [0, 0]
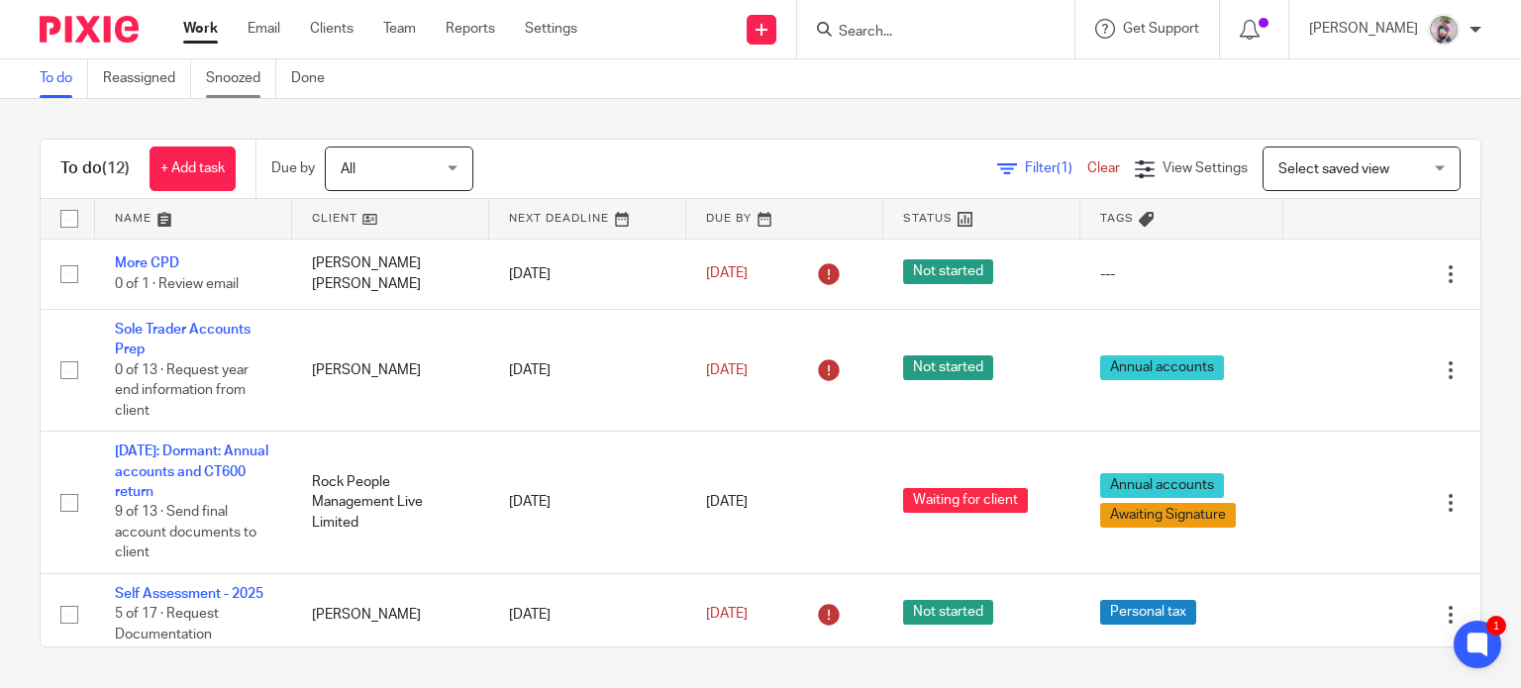
click at [239, 80] on link "Snoozed" at bounding box center [241, 78] width 70 height 39
